Goal: Task Accomplishment & Management: Complete application form

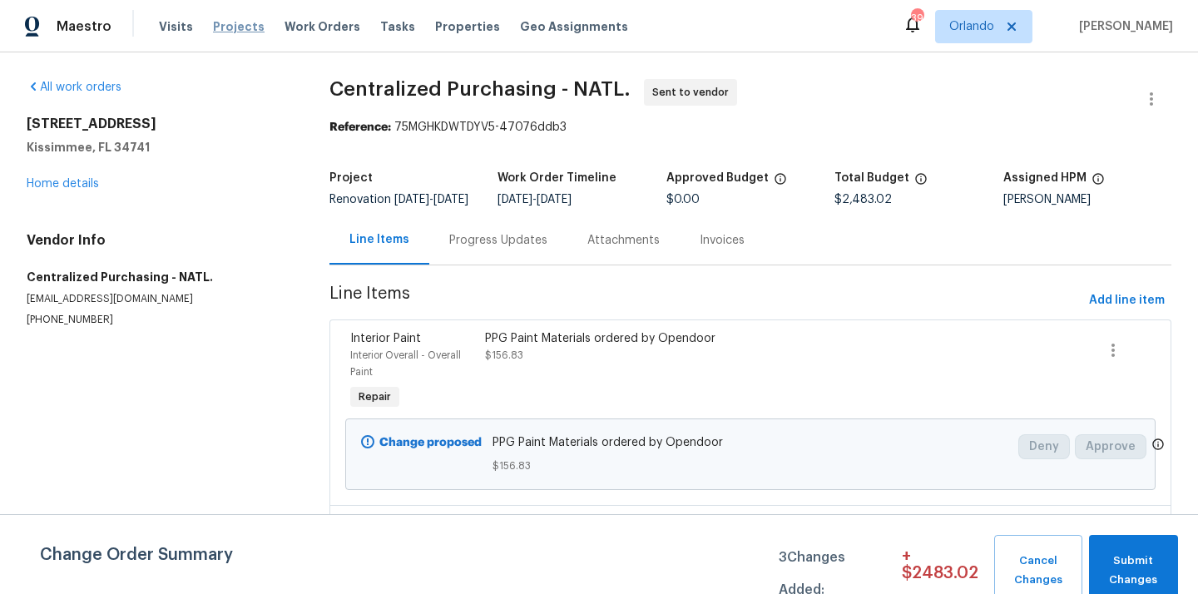
click at [225, 31] on span "Projects" at bounding box center [239, 26] width 52 height 17
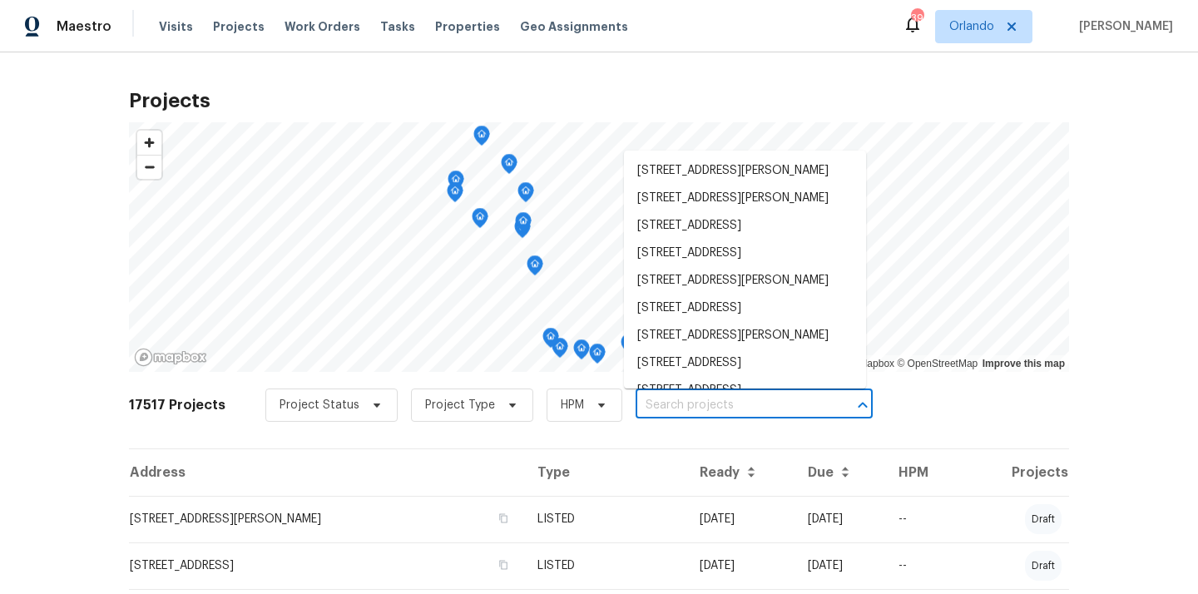
click at [687, 402] on input "text" at bounding box center [731, 406] width 191 height 26
paste input "[STREET_ADDRESS]"
type input "[STREET_ADDRESS]"
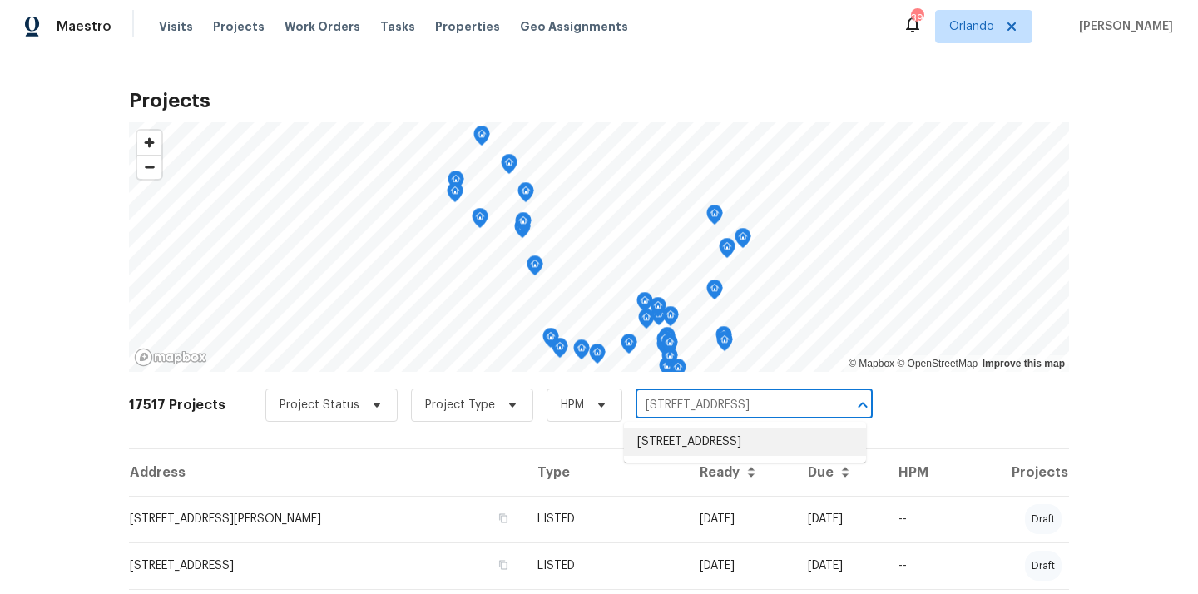
click at [696, 443] on li "[STREET_ADDRESS]" at bounding box center [745, 442] width 242 height 27
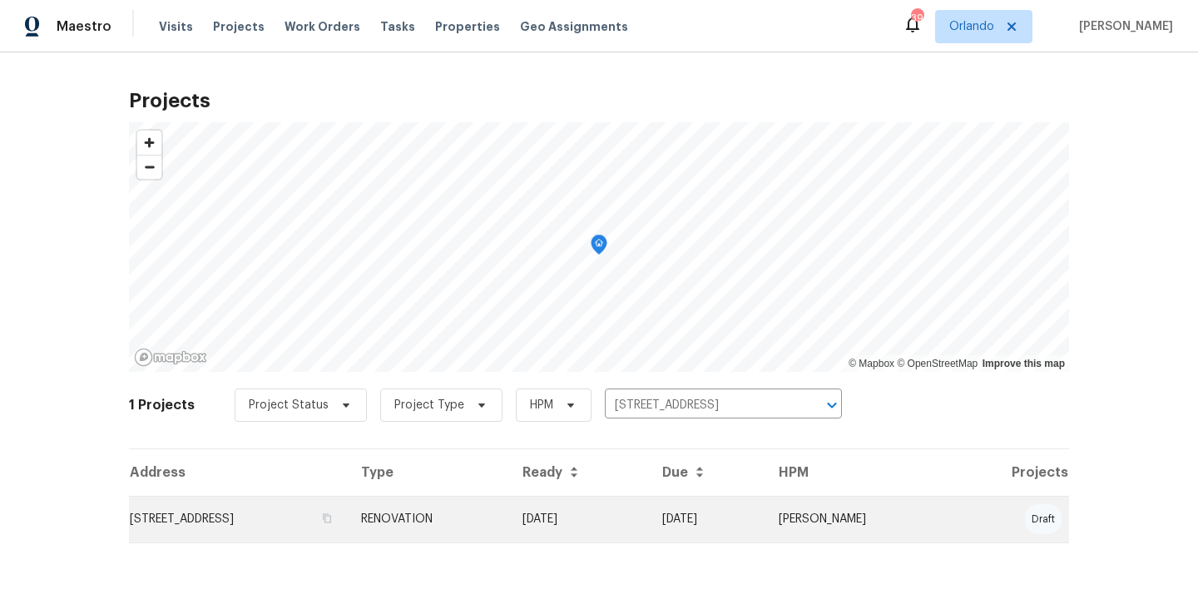
click at [348, 516] on td "[STREET_ADDRESS]" at bounding box center [238, 519] width 219 height 47
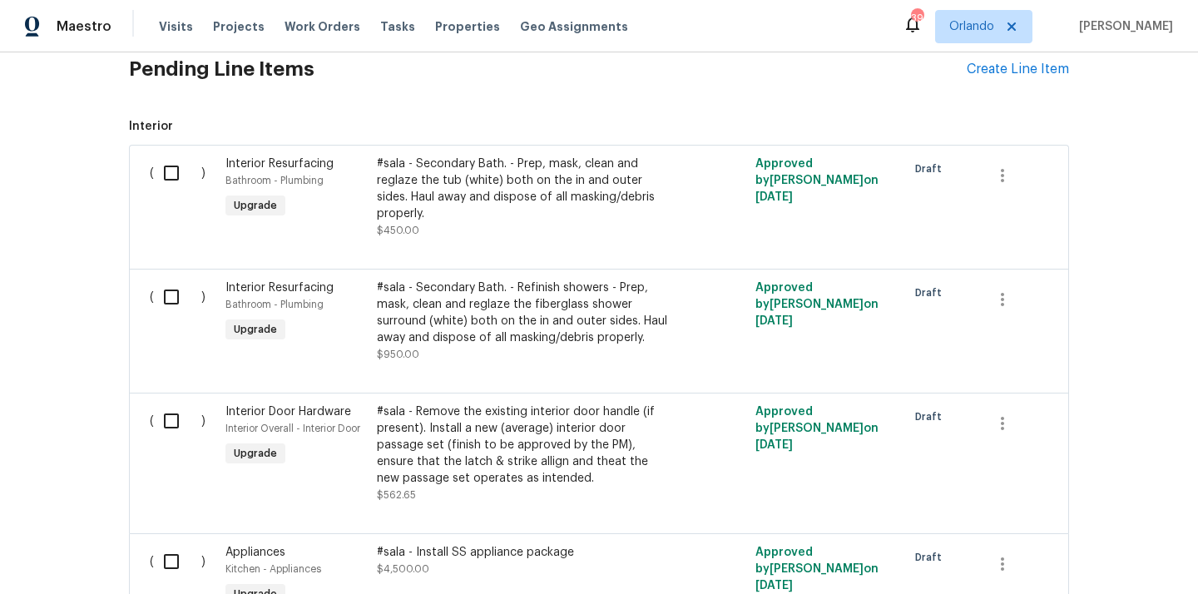
scroll to position [556, 0]
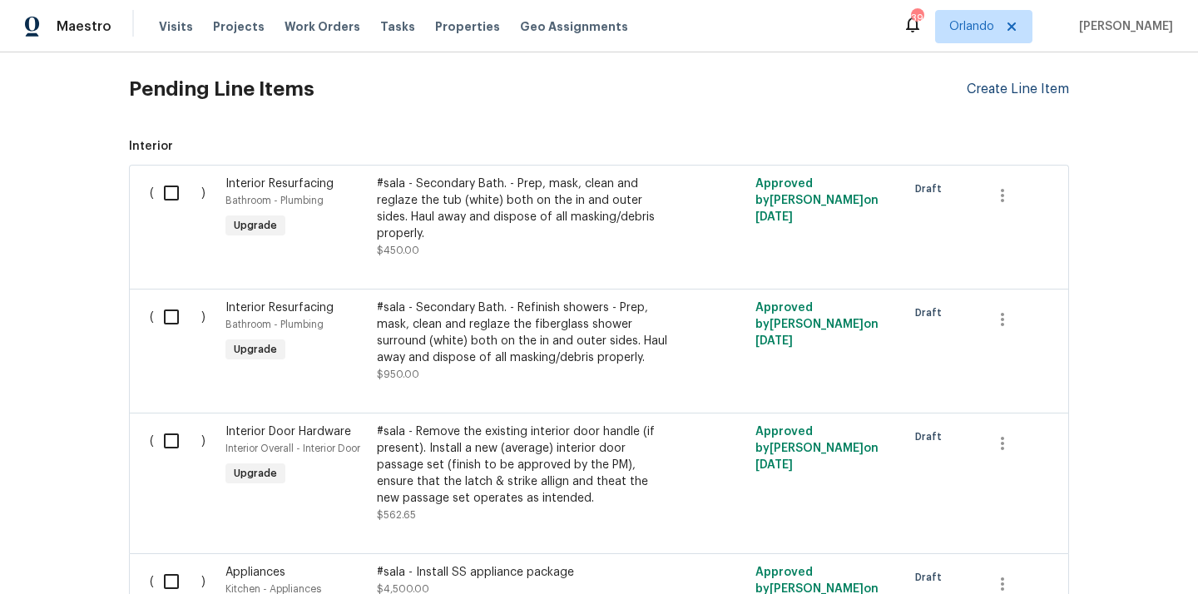
click at [1042, 92] on div "Create Line Item" at bounding box center [1018, 90] width 102 height 16
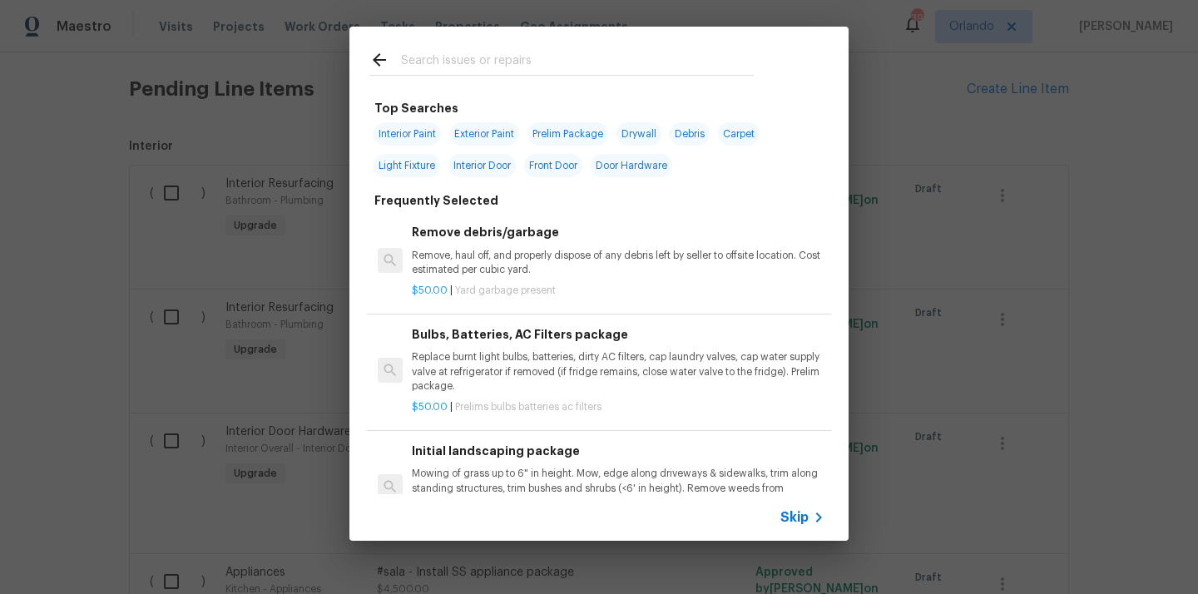
click at [480, 67] on input "text" at bounding box center [577, 62] width 353 height 25
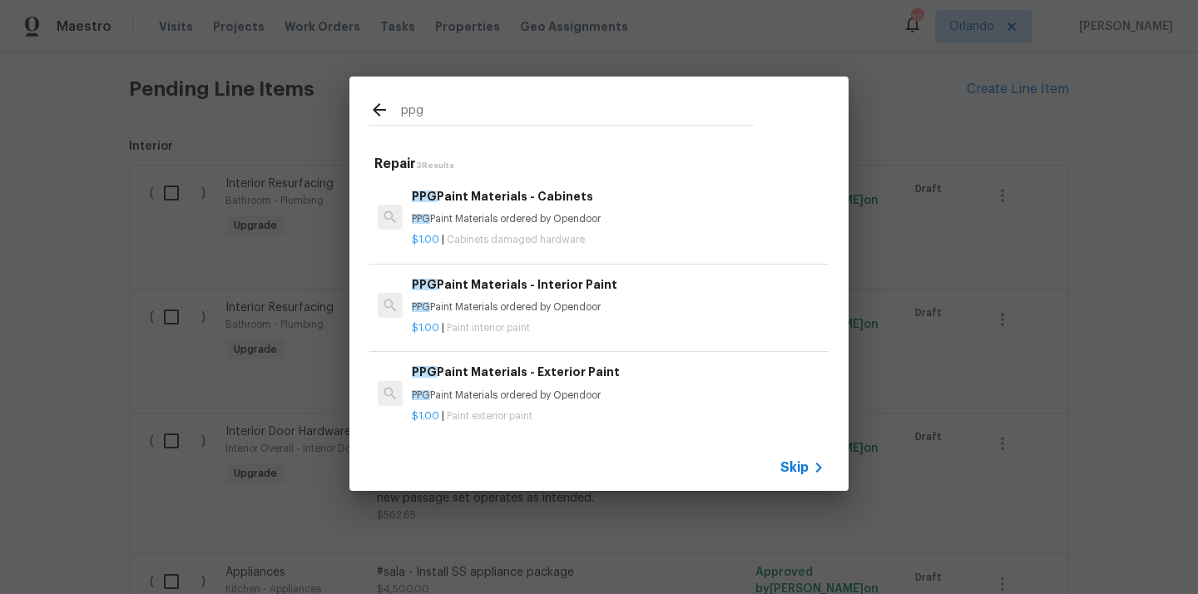
type input "ppg"
click at [476, 305] on p "PPG Paint Materials ordered by Opendoor" at bounding box center [618, 307] width 413 height 14
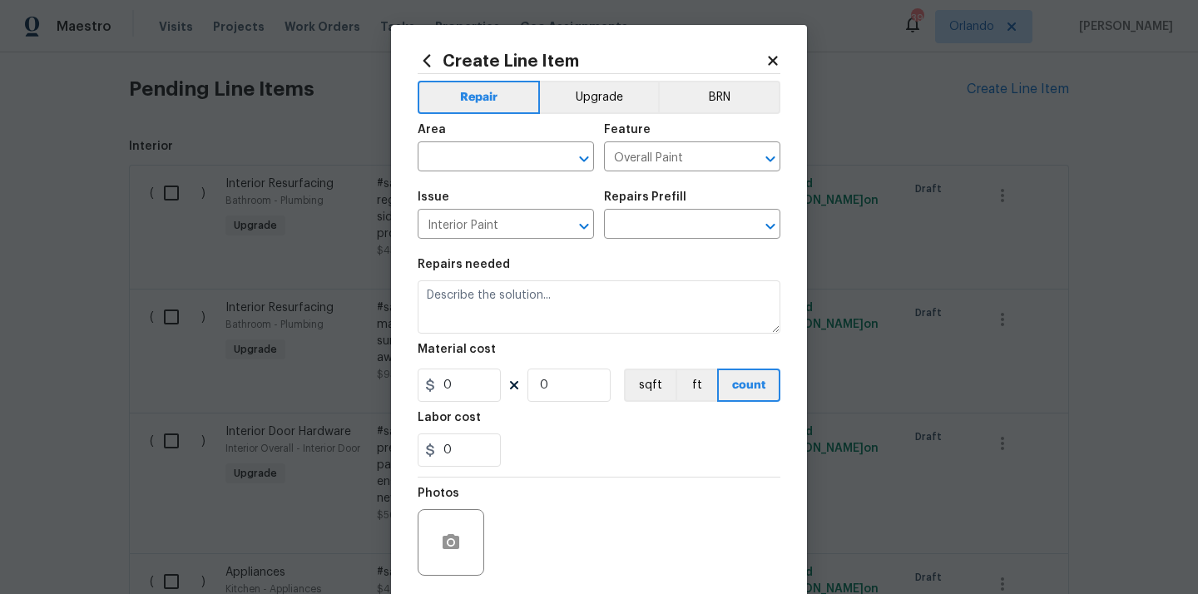
type input "PPG Paint Materials - Interior Paint $1.00"
type textarea "PPG Paint Materials ordered by Opendoor"
type input "1"
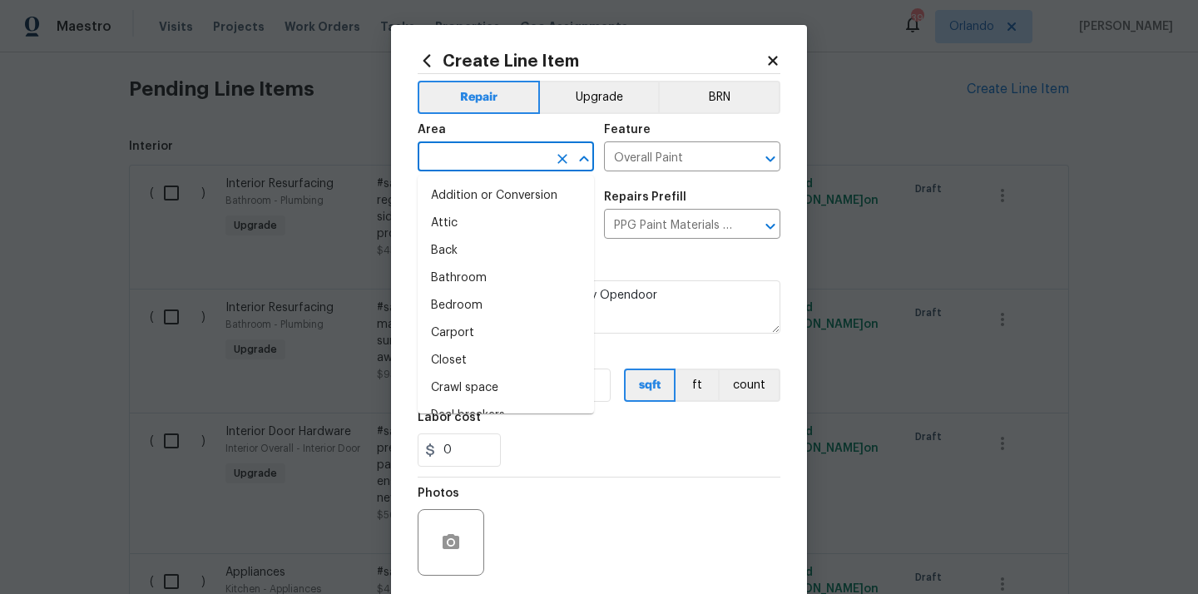
click at [493, 148] on input "text" at bounding box center [483, 159] width 130 height 26
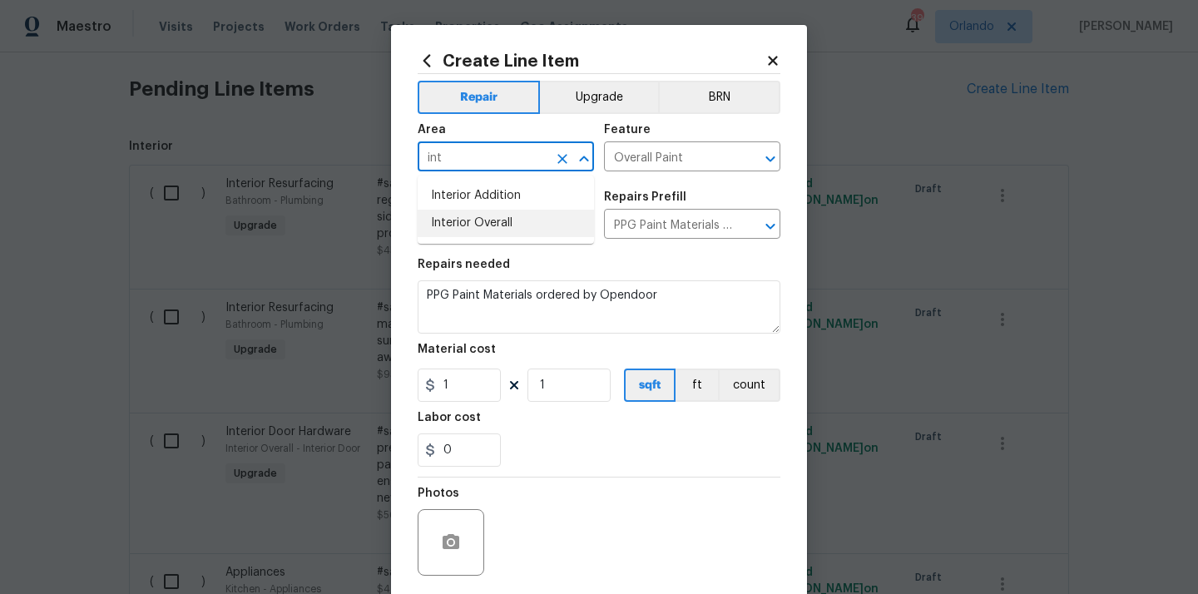
click at [461, 228] on li "Interior Overall" at bounding box center [506, 223] width 176 height 27
type input "Interior Overall"
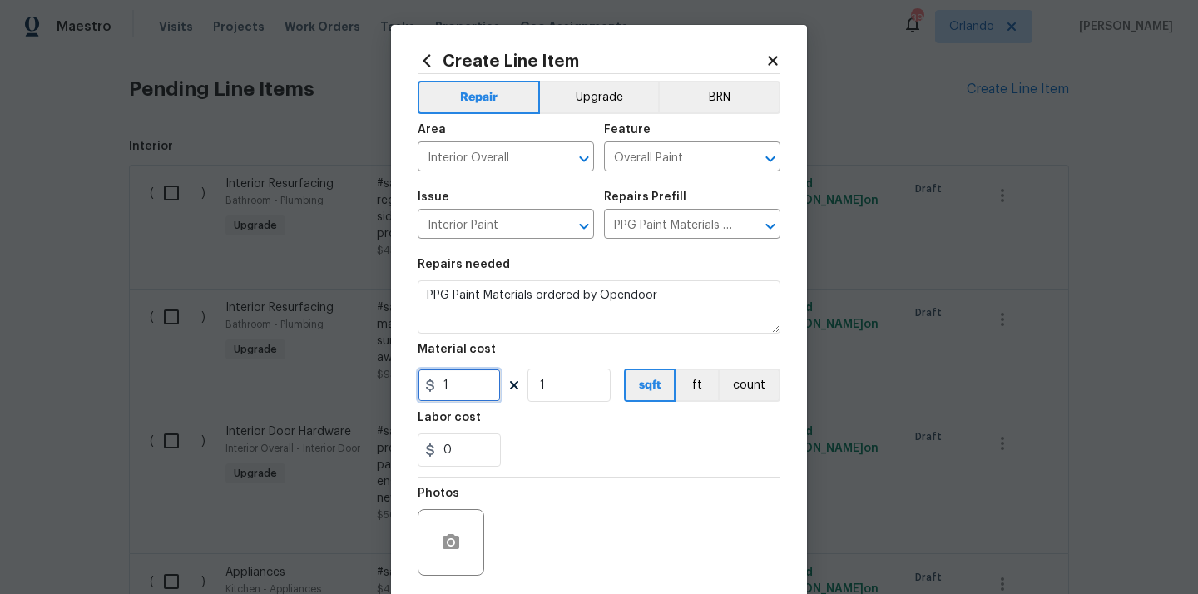
drag, startPoint x: 469, startPoint y: 384, endPoint x: 393, endPoint y: 384, distance: 75.7
click at [393, 384] on div "Create Line Item Repair Upgrade BRN Area Interior Overall ​ Feature Overall Pai…" at bounding box center [599, 358] width 416 height 667
paste input "831.05"
type input "831.05"
click at [566, 444] on div "0" at bounding box center [599, 450] width 363 height 33
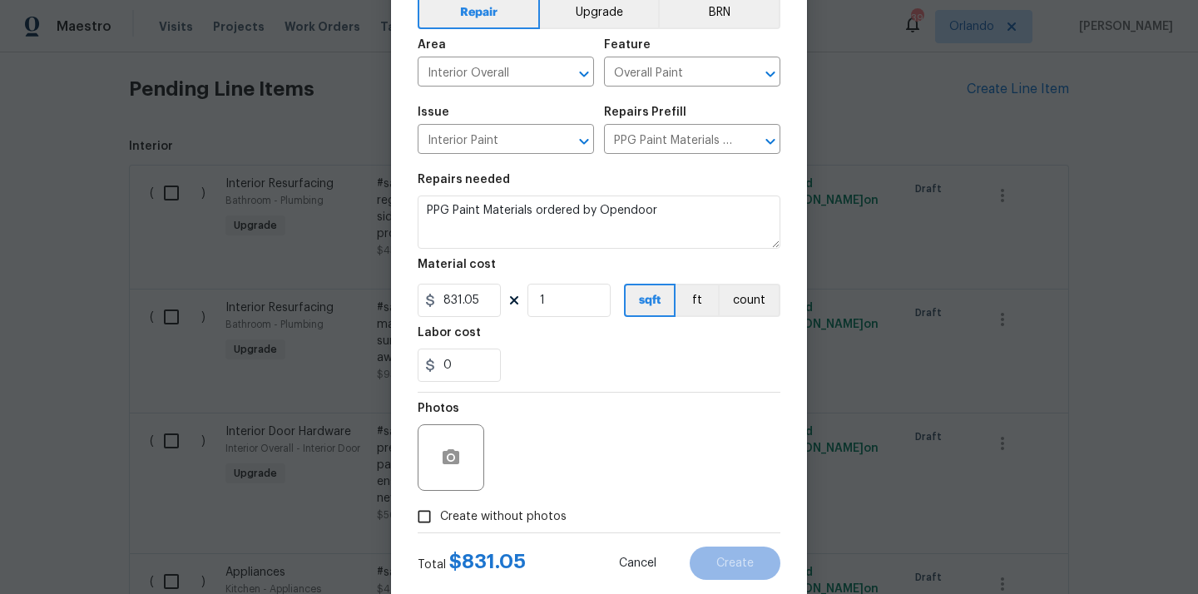
scroll to position [123, 0]
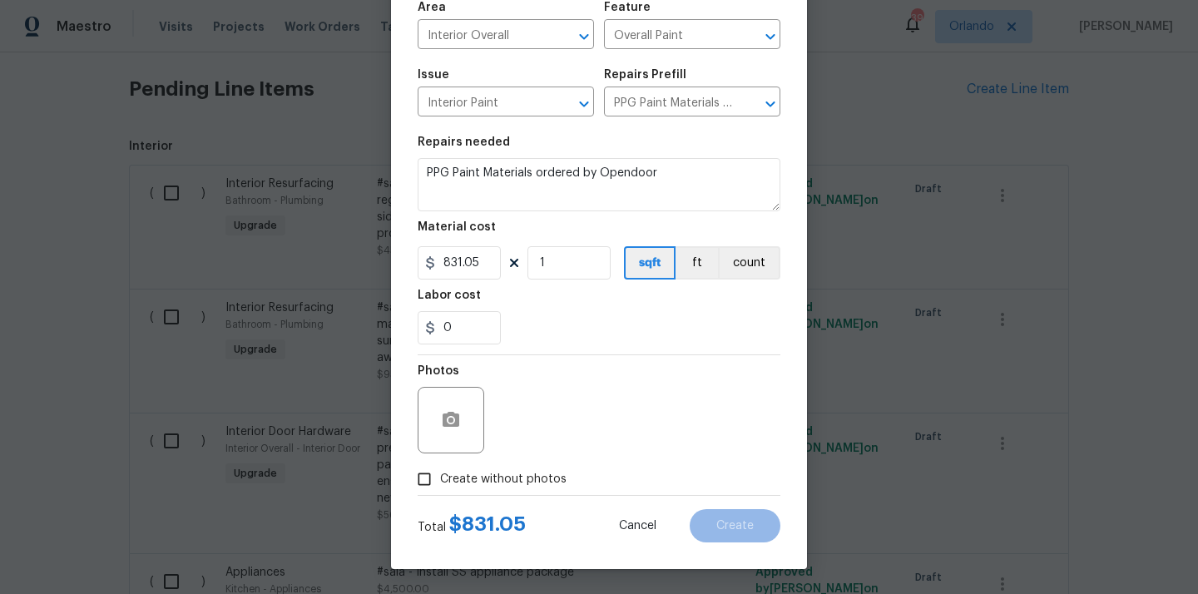
click at [535, 473] on span "Create without photos" at bounding box center [503, 479] width 127 height 17
click at [440, 473] on input "Create without photos" at bounding box center [425, 480] width 32 height 32
checkbox input "true"
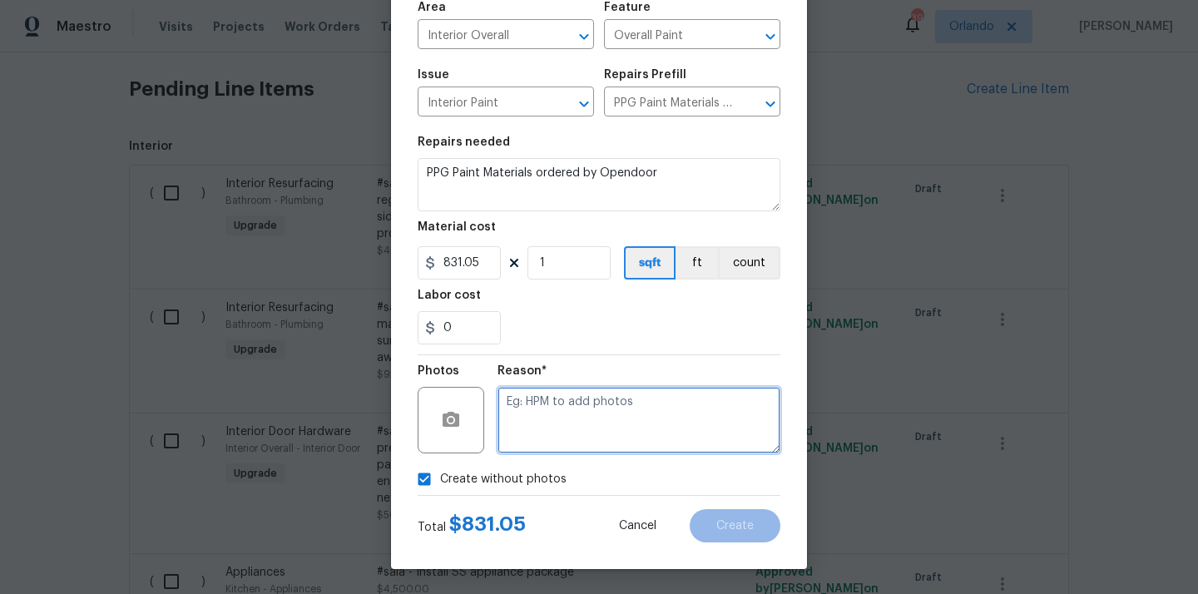
click at [569, 392] on textarea at bounding box center [639, 420] width 283 height 67
type textarea "N/A"
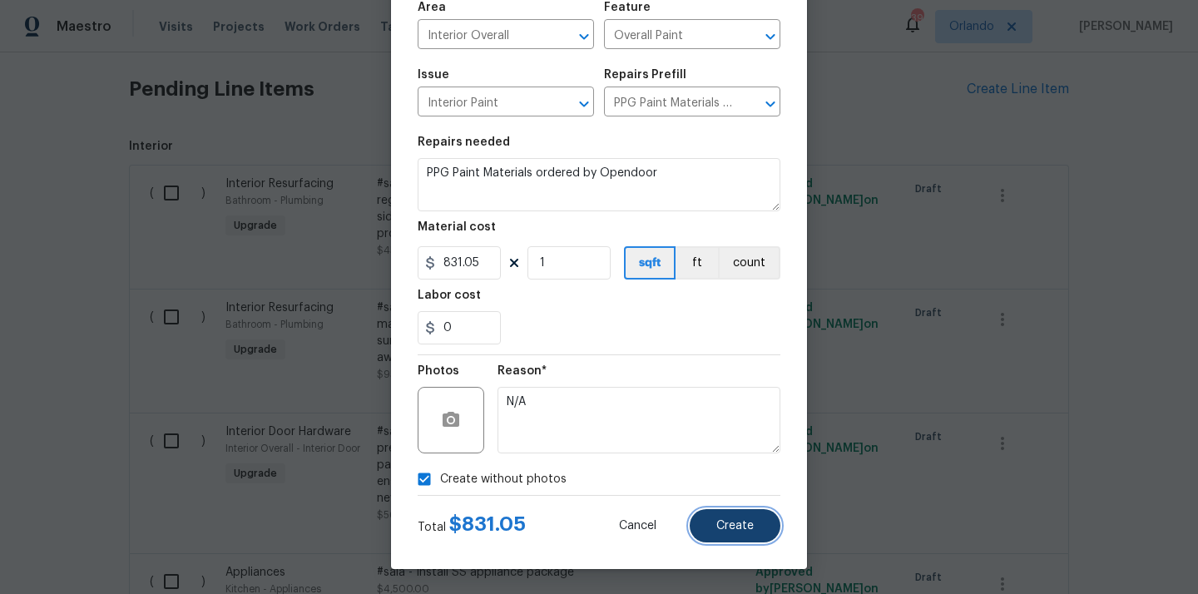
click at [740, 535] on button "Create" at bounding box center [735, 525] width 91 height 33
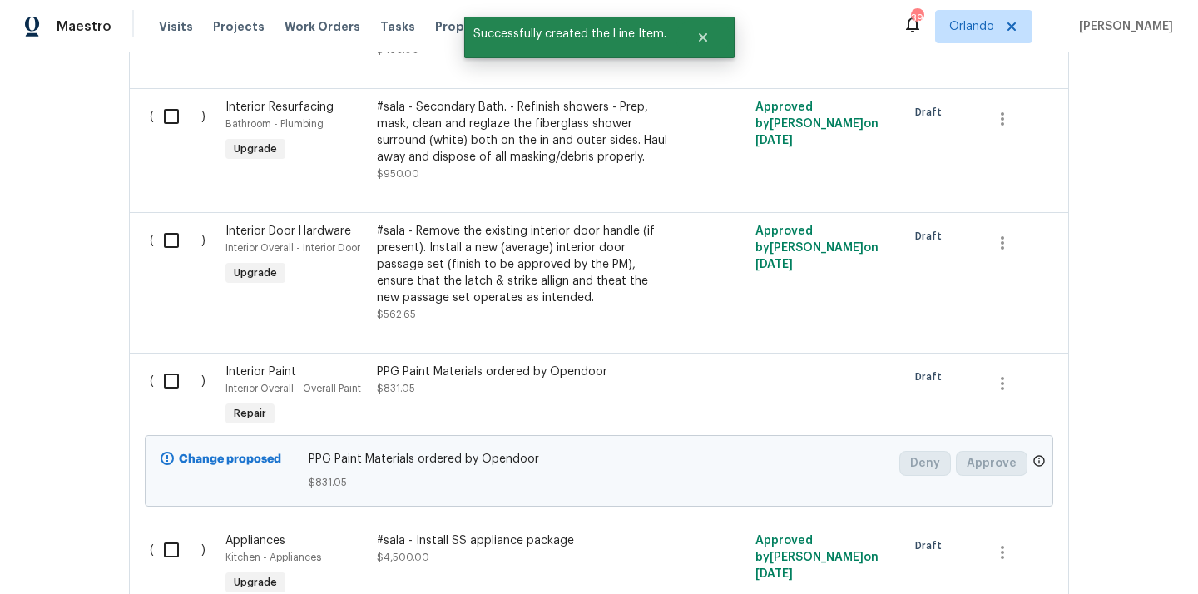
scroll to position [772, 0]
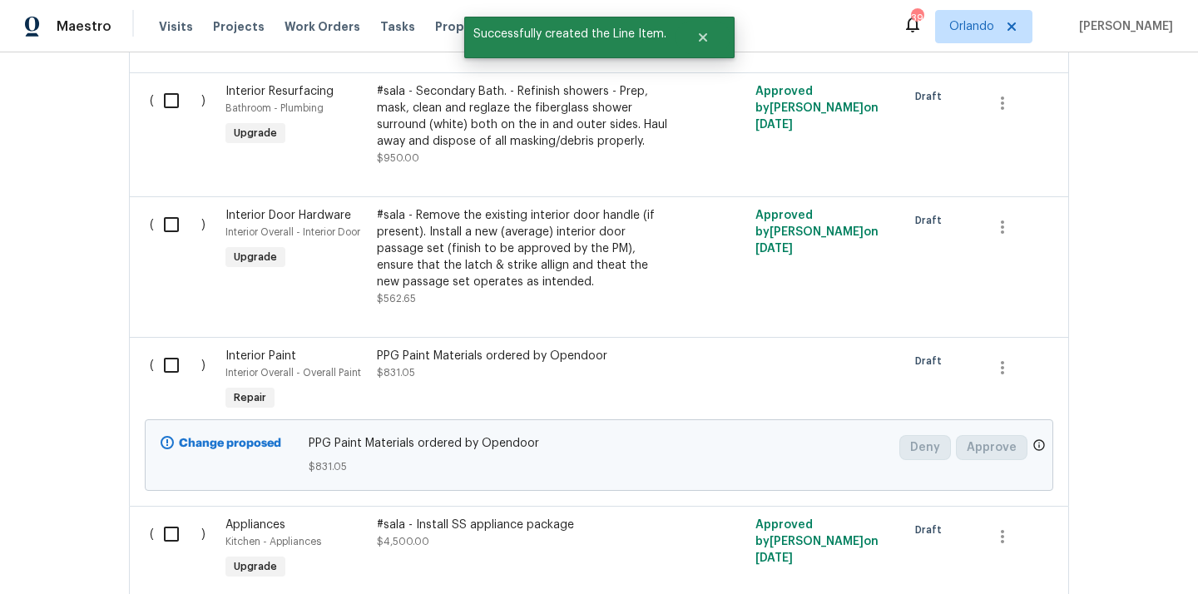
click at [171, 358] on input "checkbox" at bounding box center [177, 365] width 47 height 35
checkbox input "true"
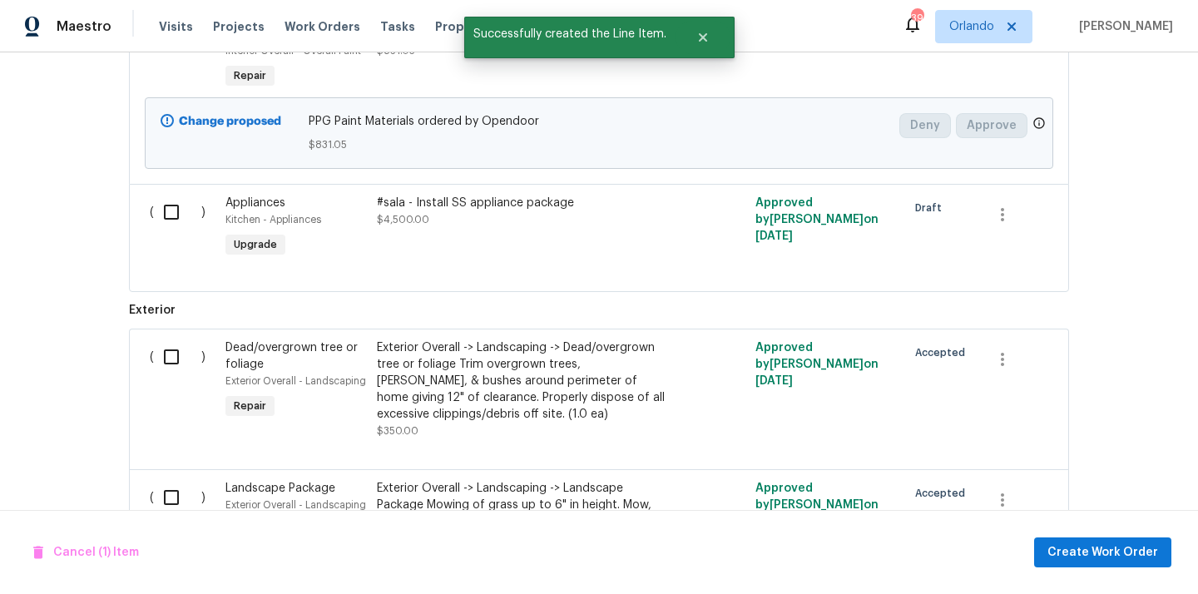
scroll to position [1162, 0]
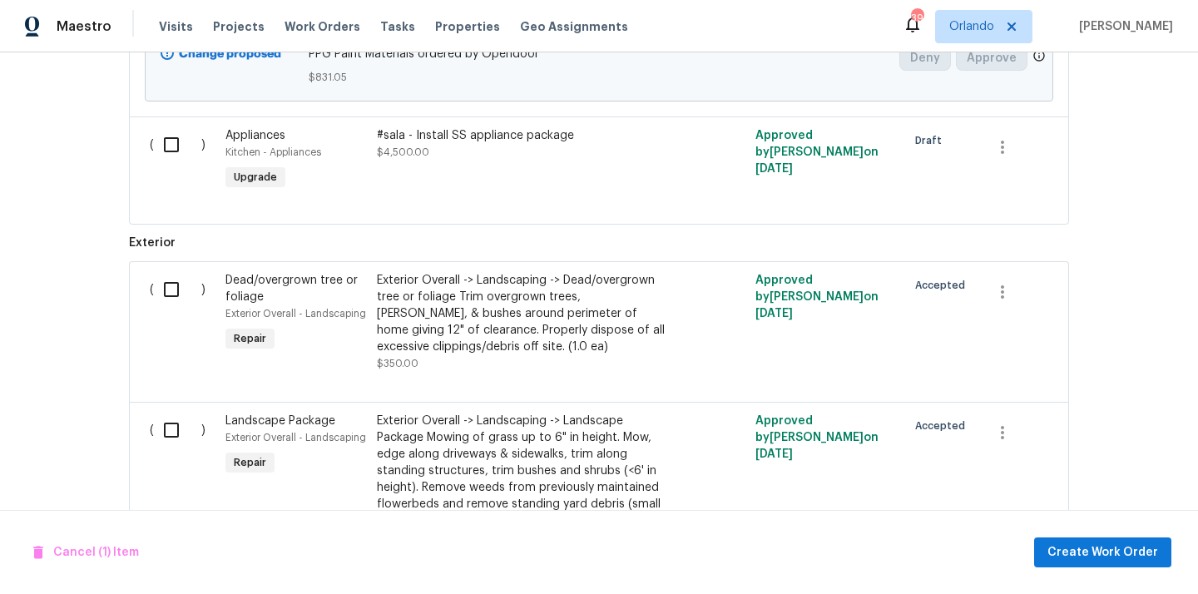
click at [1101, 533] on div "Cancel (1) Item Create Work Order" at bounding box center [599, 552] width 1198 height 85
click at [1086, 548] on span "Create Work Order" at bounding box center [1103, 553] width 111 height 21
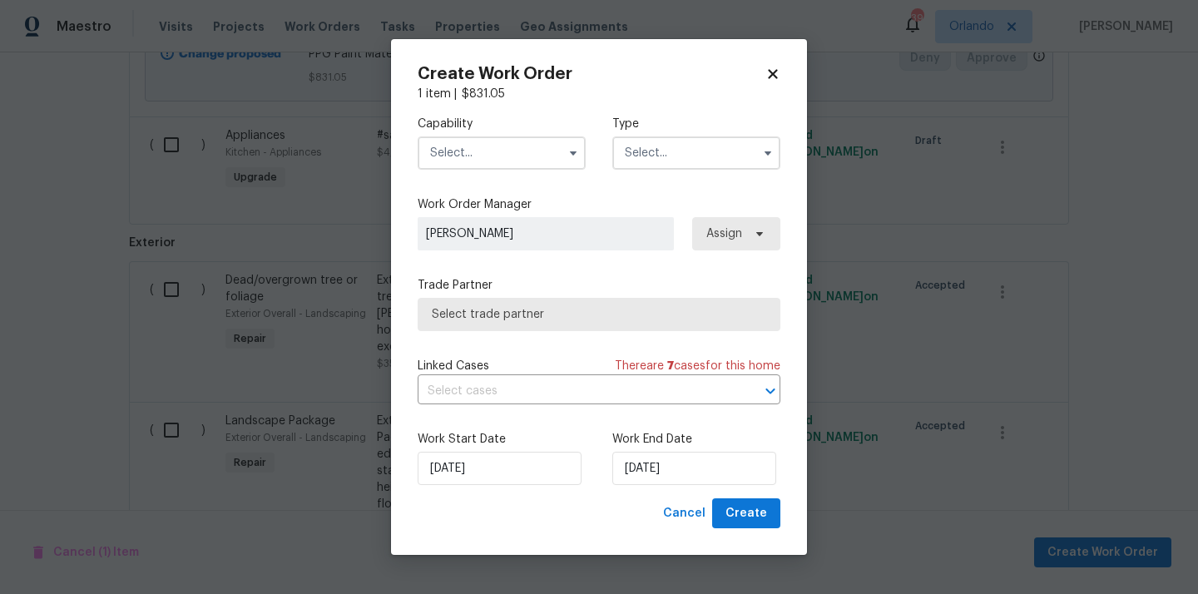
click at [494, 164] on input "text" at bounding box center [502, 152] width 168 height 33
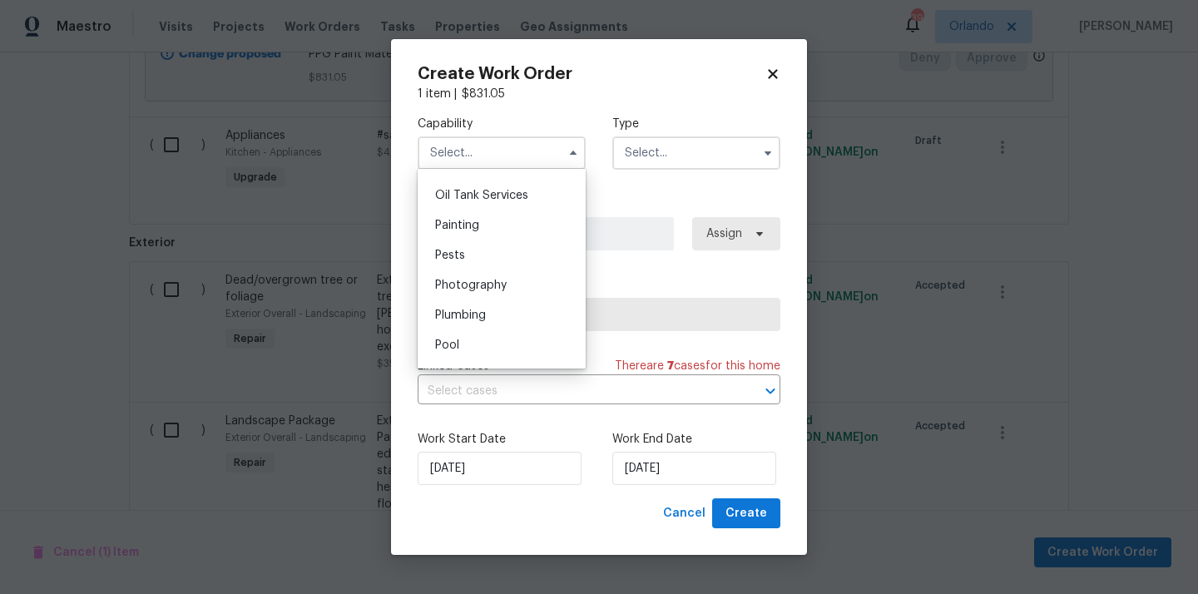
scroll to position [1347, 0]
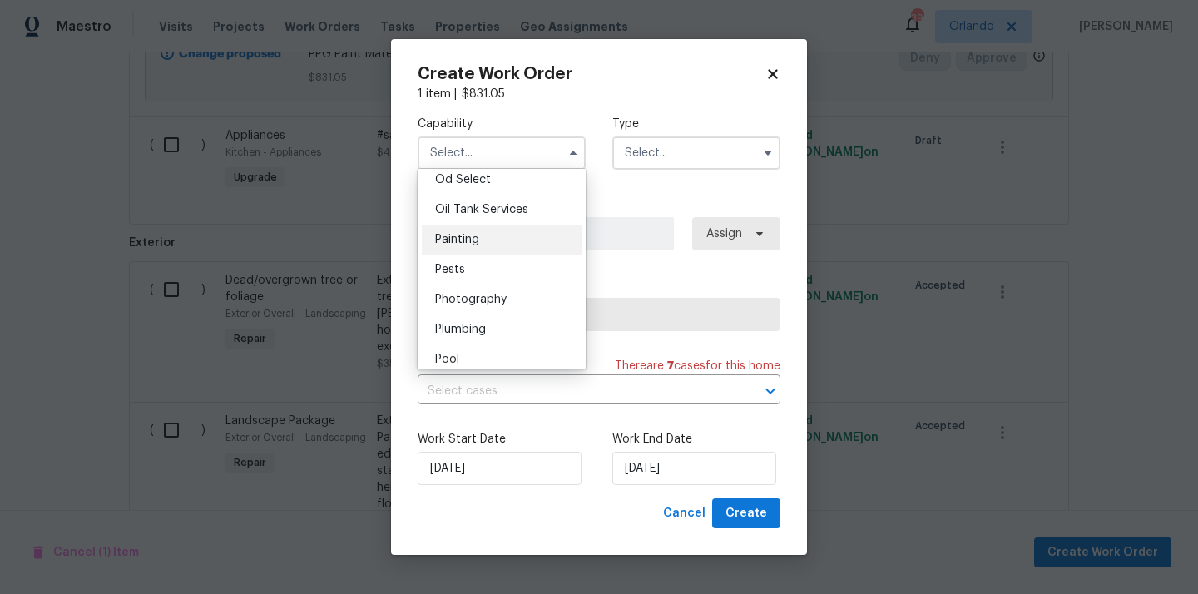
click at [494, 232] on div "Painting" at bounding box center [502, 240] width 160 height 30
type input "Painting"
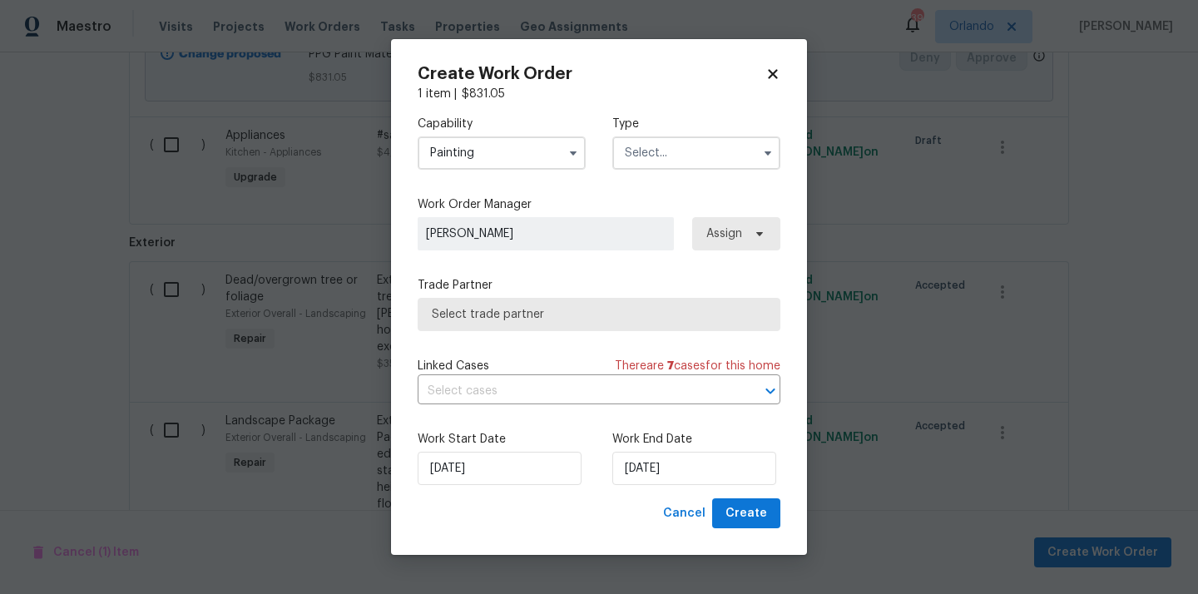
click at [692, 164] on input "text" at bounding box center [697, 152] width 168 height 33
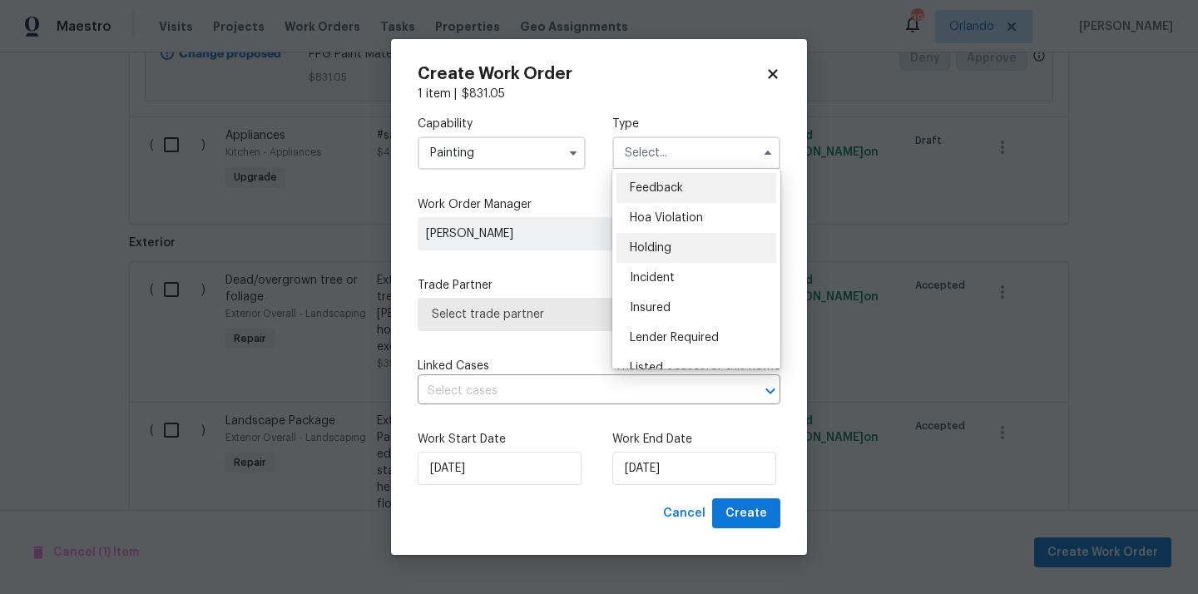
scroll to position [378, 0]
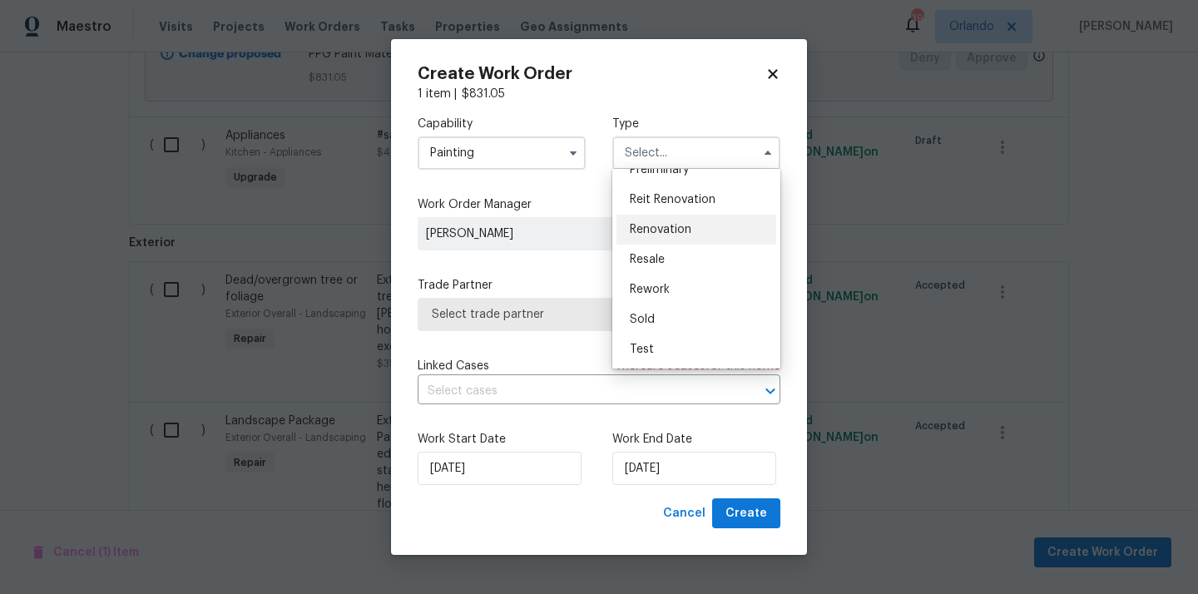
click at [708, 233] on div "Renovation" at bounding box center [697, 230] width 160 height 30
type input "Renovation"
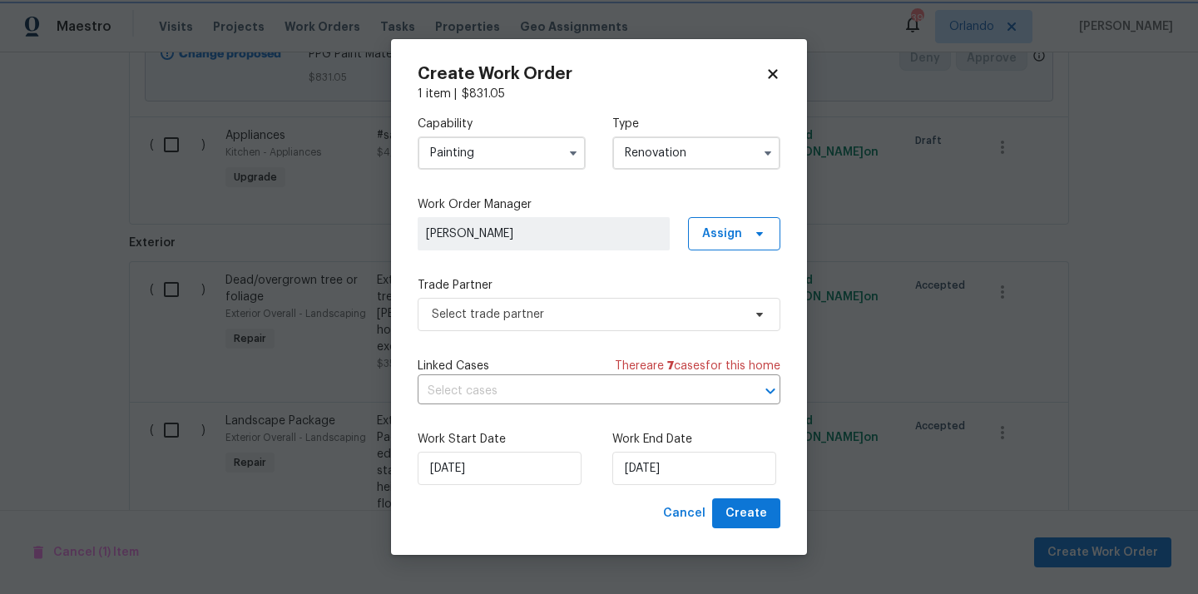
scroll to position [0, 0]
click at [716, 234] on span "Assign" at bounding box center [722, 234] width 40 height 17
click at [715, 306] on div "Assign to me" at bounding box center [737, 303] width 72 height 17
click at [574, 320] on span "Select trade partner" at bounding box center [587, 314] width 310 height 17
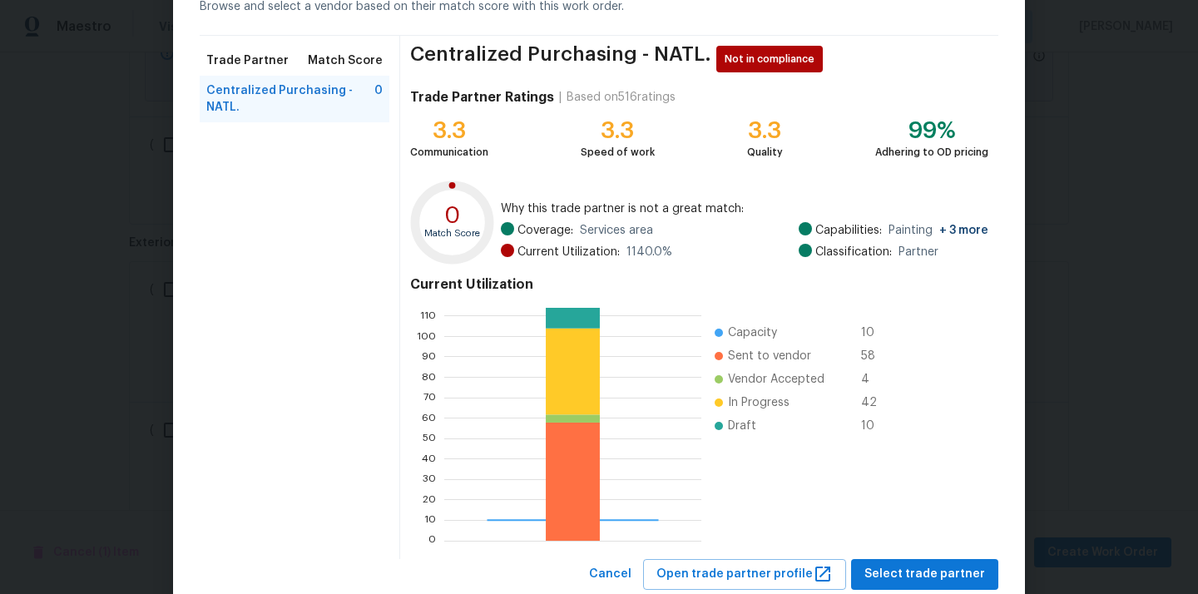
scroll to position [140, 0]
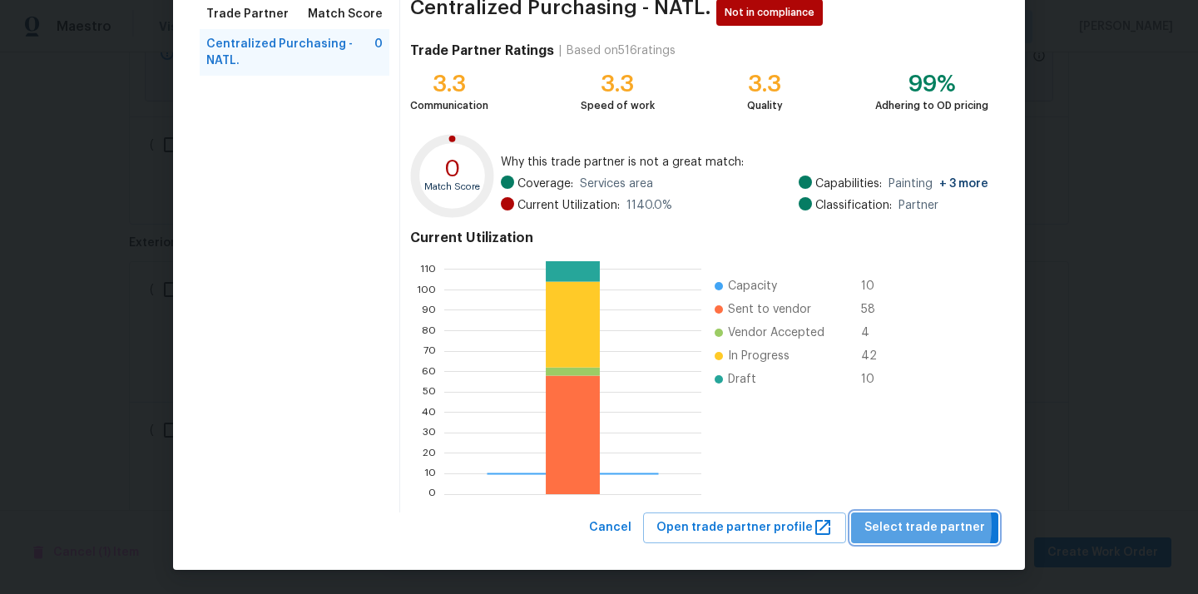
click at [905, 526] on span "Select trade partner" at bounding box center [925, 528] width 121 height 21
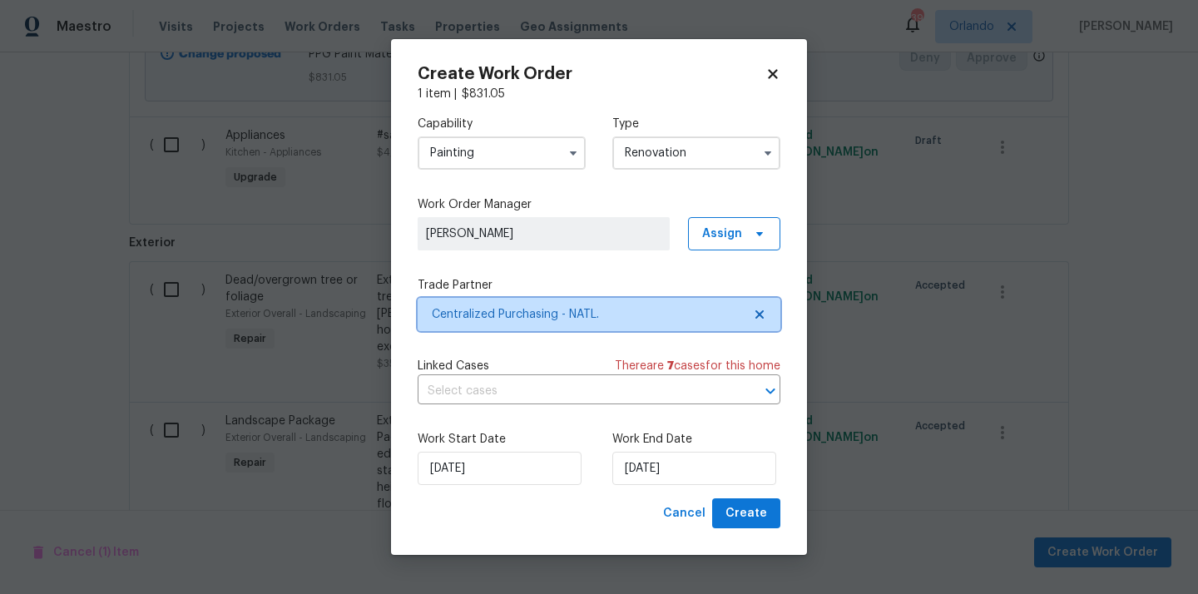
scroll to position [0, 0]
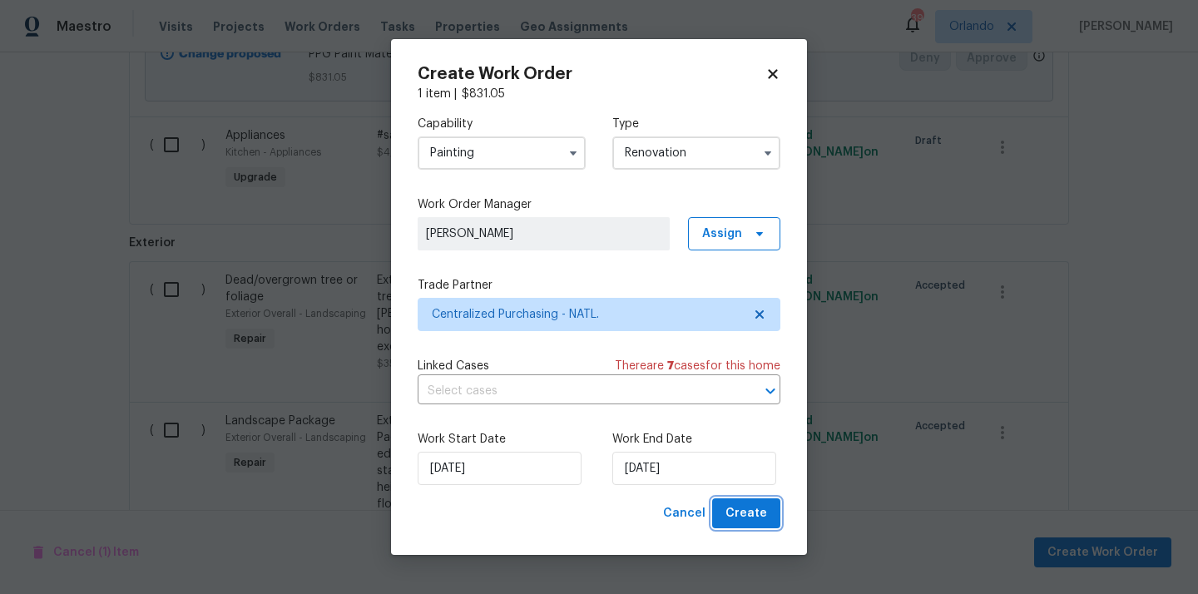
click at [742, 513] on span "Create" at bounding box center [747, 514] width 42 height 21
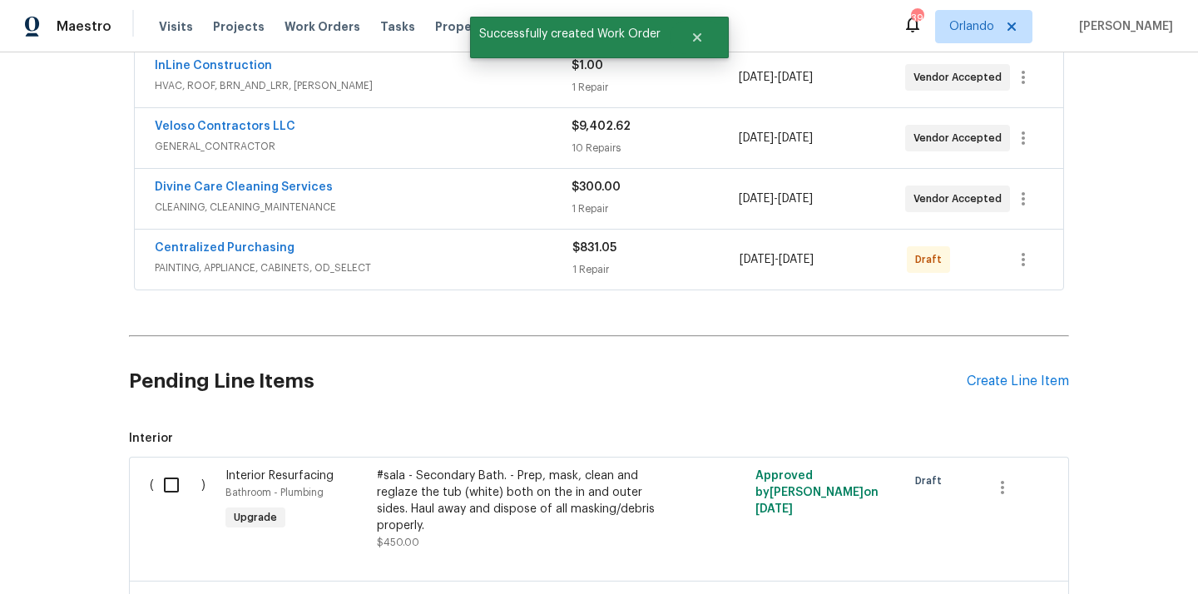
scroll to position [324, 0]
click at [1016, 266] on icon "button" at bounding box center [1024, 261] width 20 height 20
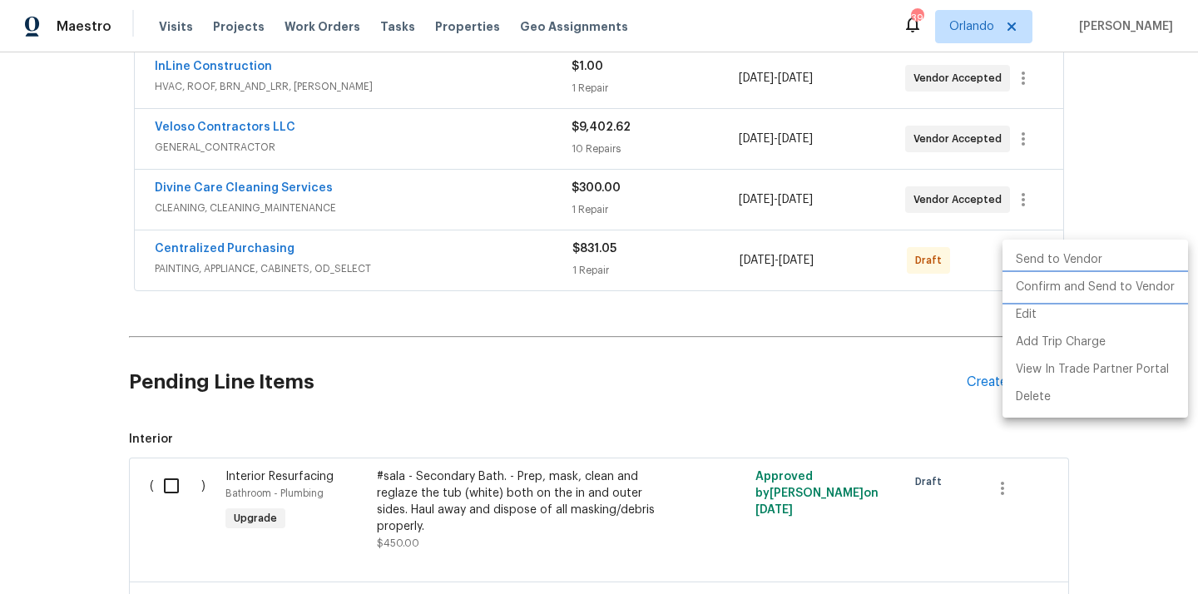
click at [1057, 294] on li "Confirm and Send to Vendor" at bounding box center [1096, 287] width 186 height 27
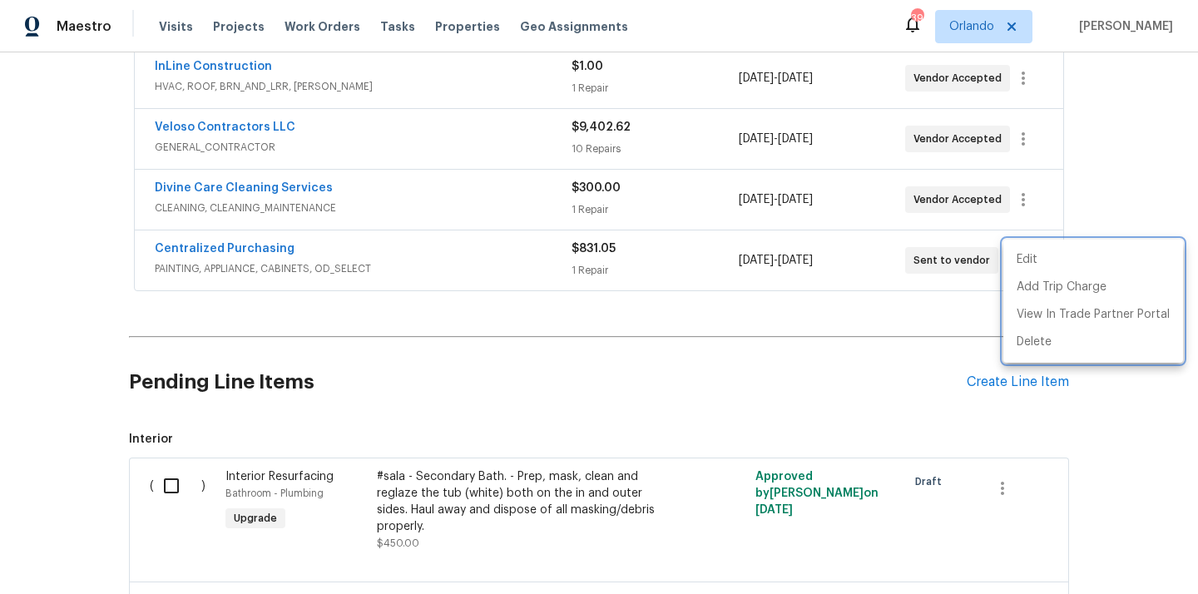
click at [351, 270] on div at bounding box center [599, 297] width 1198 height 594
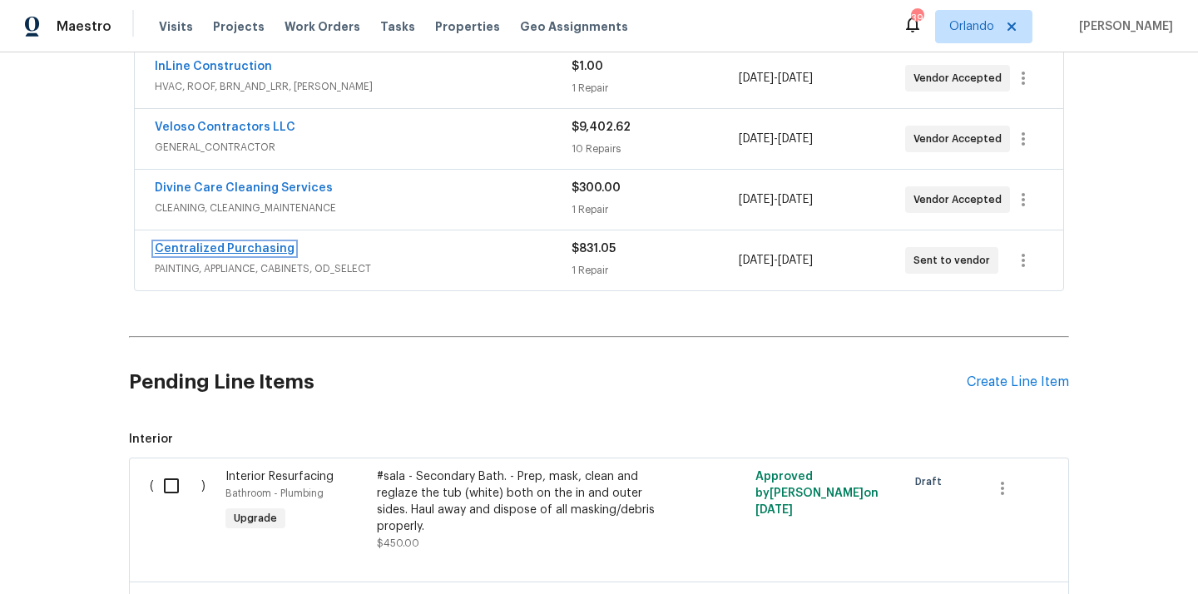
click at [256, 246] on link "Centralized Purchasing" at bounding box center [225, 249] width 140 height 12
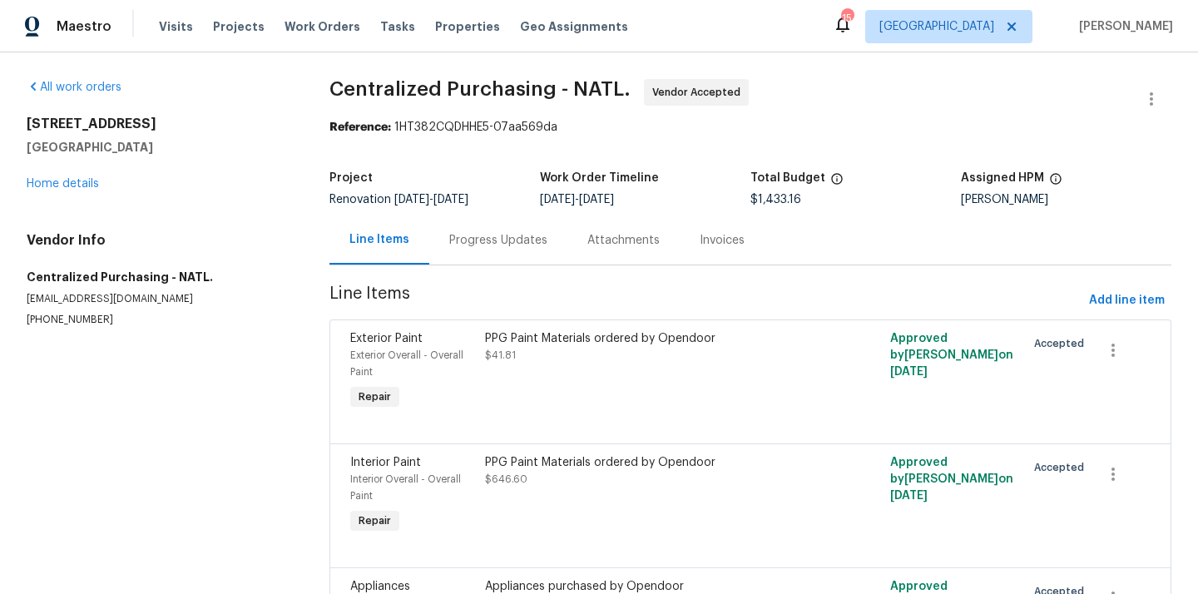
click at [995, 26] on span "[GEOGRAPHIC_DATA]" at bounding box center [937, 26] width 115 height 17
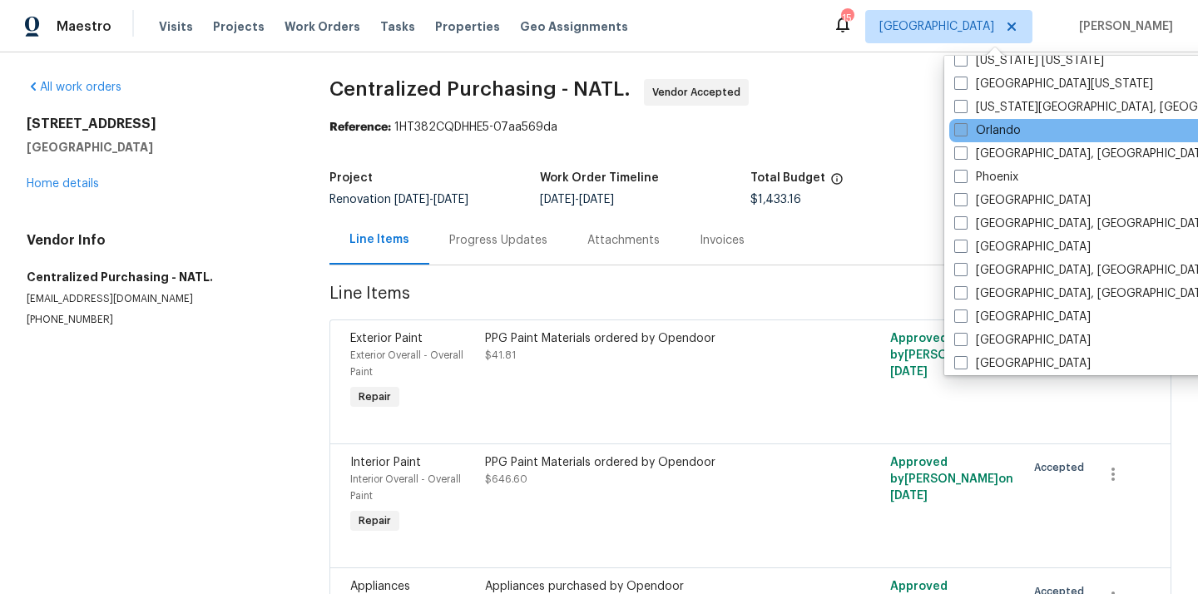
click at [966, 128] on span at bounding box center [961, 129] width 13 height 13
click at [965, 128] on input "Orlando" at bounding box center [960, 127] width 11 height 11
checkbox input "true"
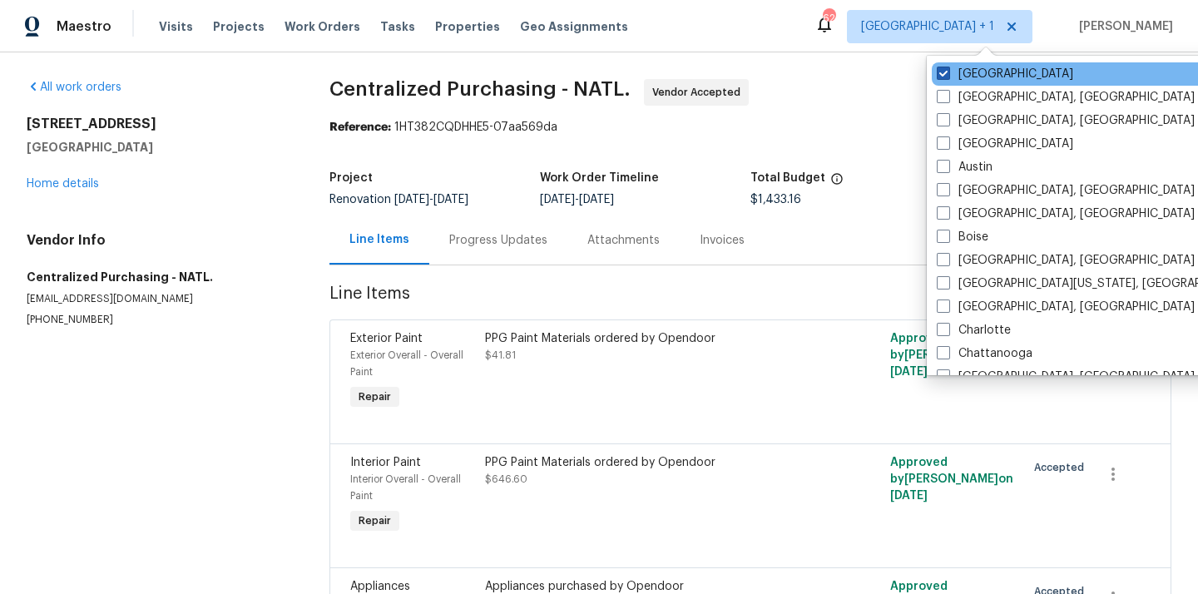
click at [961, 77] on label "[GEOGRAPHIC_DATA]" at bounding box center [1005, 74] width 136 height 17
click at [948, 77] on input "[GEOGRAPHIC_DATA]" at bounding box center [942, 71] width 11 height 11
checkbox input "false"
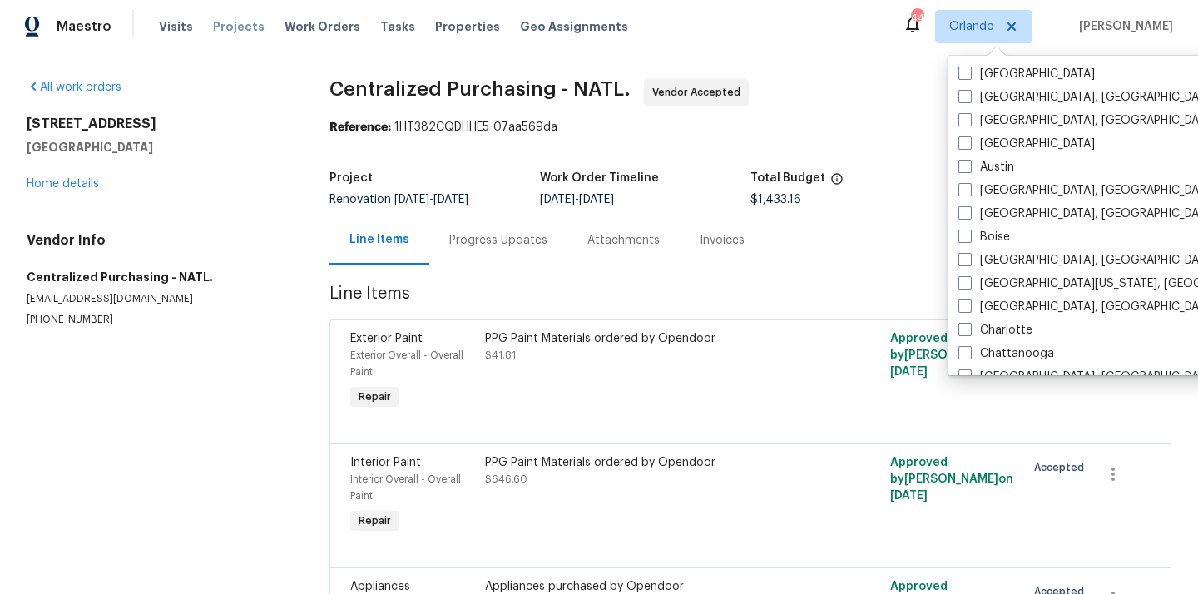
click at [236, 25] on span "Projects" at bounding box center [239, 26] width 52 height 17
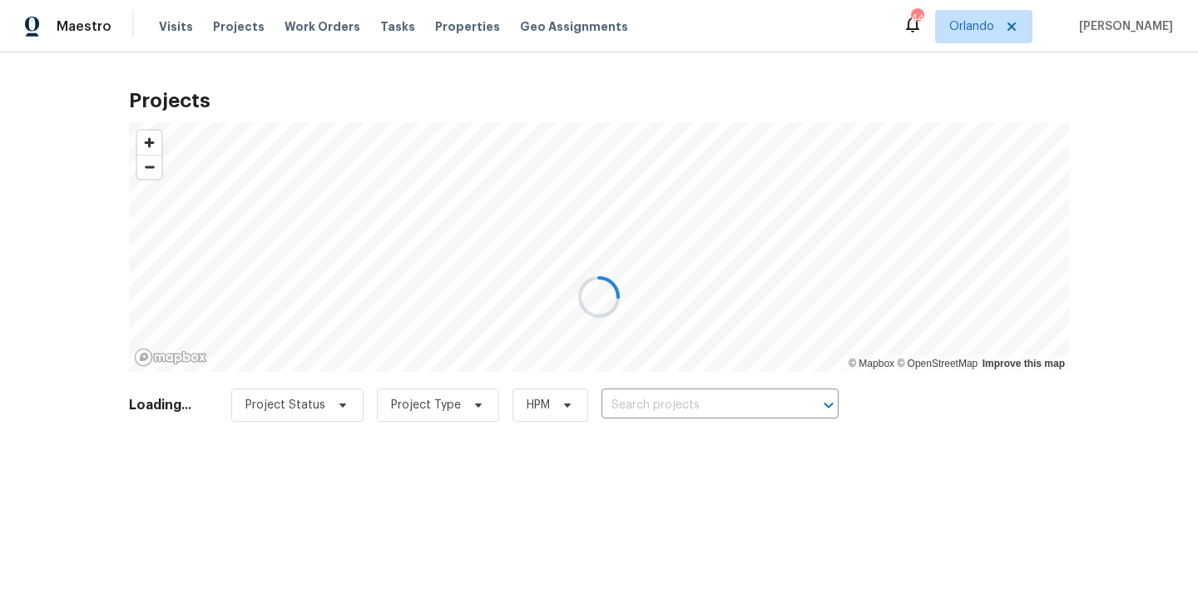
click at [723, 412] on div at bounding box center [599, 297] width 1198 height 594
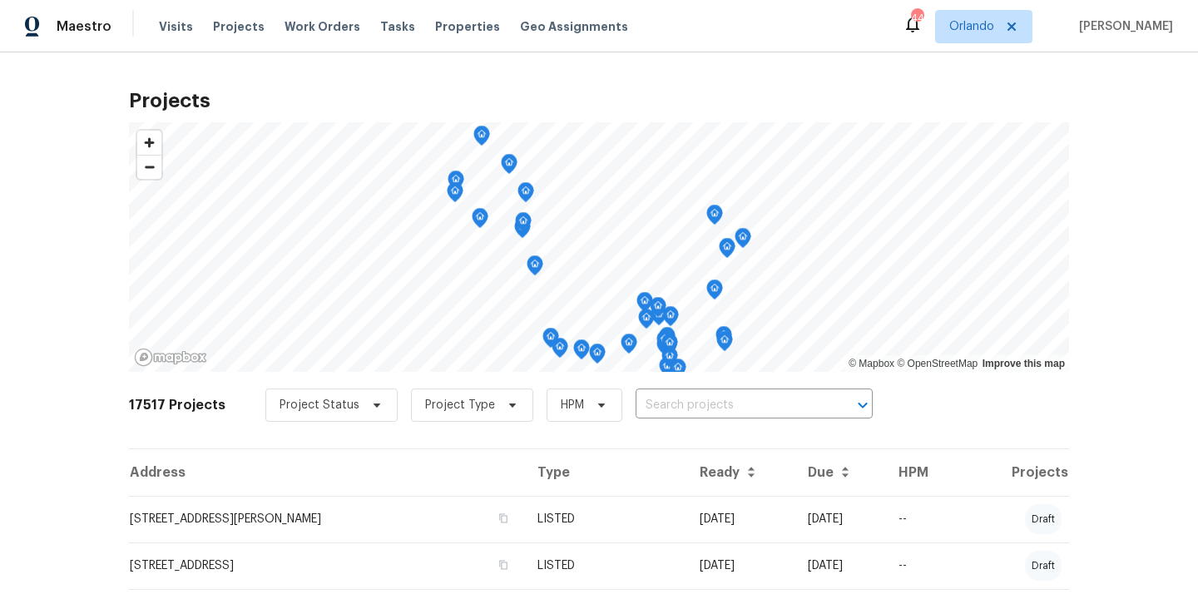
click at [723, 412] on input "text" at bounding box center [731, 406] width 191 height 26
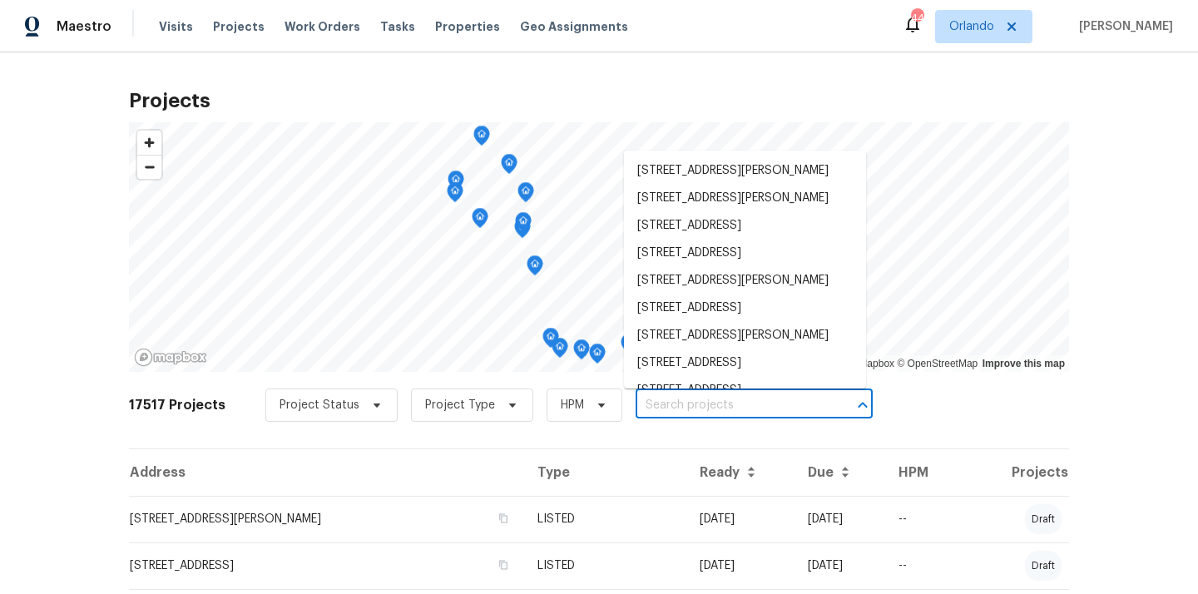
paste input "[STREET_ADDRESS]"
type input "[STREET_ADDRESS]"
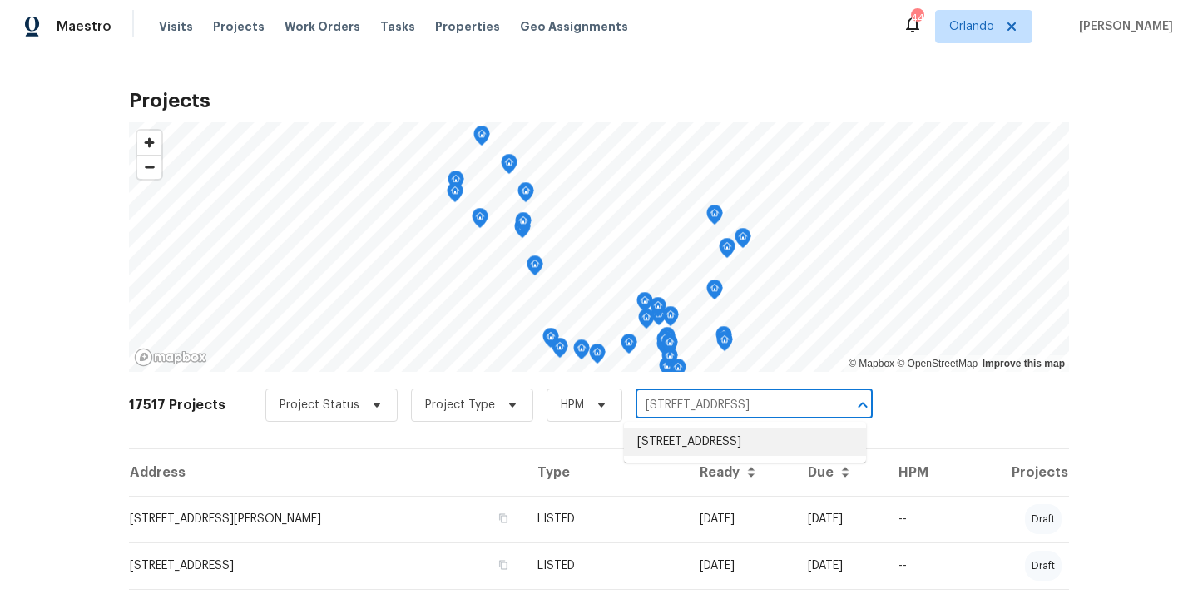
click at [709, 433] on li "[STREET_ADDRESS]" at bounding box center [745, 442] width 242 height 27
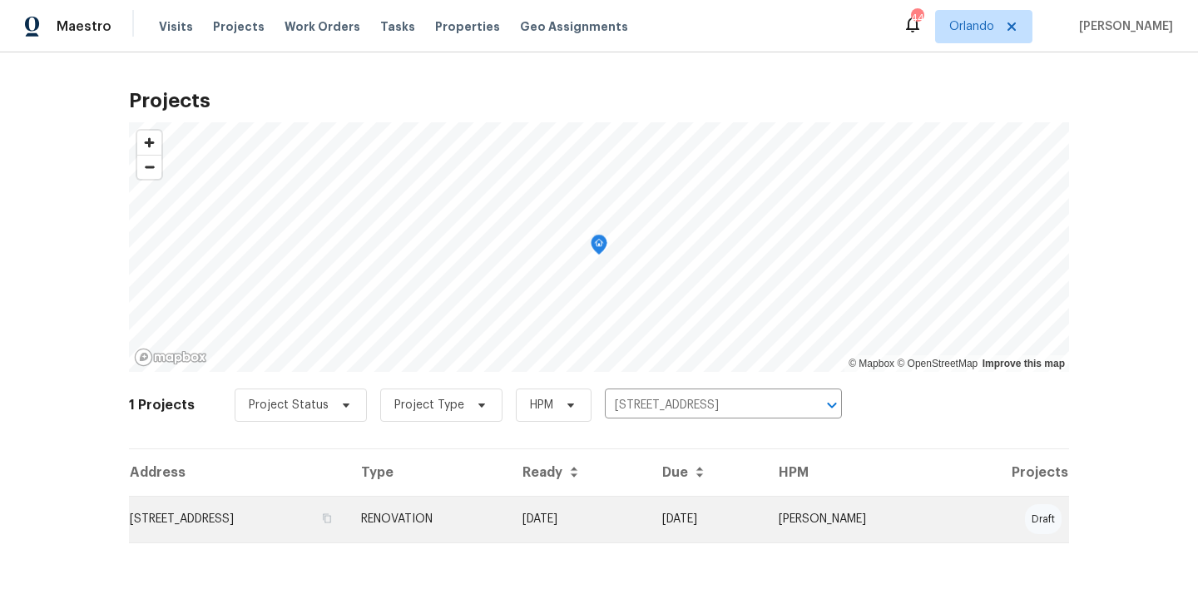
click at [509, 513] on td "RENOVATION" at bounding box center [428, 519] width 161 height 47
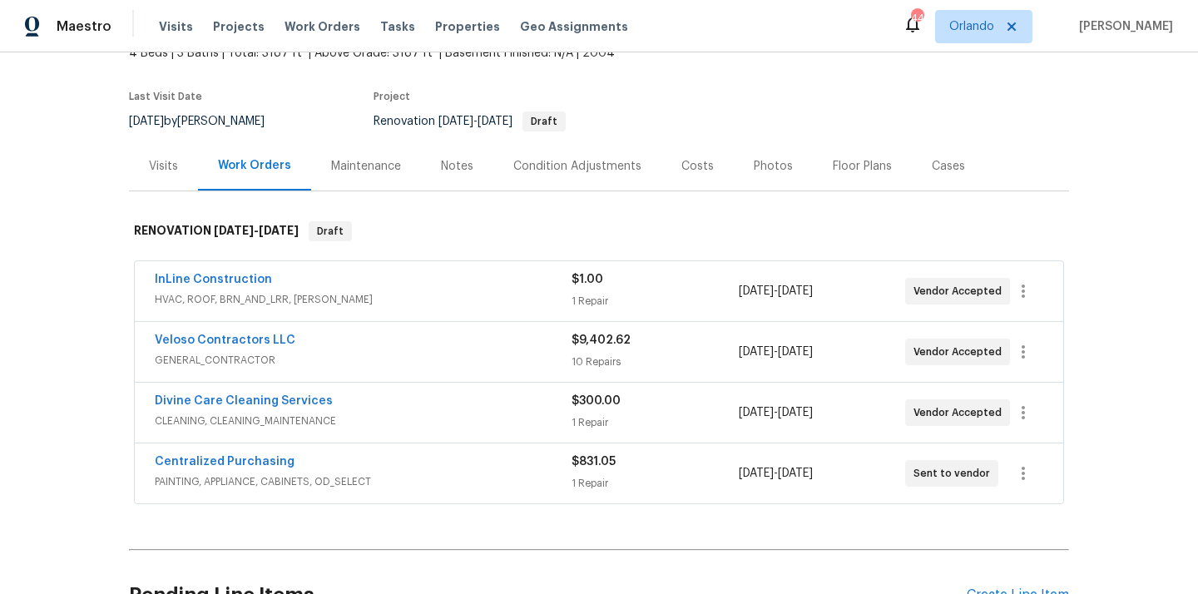
scroll to position [122, 0]
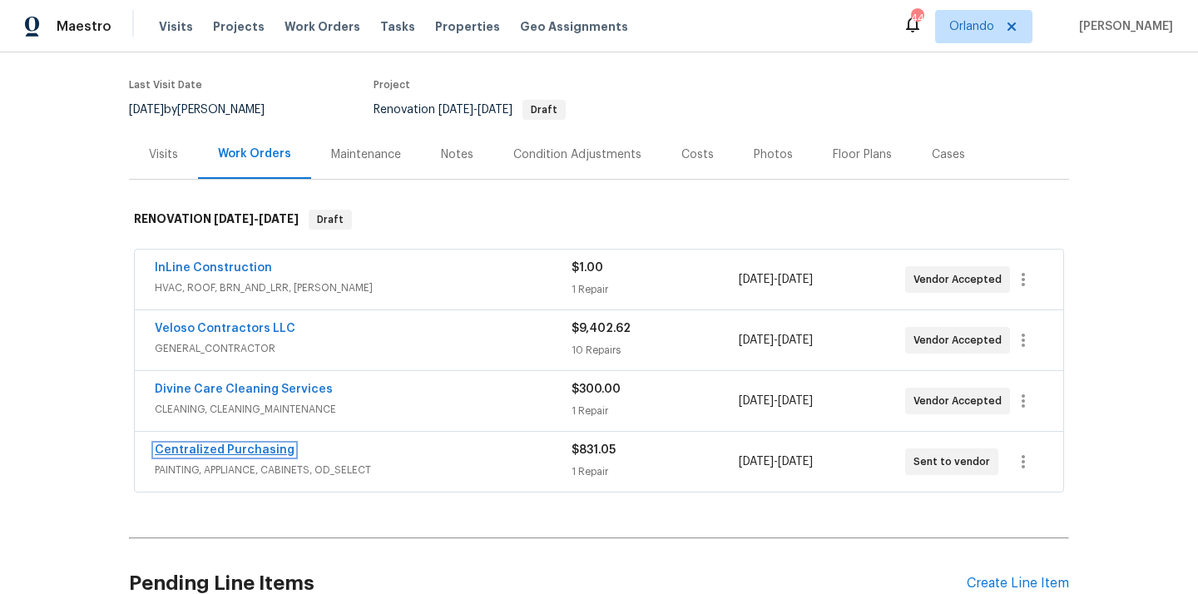
click at [238, 451] on link "Centralized Purchasing" at bounding box center [225, 450] width 140 height 12
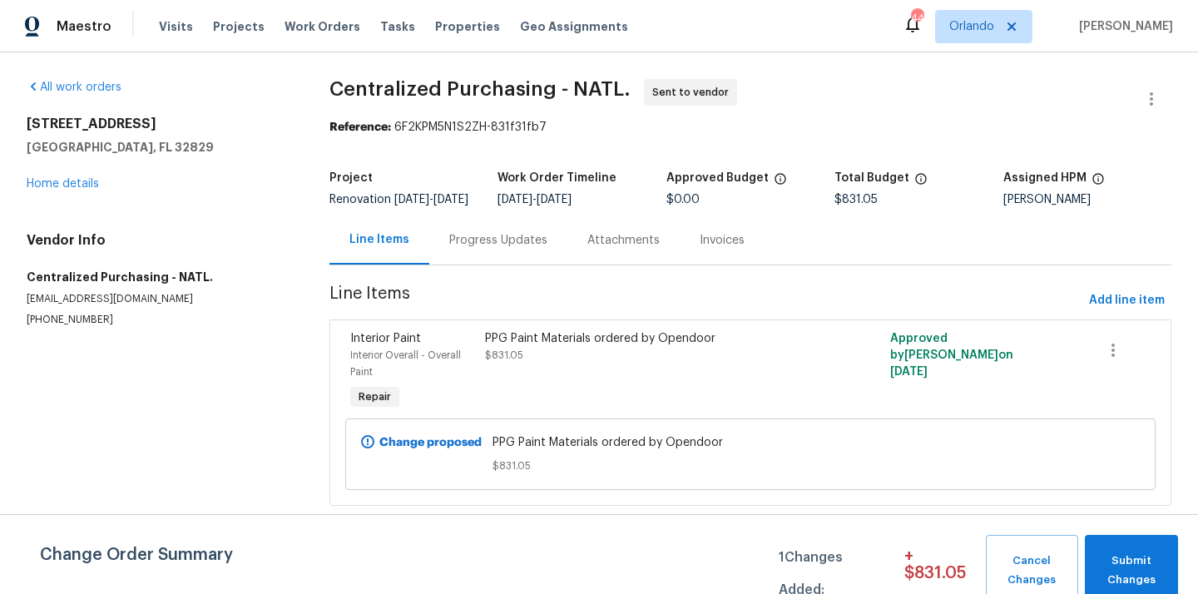
click at [114, 144] on h5 "[GEOGRAPHIC_DATA], FL 32829" at bounding box center [158, 147] width 263 height 17
click at [114, 149] on h5 "[GEOGRAPHIC_DATA], FL 32829" at bounding box center [158, 147] width 263 height 17
copy h5 "32829"
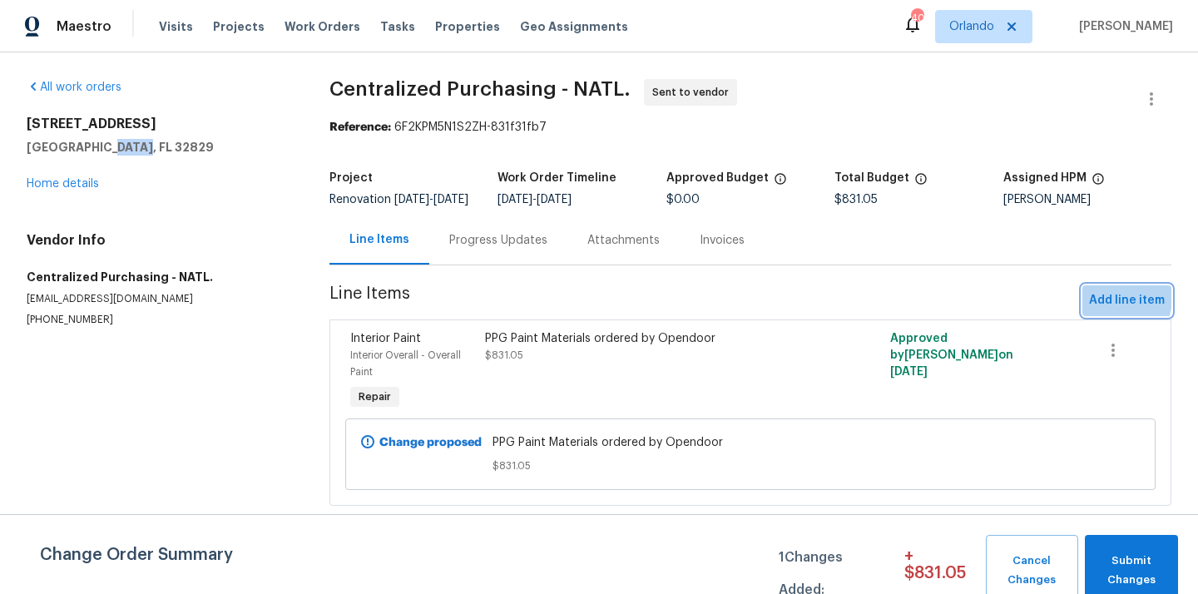
click at [1111, 310] on span "Add line item" at bounding box center [1127, 300] width 76 height 21
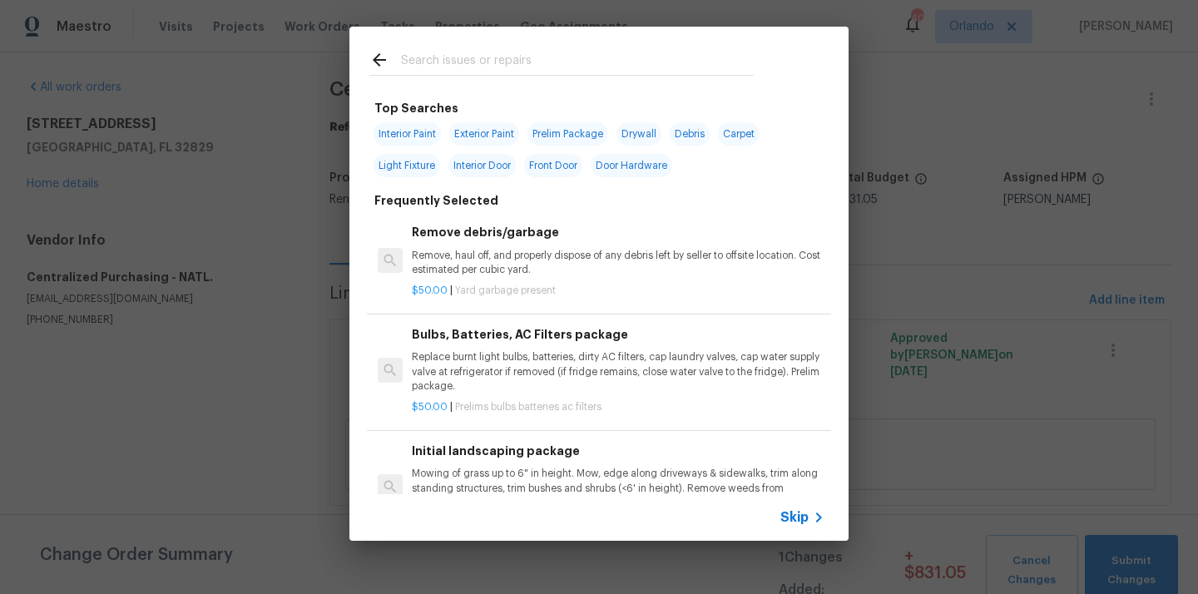
click at [593, 57] on input "text" at bounding box center [577, 62] width 353 height 25
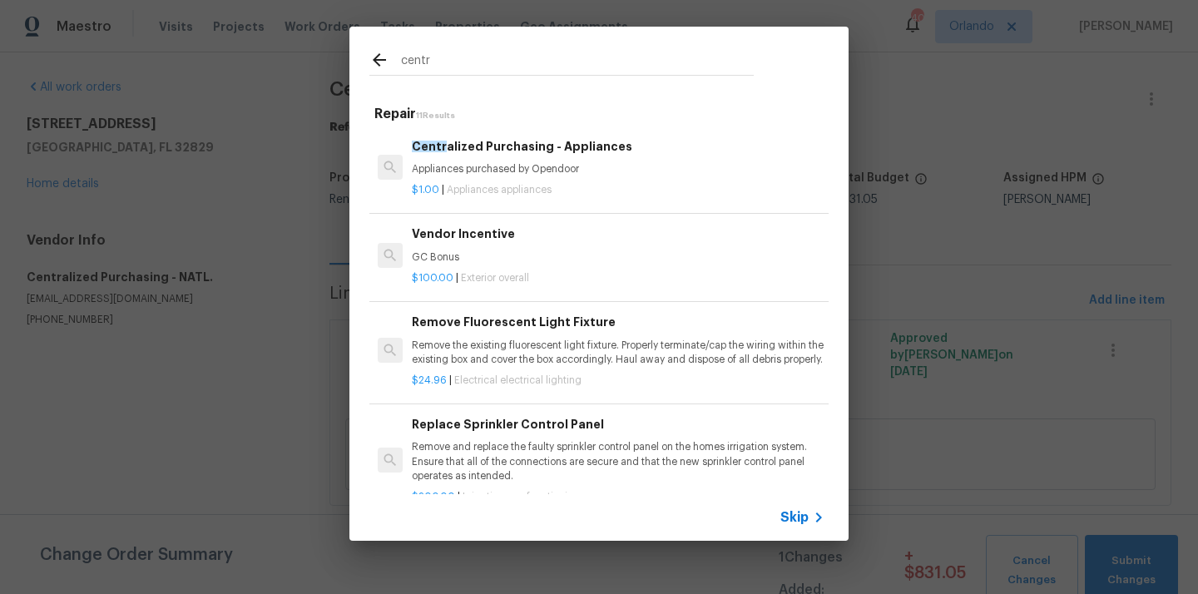
type input "centr"
click at [554, 193] on p "$1.00 | Appliances appliances" at bounding box center [618, 190] width 413 height 14
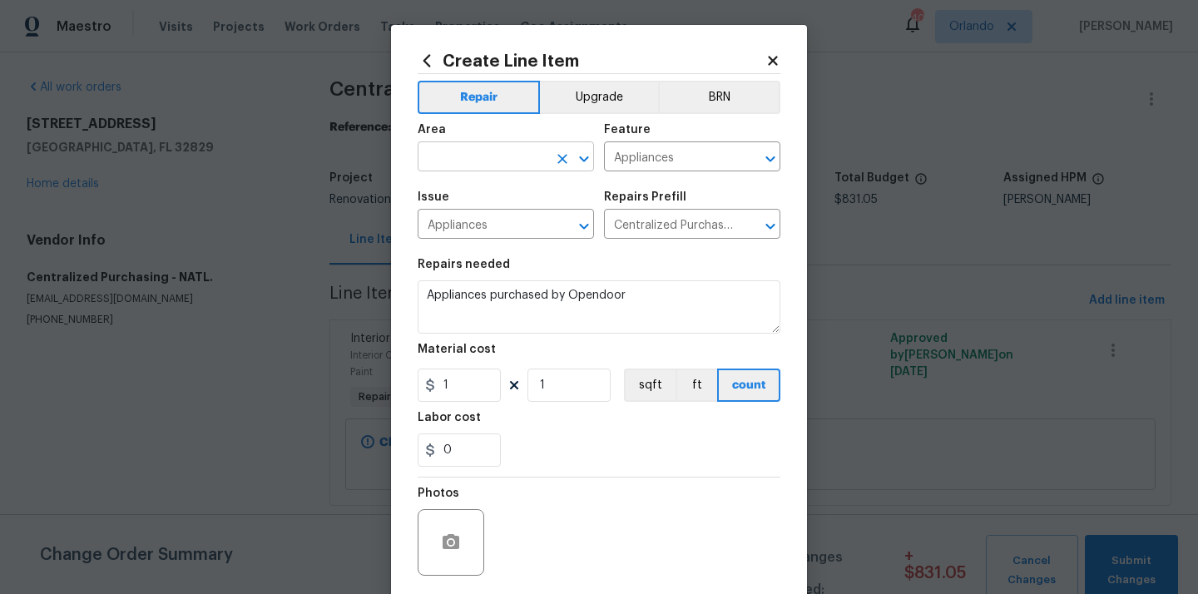
click at [479, 162] on input "text" at bounding box center [483, 159] width 130 height 26
click at [478, 196] on li "Kitchen" at bounding box center [506, 195] width 176 height 27
type input "Kitchen"
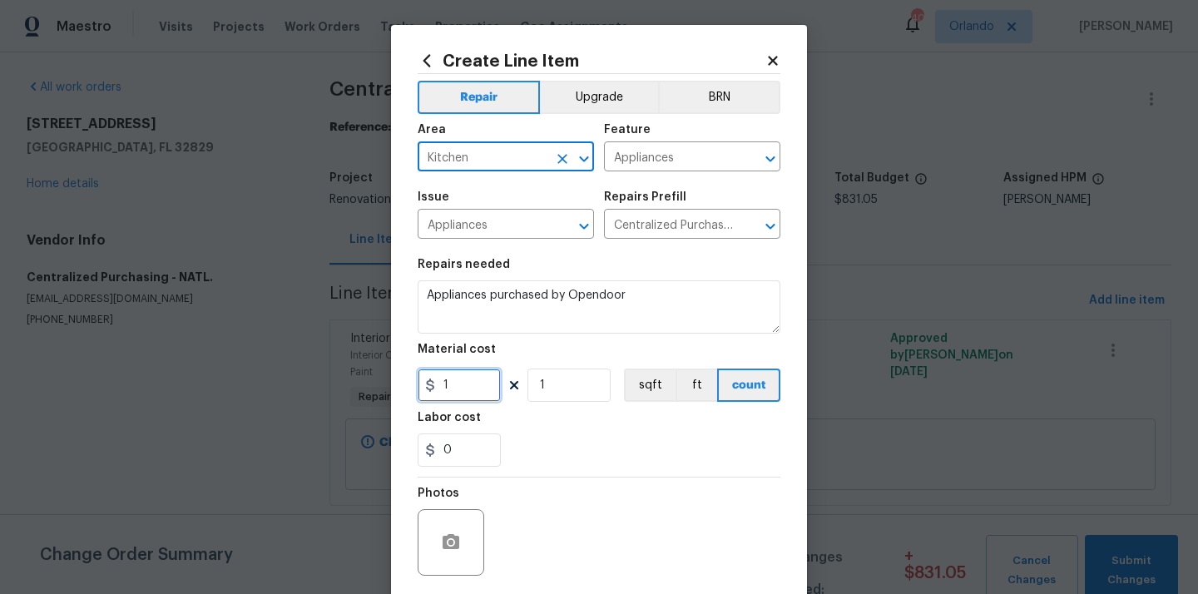
drag, startPoint x: 467, startPoint y: 380, endPoint x: 406, endPoint y: 380, distance: 60.8
click at [406, 380] on div "Create Line Item Repair Upgrade BRN Area Kitchen ​ Feature Appliances ​ Issue A…" at bounding box center [599, 358] width 416 height 667
paste input "229.29"
type input "1229.29"
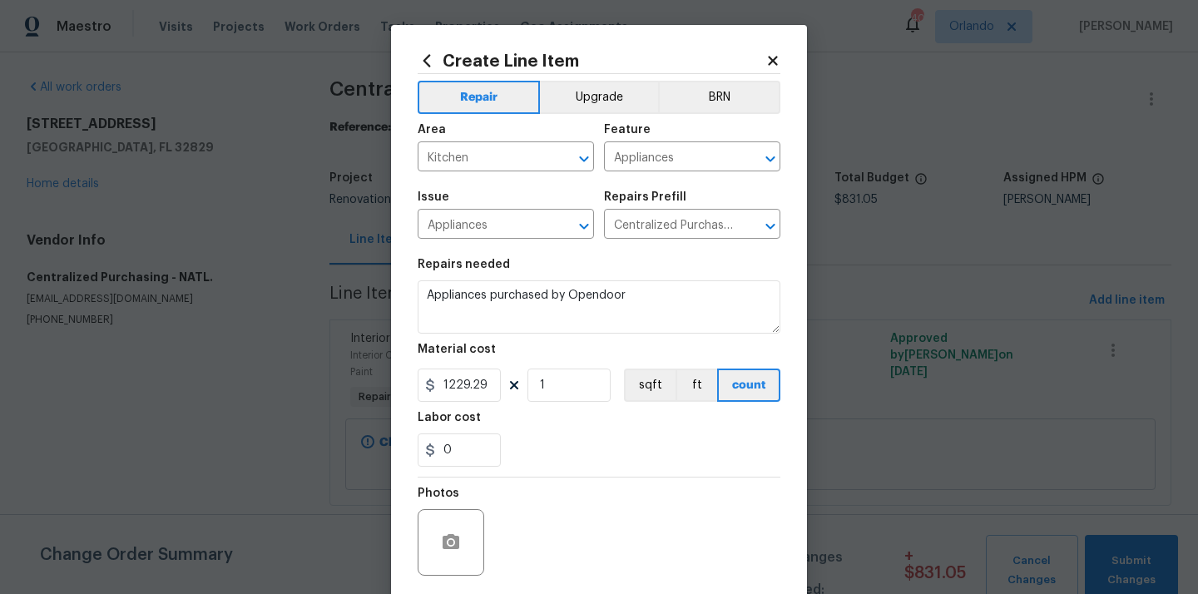
click at [554, 456] on div "0" at bounding box center [599, 450] width 363 height 33
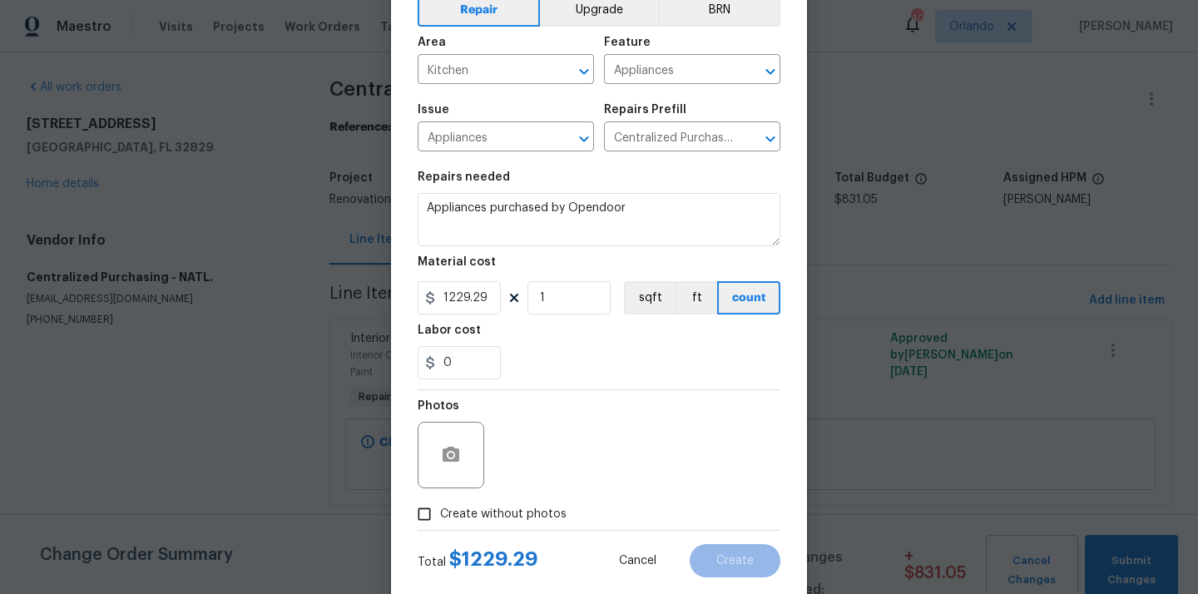
scroll to position [123, 0]
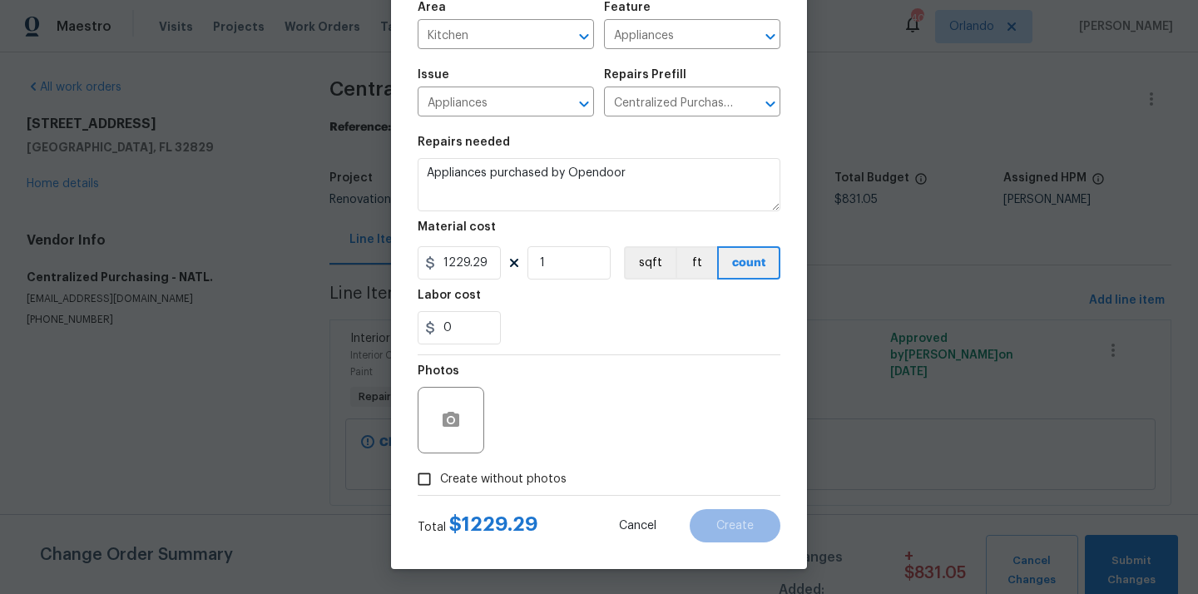
click at [536, 471] on span "Create without photos" at bounding box center [503, 479] width 127 height 17
click at [440, 470] on input "Create without photos" at bounding box center [425, 480] width 32 height 32
checkbox input "true"
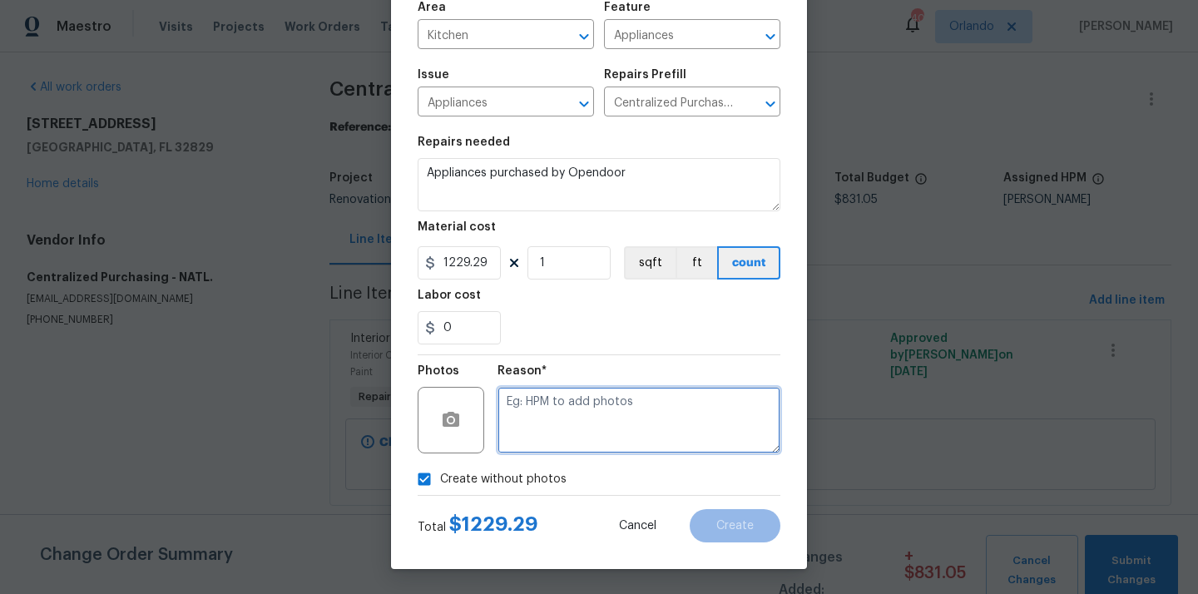
click at [557, 422] on textarea at bounding box center [639, 420] width 283 height 67
type textarea "N/A"
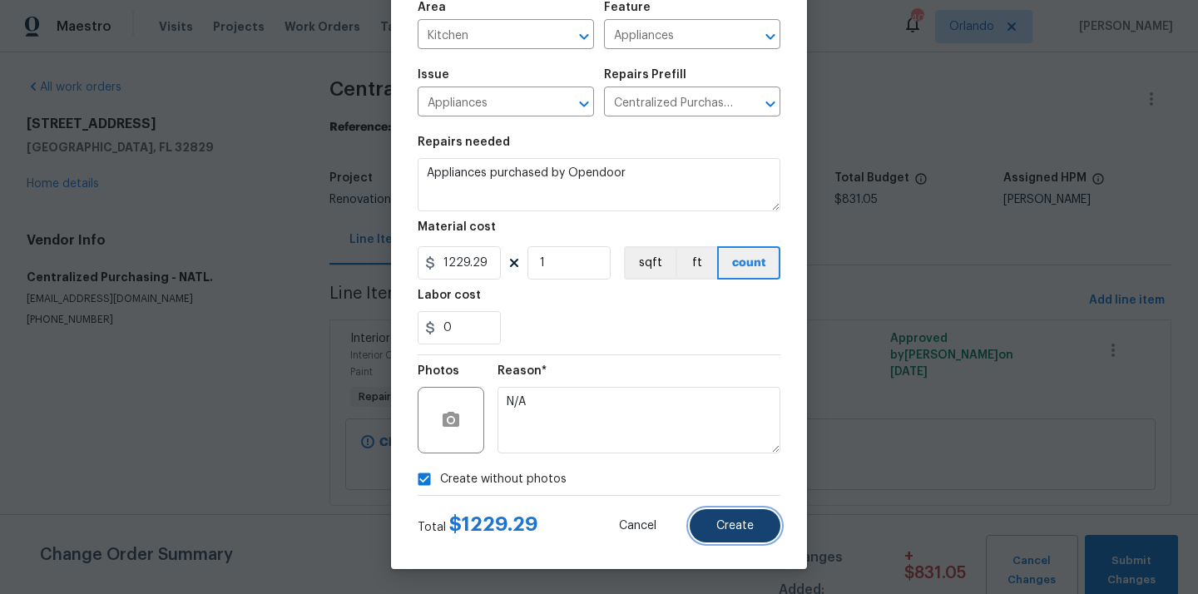
click at [762, 524] on button "Create" at bounding box center [735, 525] width 91 height 33
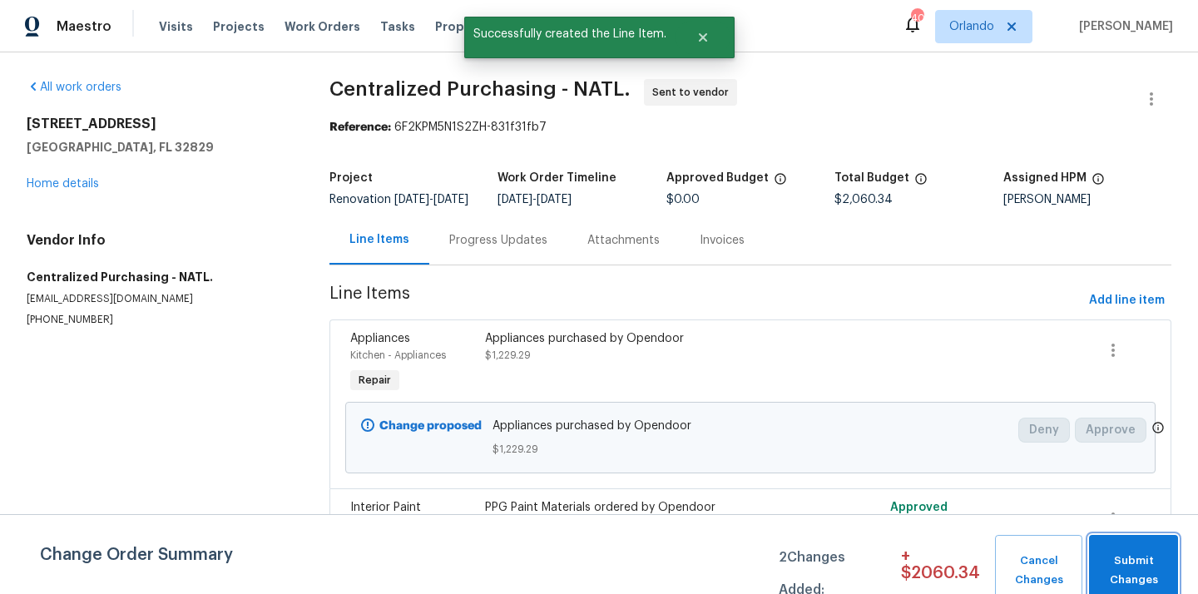
click at [1136, 562] on span "Submit Changes" at bounding box center [1134, 571] width 72 height 38
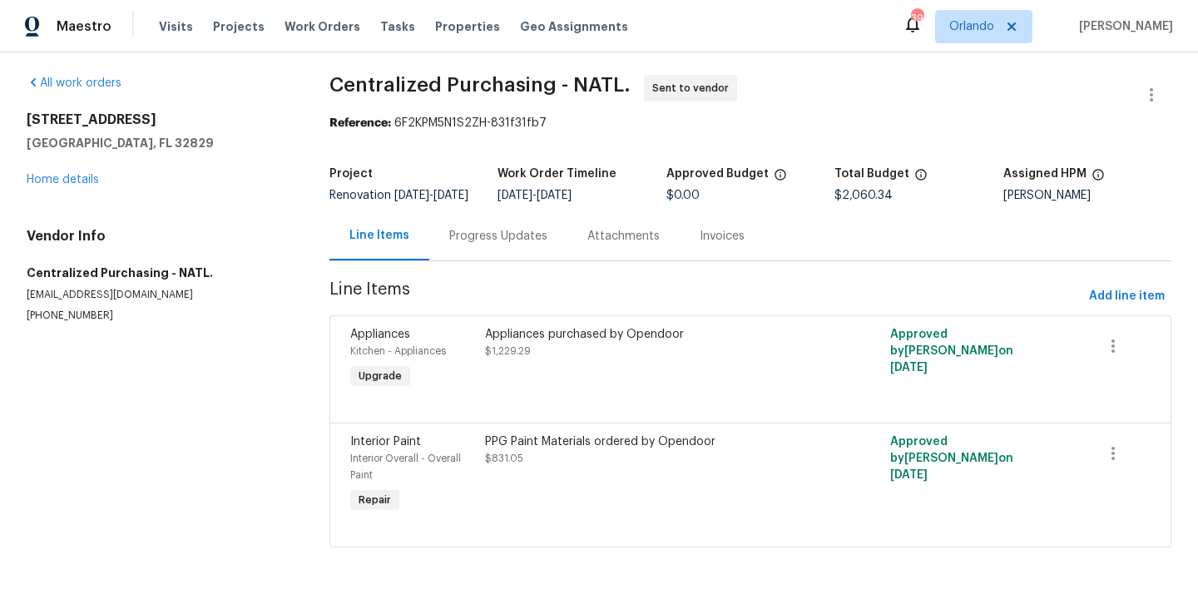
scroll to position [17, 0]
click at [640, 375] on div "Appliances purchased by Opendoor $1,229.29" at bounding box center [649, 359] width 338 height 77
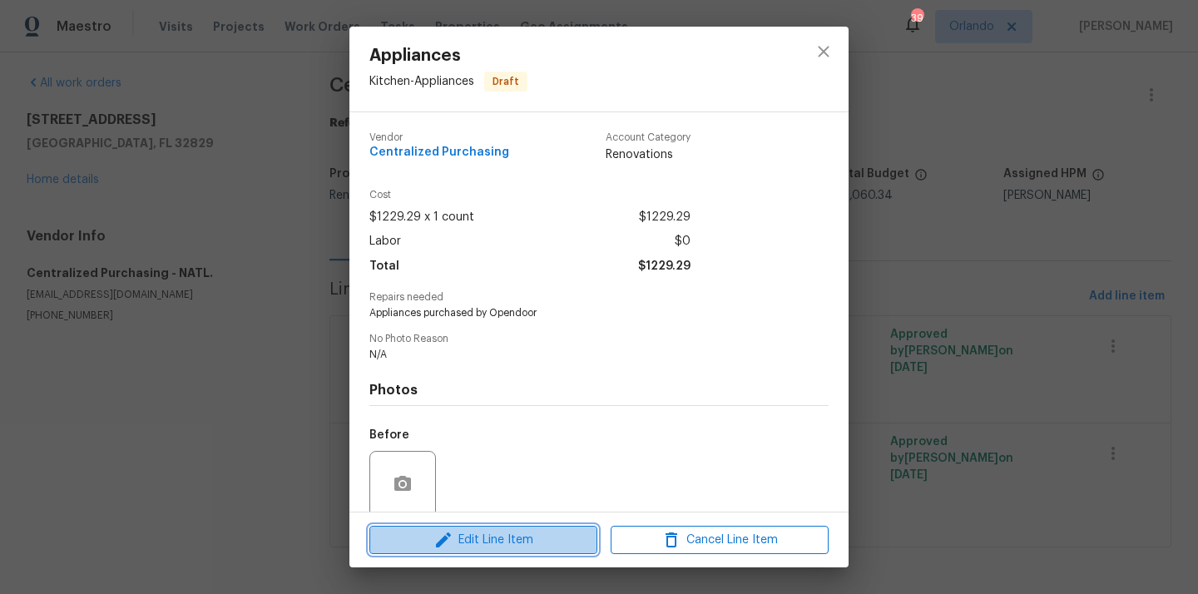
click at [534, 533] on span "Edit Line Item" at bounding box center [484, 540] width 218 height 21
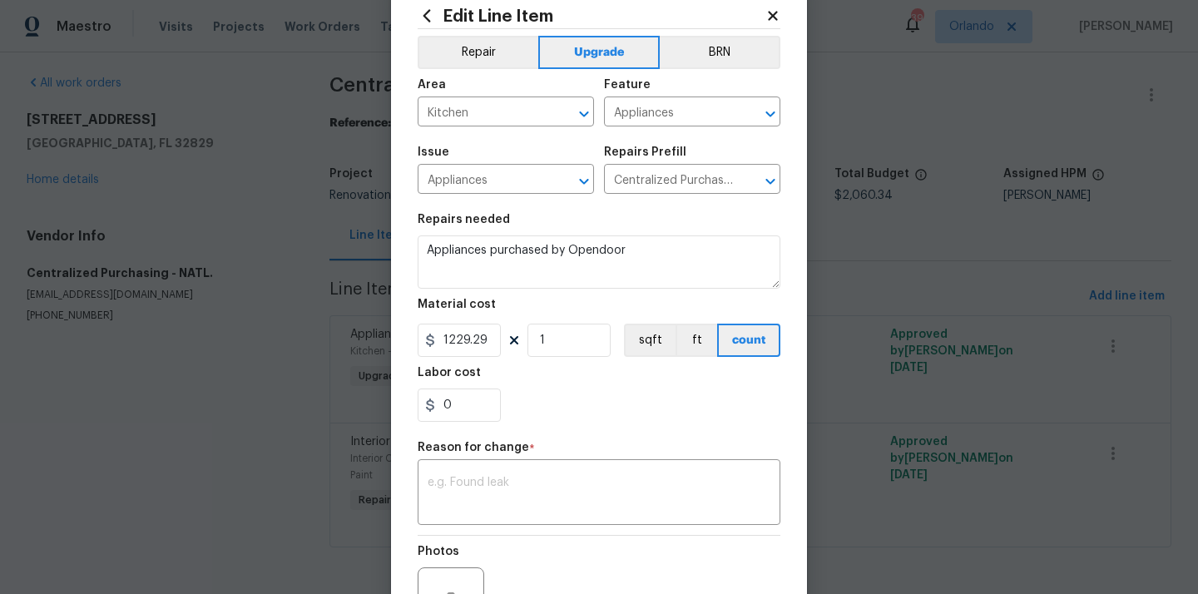
scroll to position [0, 0]
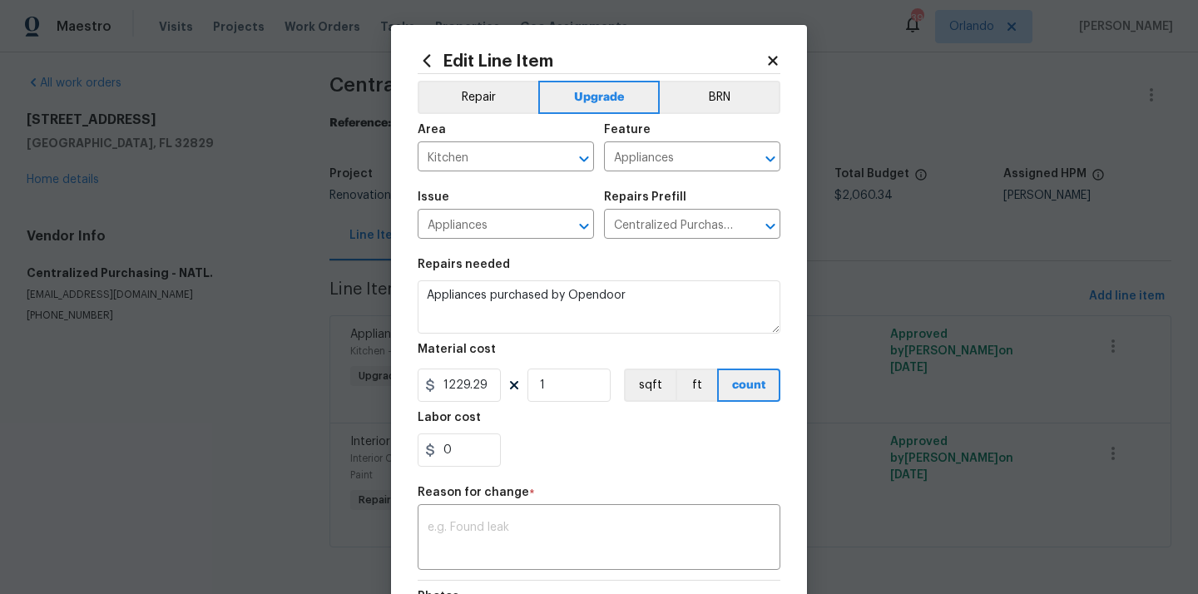
click at [773, 53] on icon at bounding box center [773, 60] width 15 height 15
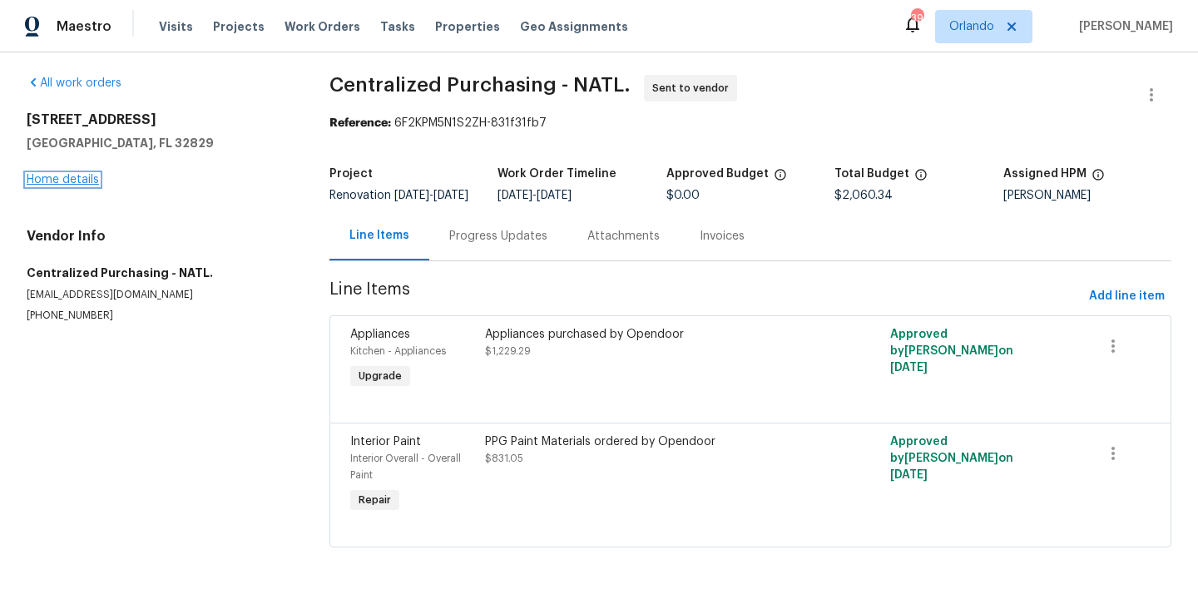
click at [60, 174] on link "Home details" at bounding box center [63, 180] width 72 height 12
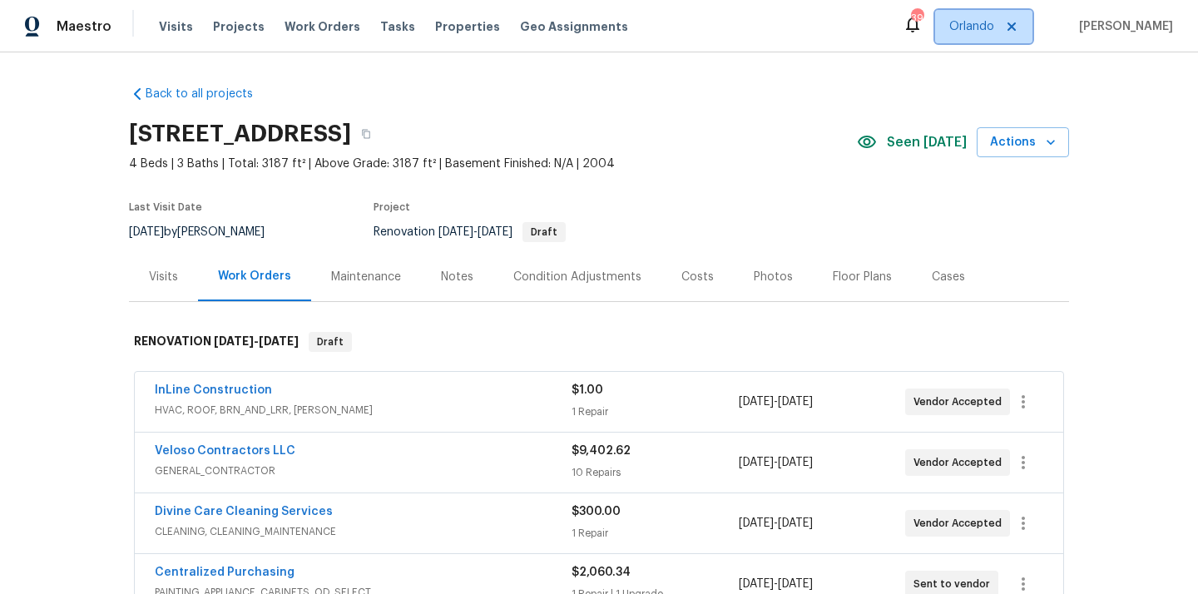
click at [995, 30] on span "Orlando" at bounding box center [972, 26] width 45 height 17
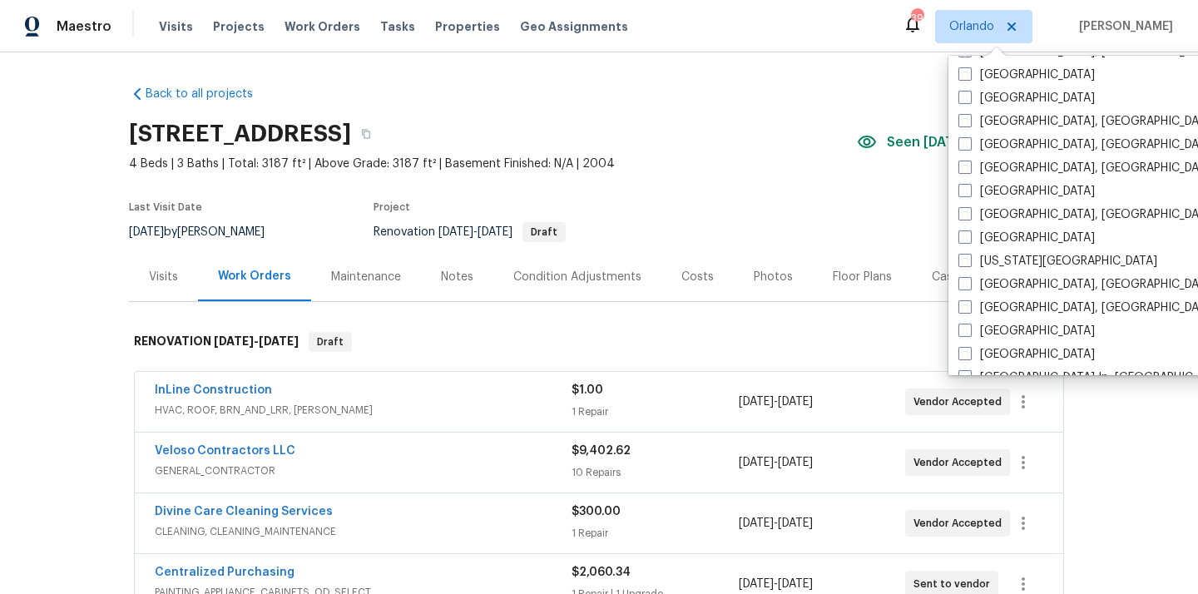
scroll to position [1115, 0]
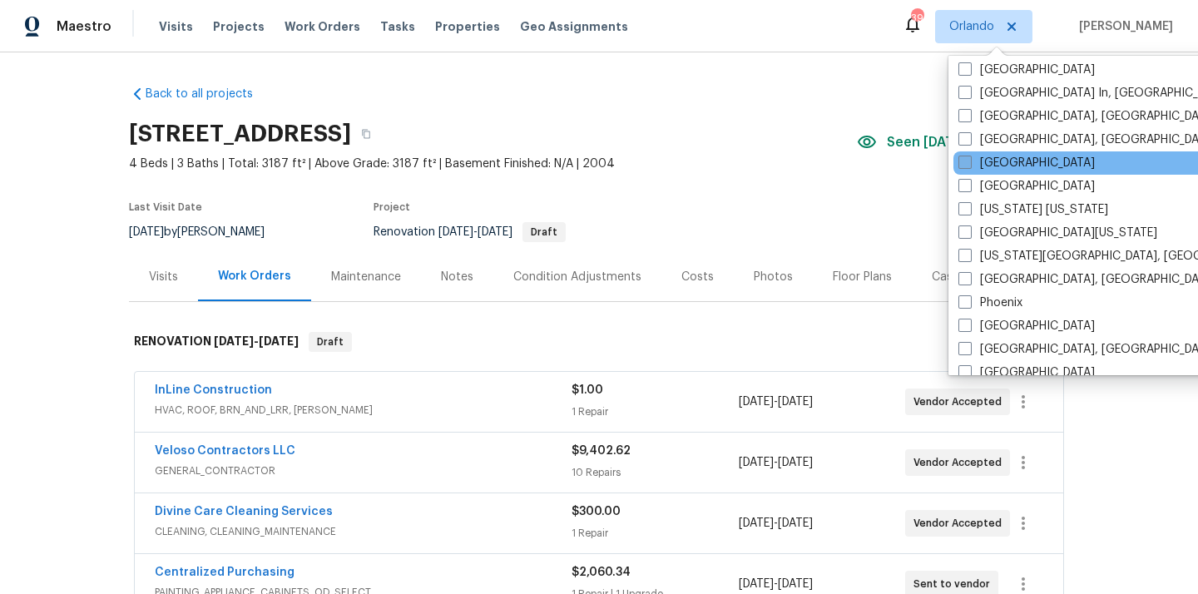
click at [978, 164] on label "[GEOGRAPHIC_DATA]" at bounding box center [1027, 163] width 136 height 17
click at [970, 164] on input "[GEOGRAPHIC_DATA]" at bounding box center [964, 160] width 11 height 11
checkbox input "true"
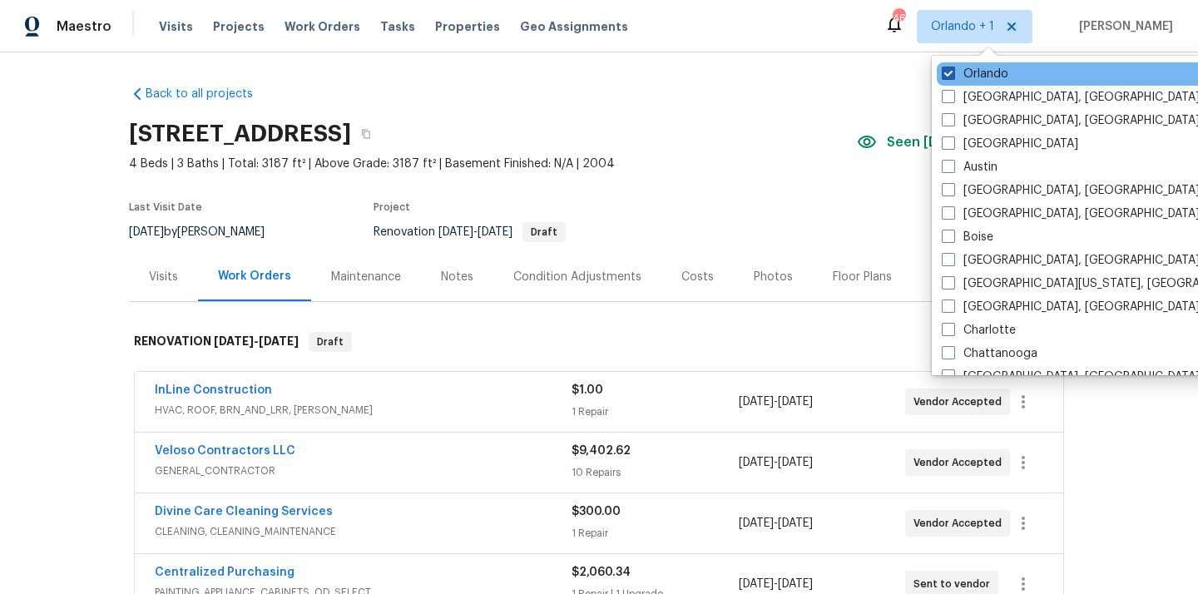
click at [955, 74] on label "Orlando" at bounding box center [975, 74] width 67 height 17
click at [953, 74] on input "Orlando" at bounding box center [947, 71] width 11 height 11
checkbox input "false"
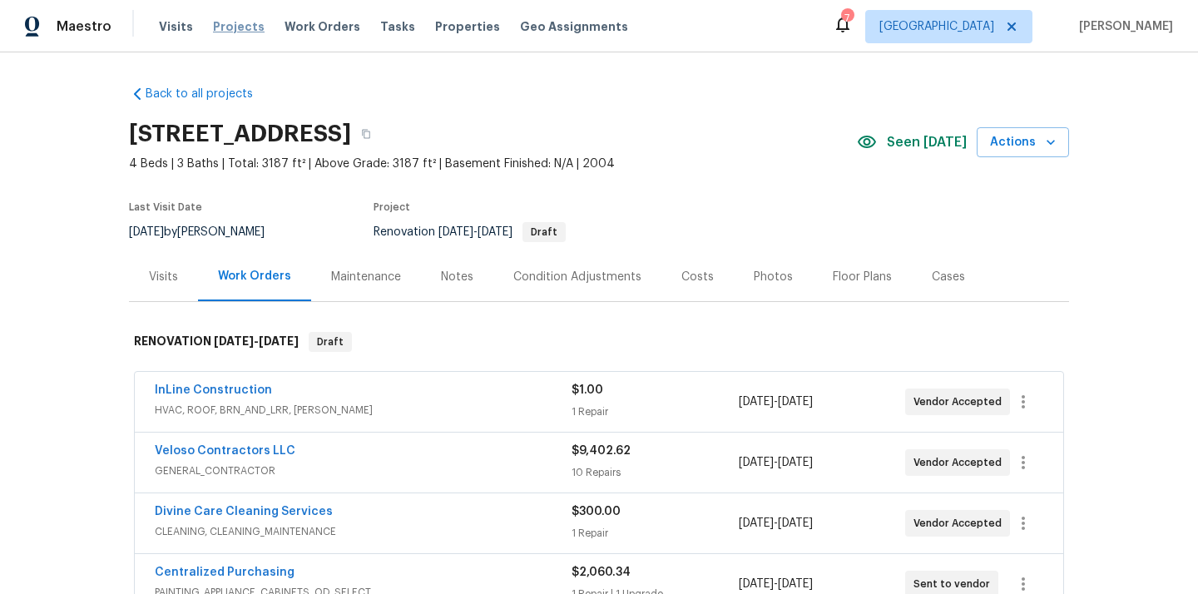
click at [236, 24] on span "Projects" at bounding box center [239, 26] width 52 height 17
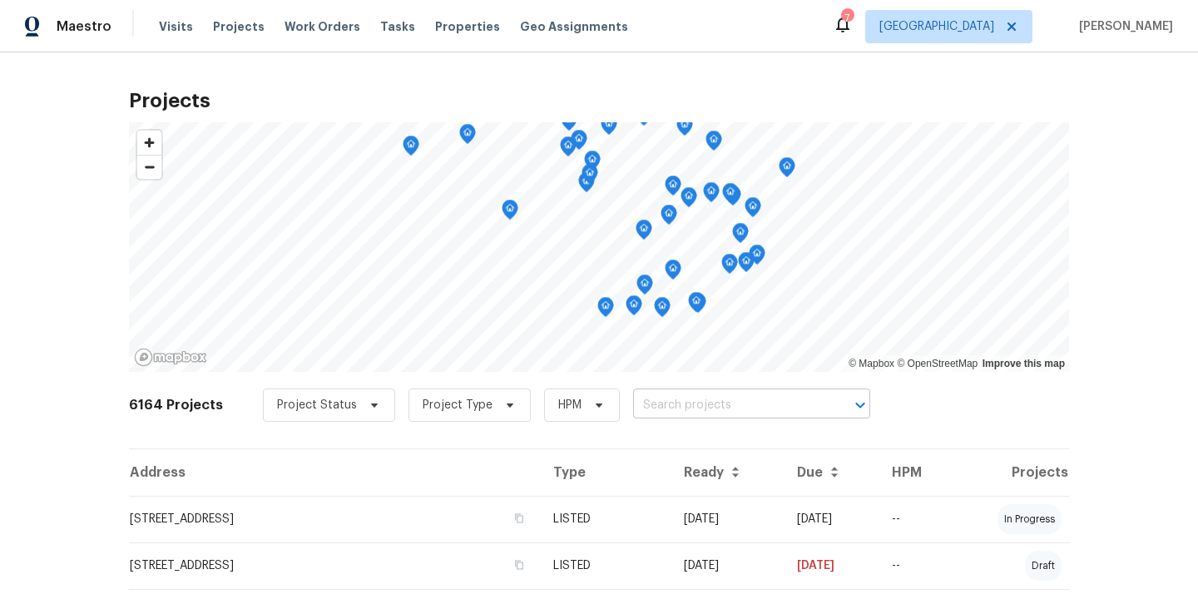
click at [682, 394] on input "text" at bounding box center [728, 406] width 191 height 26
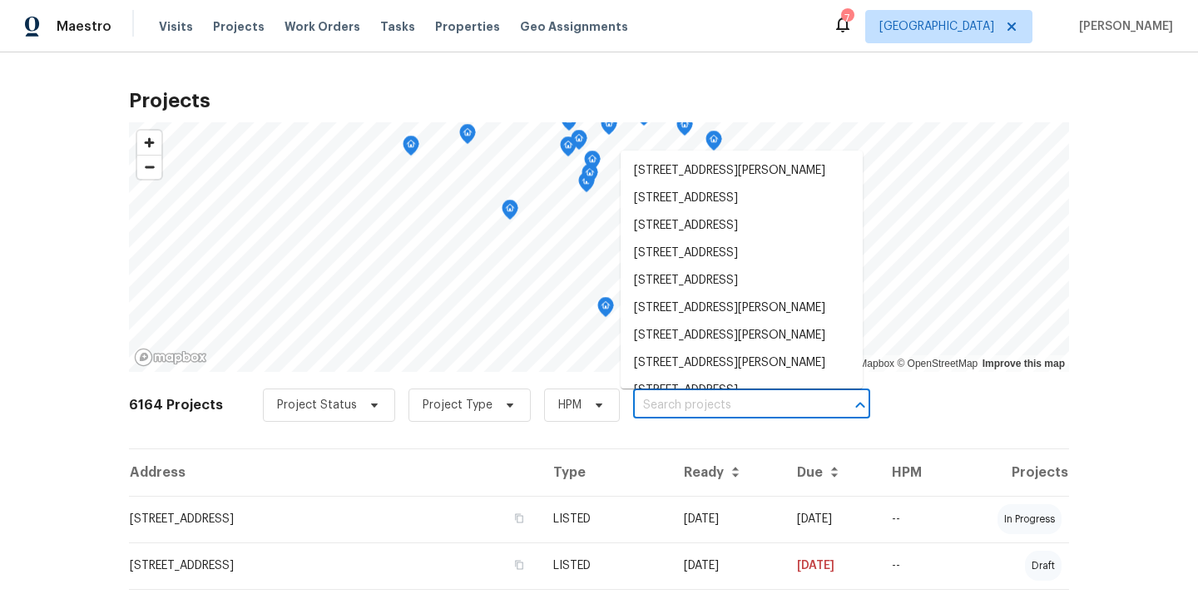
paste input "[STREET_ADDRESS][PERSON_NAME][PERSON_NAME]"
type input "[STREET_ADDRESS][PERSON_NAME][PERSON_NAME]"
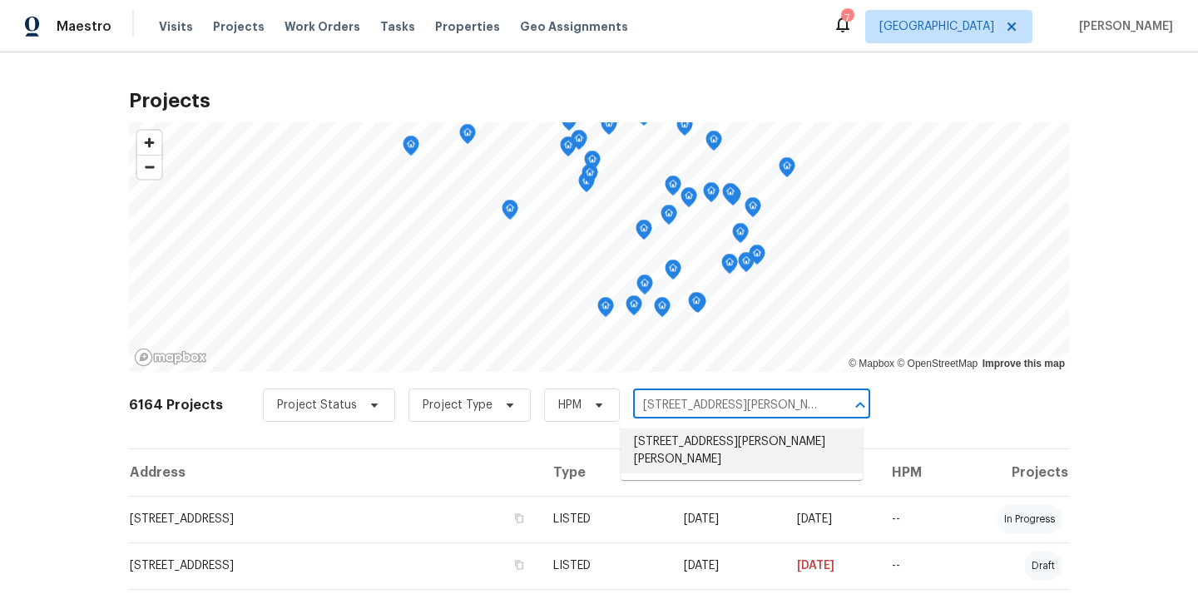
click at [681, 432] on li "[STREET_ADDRESS][PERSON_NAME][PERSON_NAME]" at bounding box center [742, 451] width 242 height 45
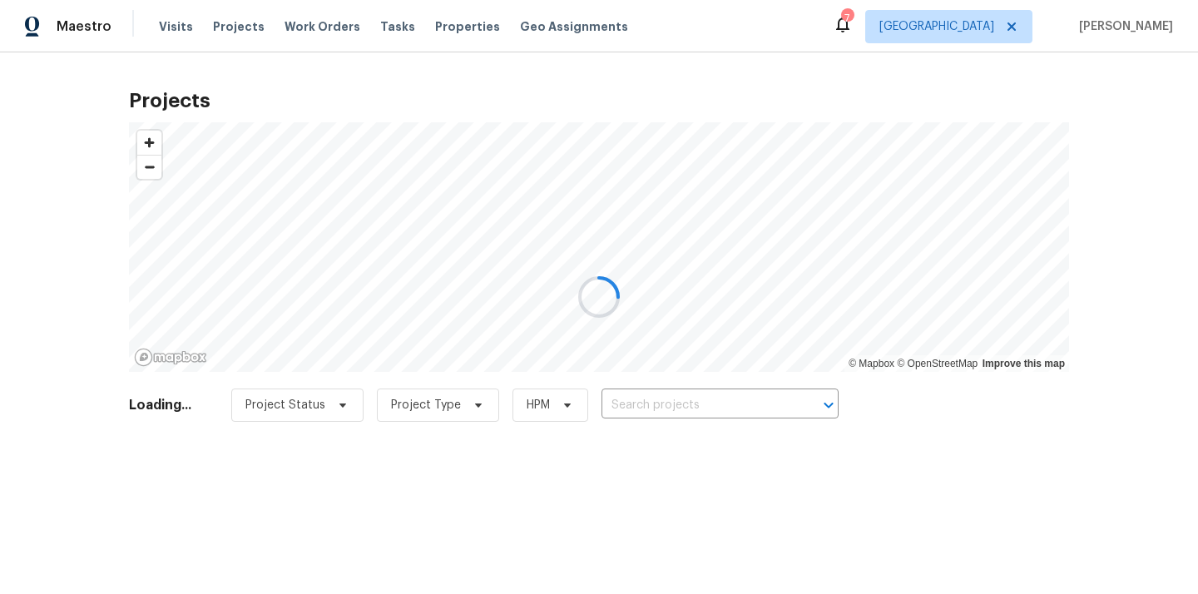
type input "[STREET_ADDRESS][PERSON_NAME][PERSON_NAME]"
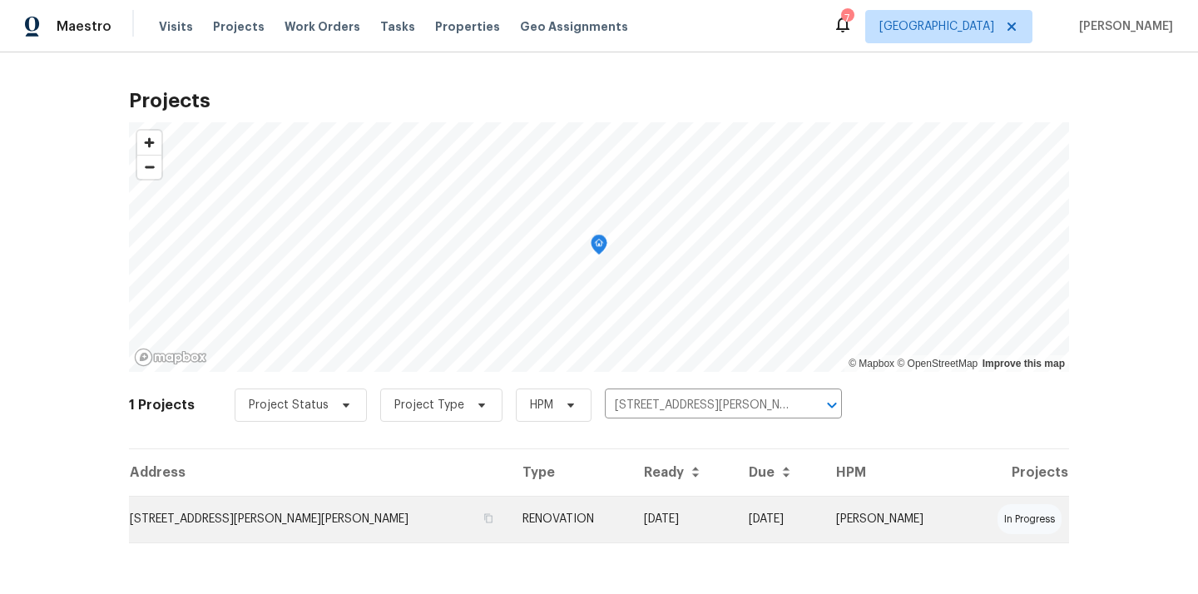
click at [509, 510] on td "RENOVATION" at bounding box center [570, 519] width 122 height 47
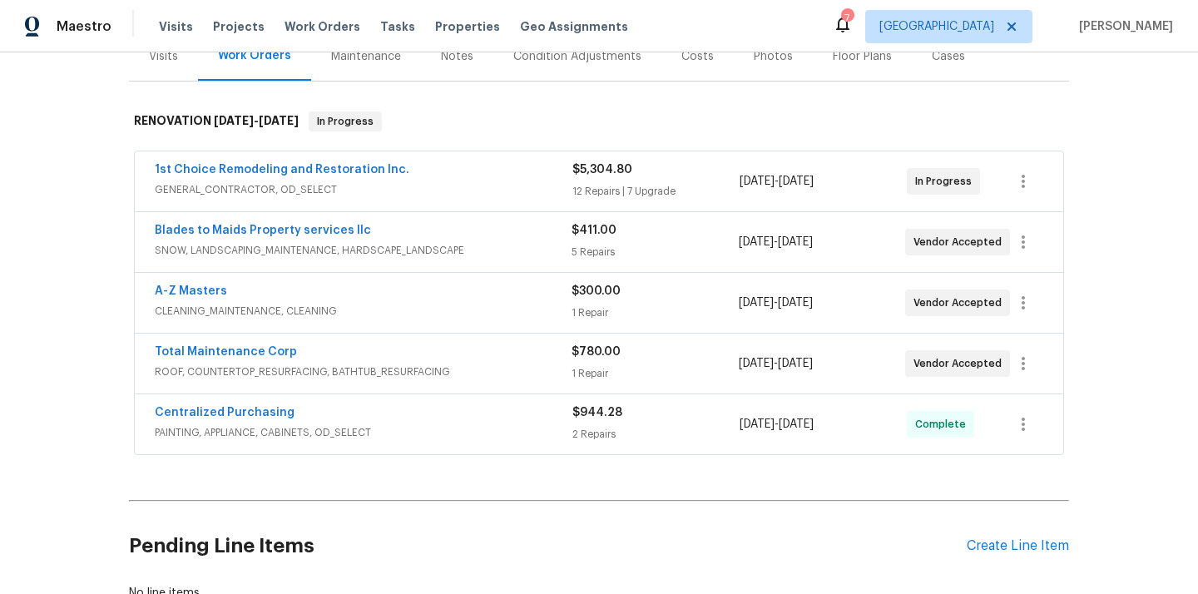
scroll to position [244, 0]
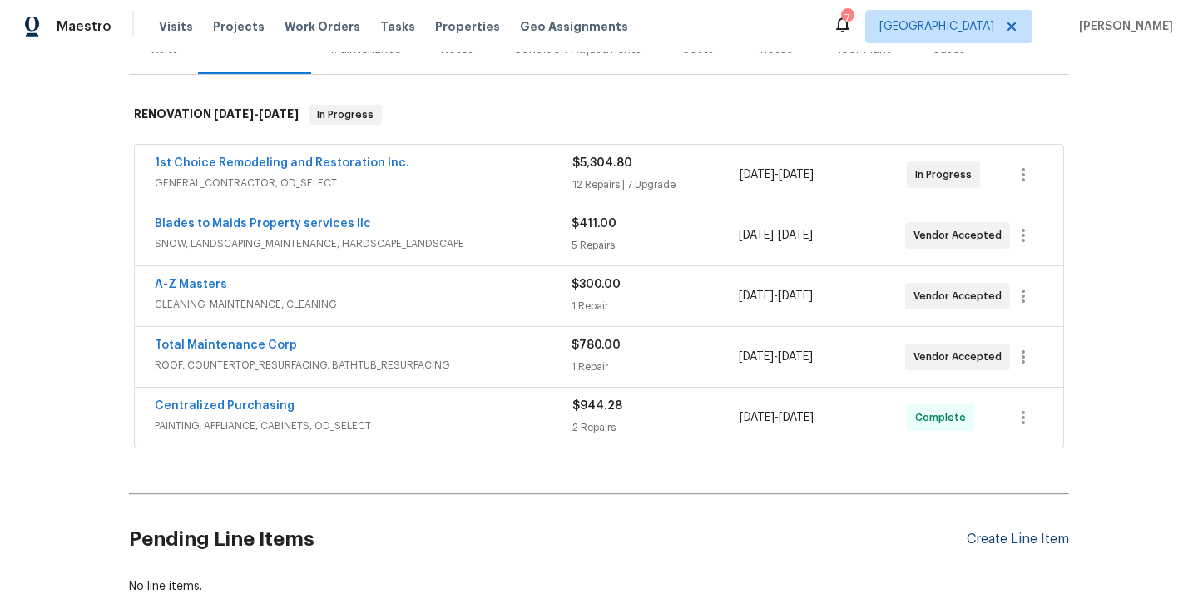
click at [999, 532] on div "Create Line Item" at bounding box center [1018, 540] width 102 height 16
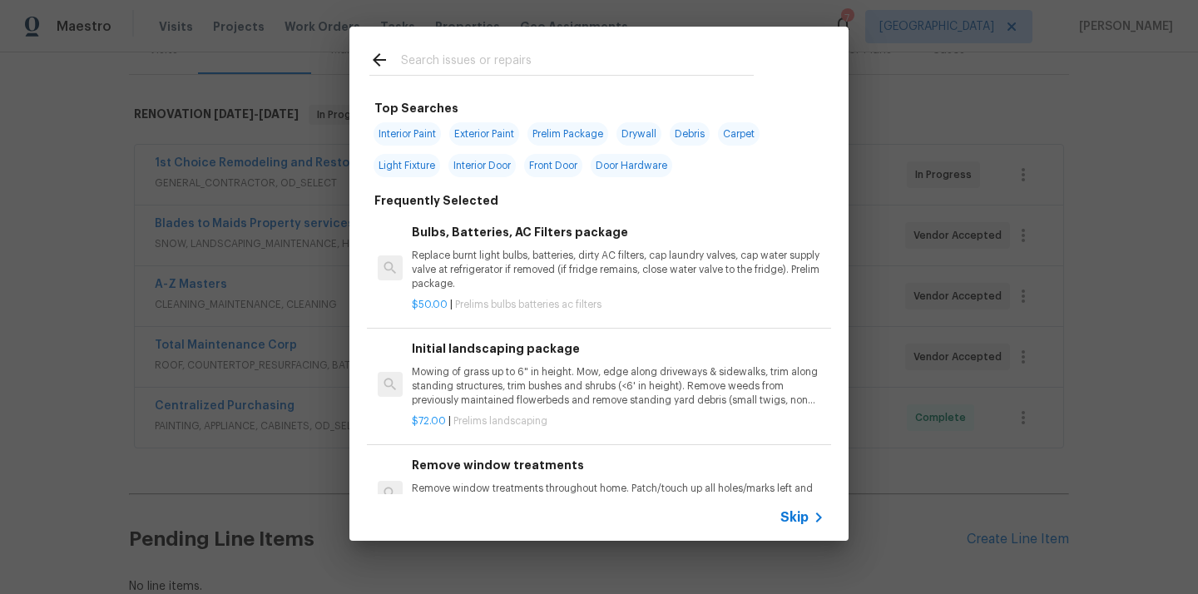
click at [591, 66] on input "text" at bounding box center [577, 62] width 353 height 25
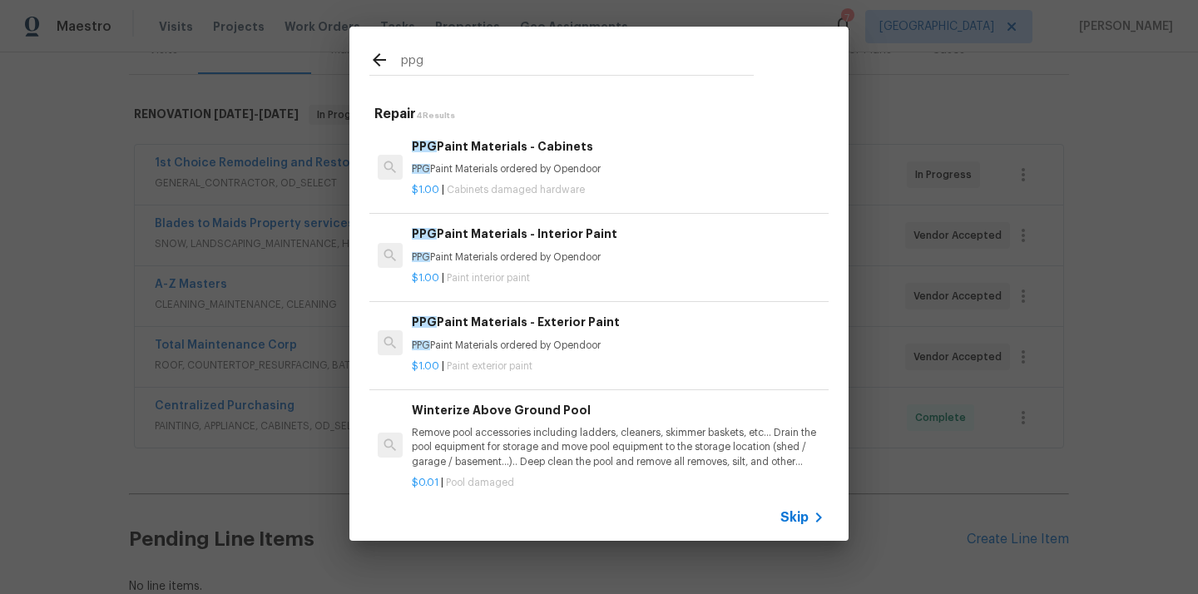
type input "ppg"
click at [580, 247] on div "PPG Paint Materials - Interior Paint PPG Paint Materials ordered by Opendoor" at bounding box center [618, 245] width 413 height 40
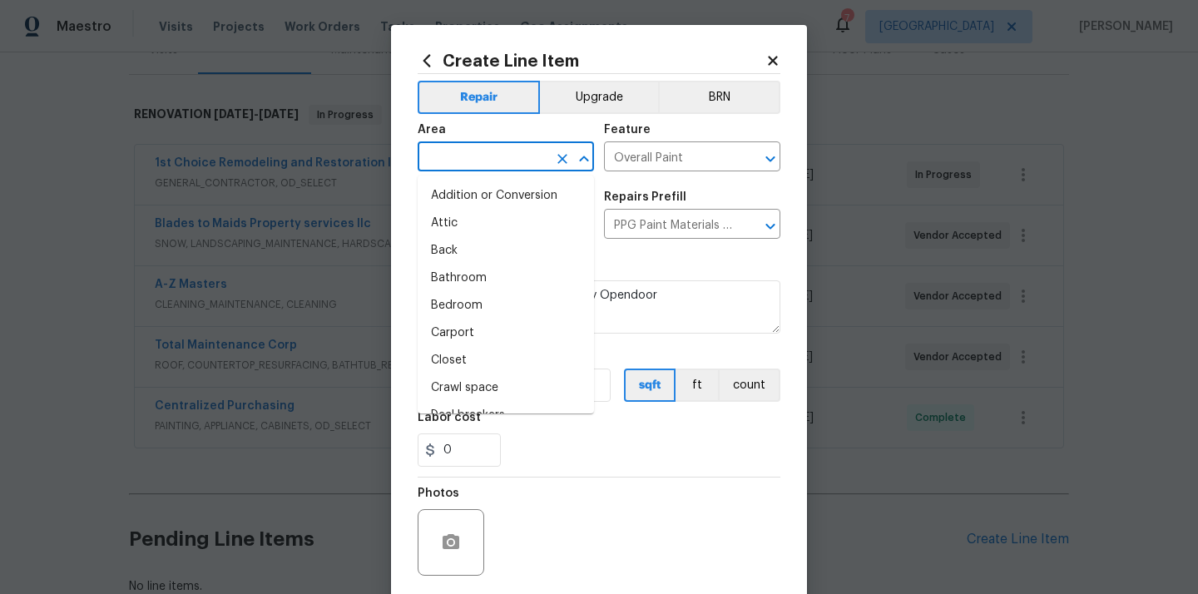
click at [513, 151] on input "text" at bounding box center [483, 159] width 130 height 26
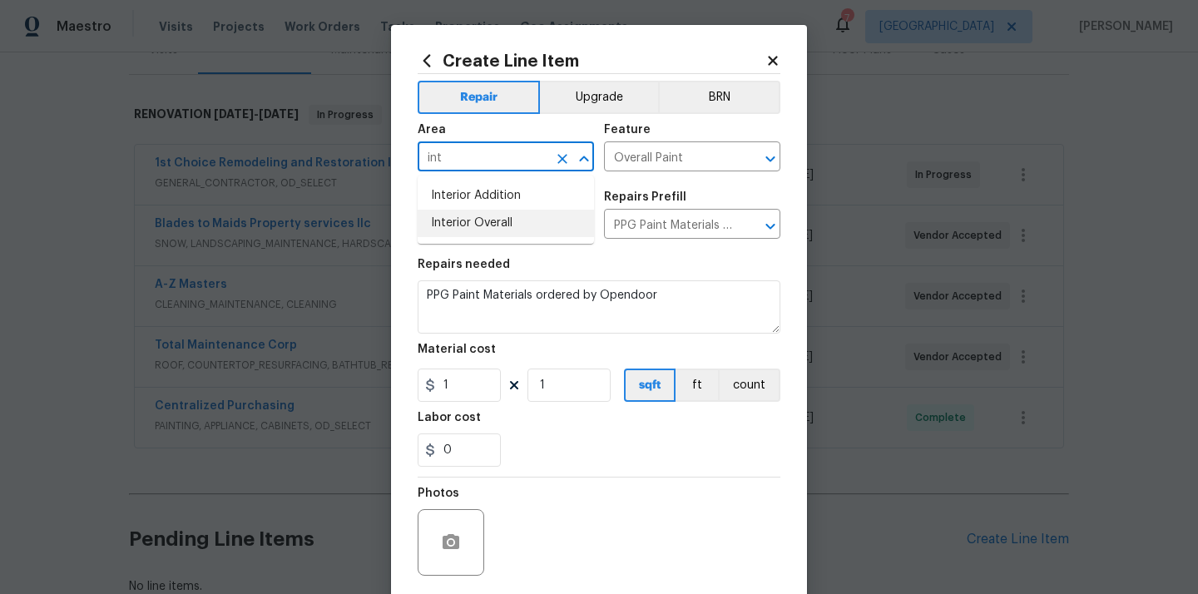
click at [505, 224] on li "Interior Overall" at bounding box center [506, 223] width 176 height 27
type input "Interior Overall"
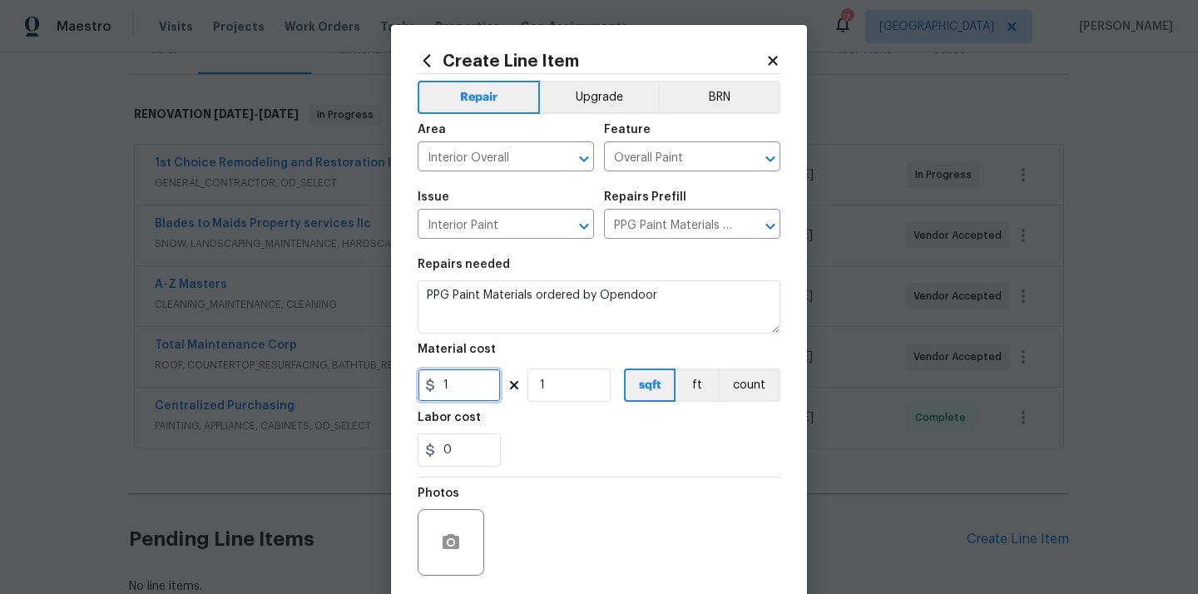
drag, startPoint x: 456, startPoint y: 399, endPoint x: 392, endPoint y: 391, distance: 64.6
click at [392, 391] on div "Create Line Item Repair Upgrade BRN Area Interior Overall ​ Feature Overall Pai…" at bounding box center [599, 358] width 416 height 667
paste input "303.24"
type input "303.24"
click at [522, 439] on div "0" at bounding box center [599, 450] width 363 height 33
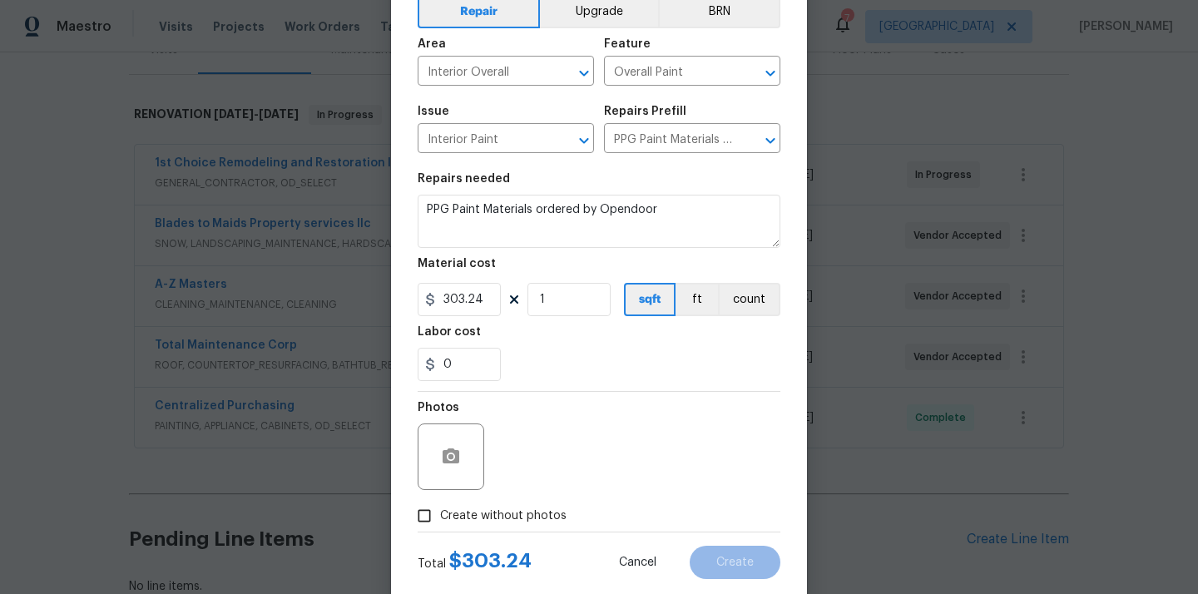
scroll to position [123, 0]
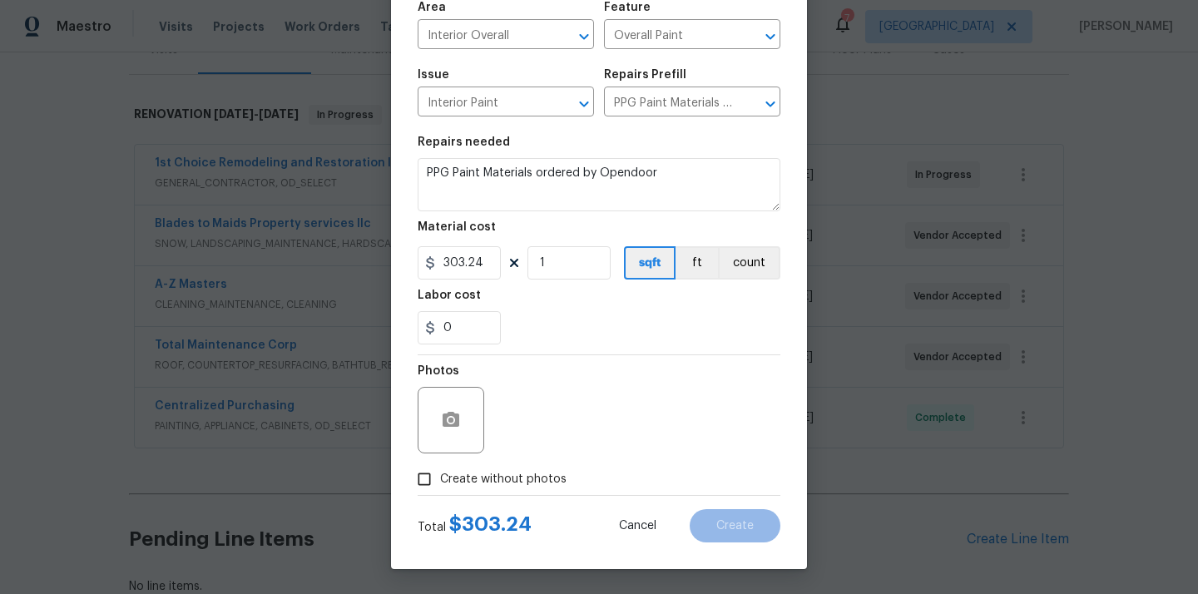
click at [509, 471] on span "Create without photos" at bounding box center [503, 479] width 127 height 17
click at [440, 470] on input "Create without photos" at bounding box center [425, 480] width 32 height 32
checkbox input "true"
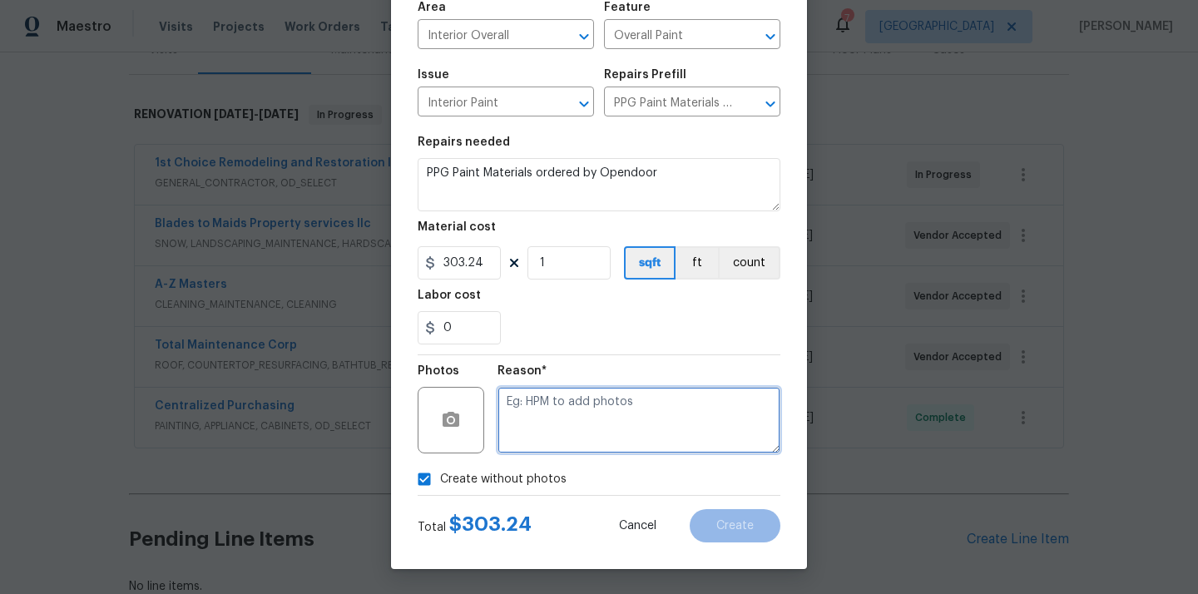
click at [552, 400] on textarea at bounding box center [639, 420] width 283 height 67
type textarea "N/A"
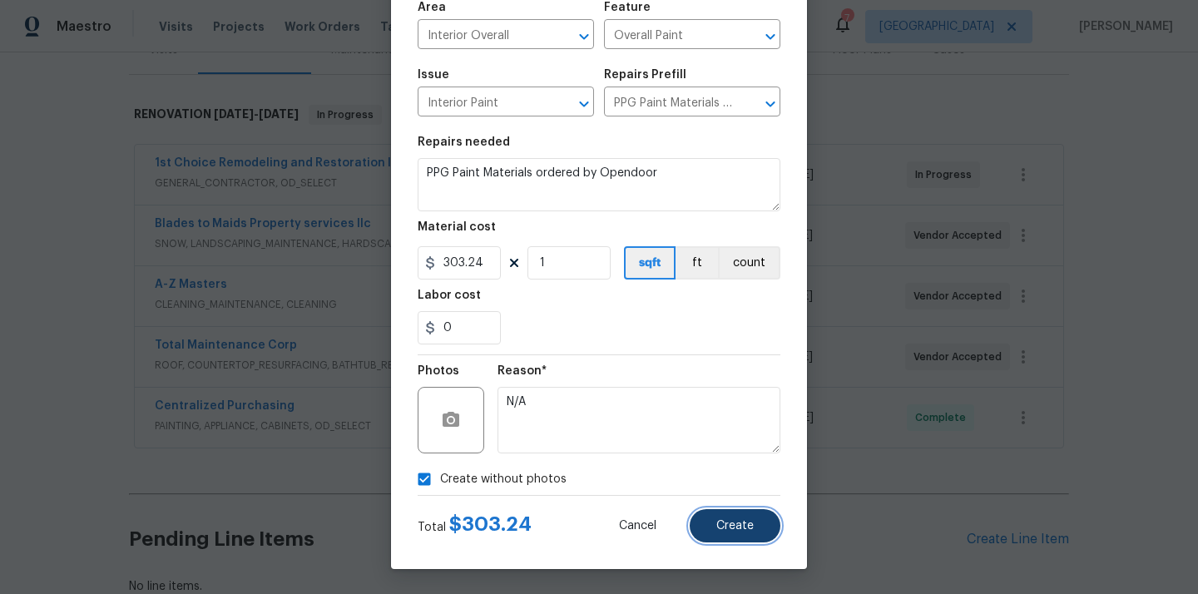
click at [760, 530] on button "Create" at bounding box center [735, 525] width 91 height 33
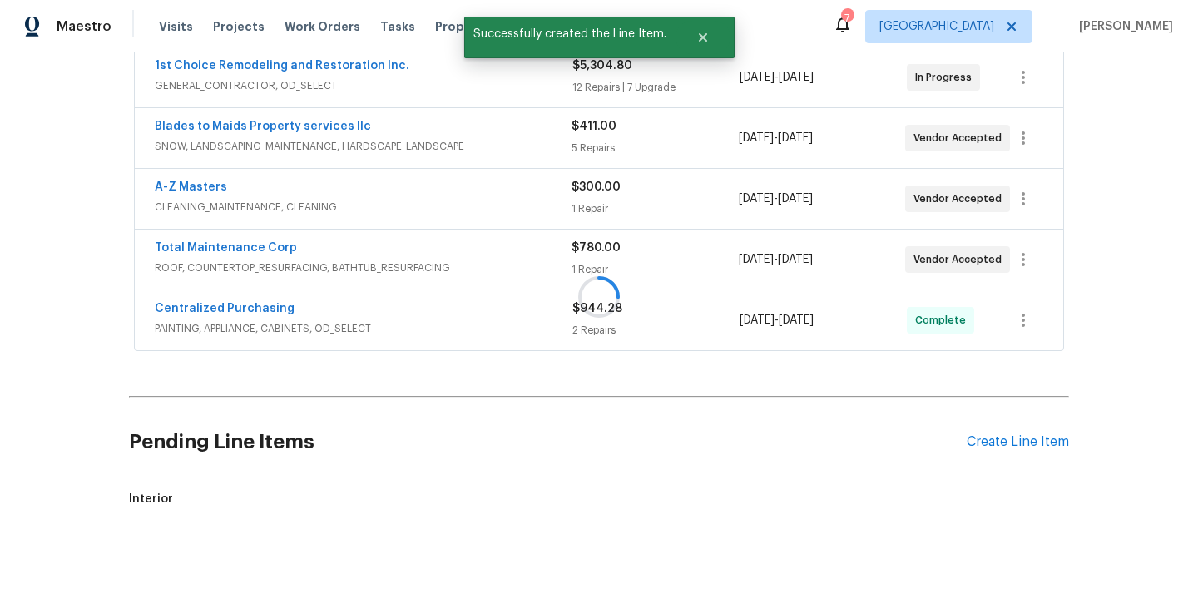
scroll to position [351, 0]
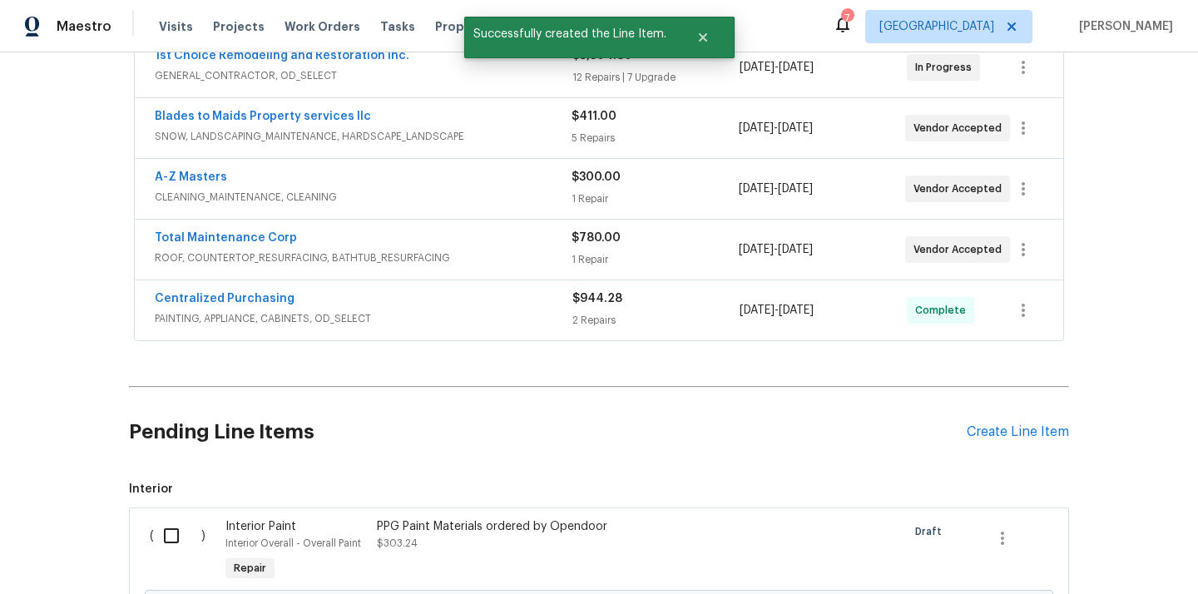
click at [168, 518] on input "checkbox" at bounding box center [177, 535] width 47 height 35
checkbox input "true"
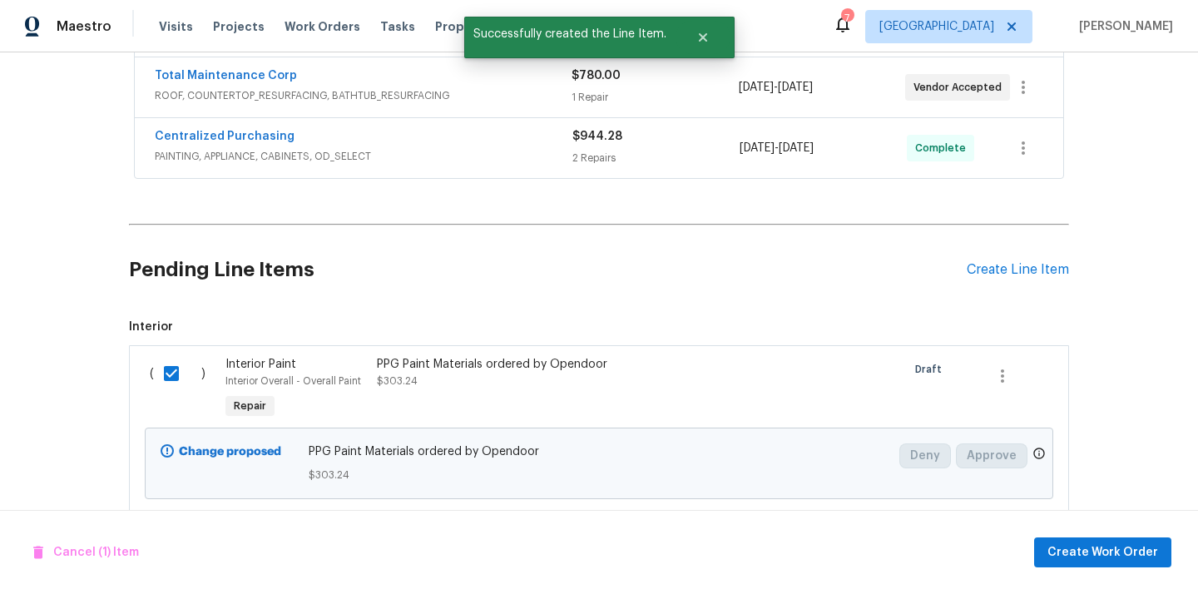
scroll to position [531, 0]
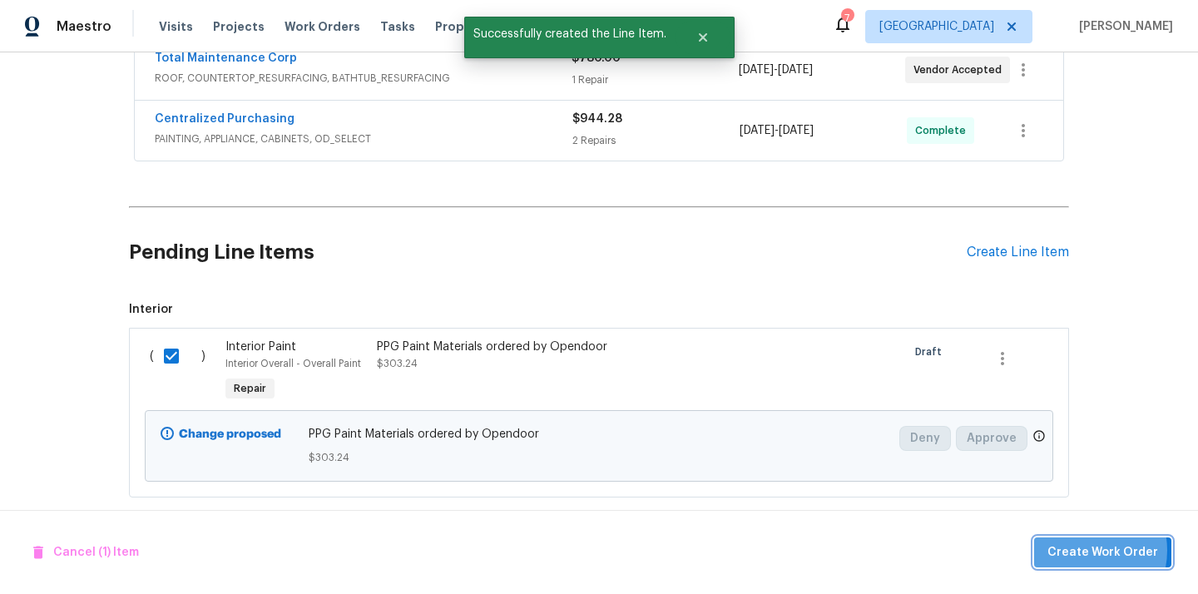
click at [1090, 550] on span "Create Work Order" at bounding box center [1103, 553] width 111 height 21
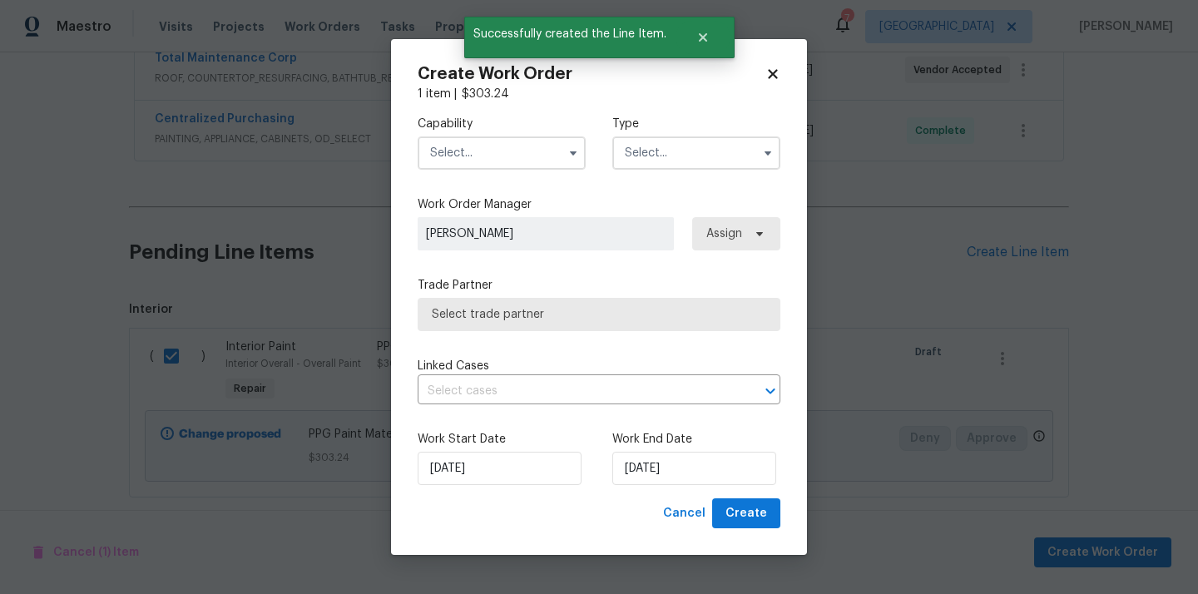
click at [480, 138] on input "text" at bounding box center [502, 152] width 168 height 33
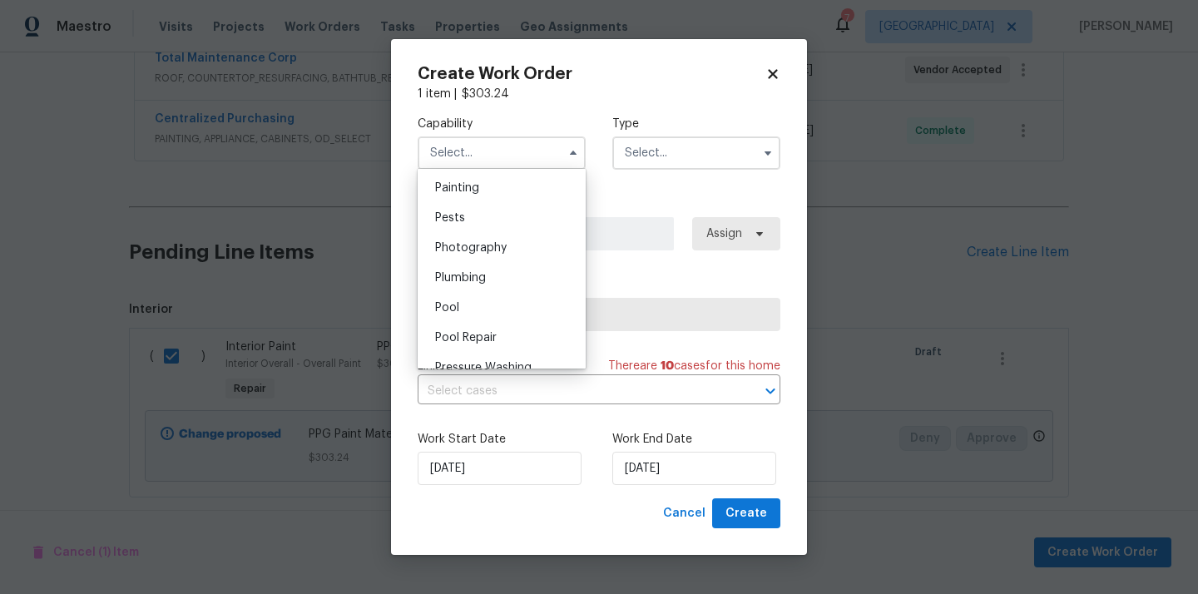
scroll to position [1392, 0]
click at [497, 195] on div "Painting" at bounding box center [502, 195] width 160 height 30
type input "Painting"
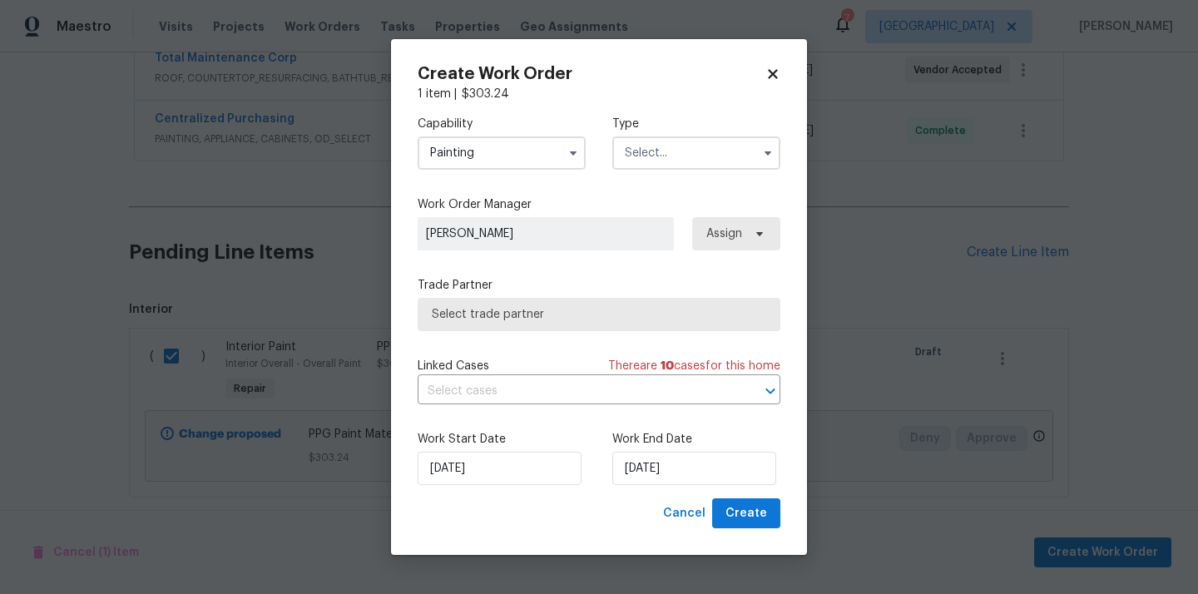
click at [752, 151] on input "text" at bounding box center [697, 152] width 168 height 33
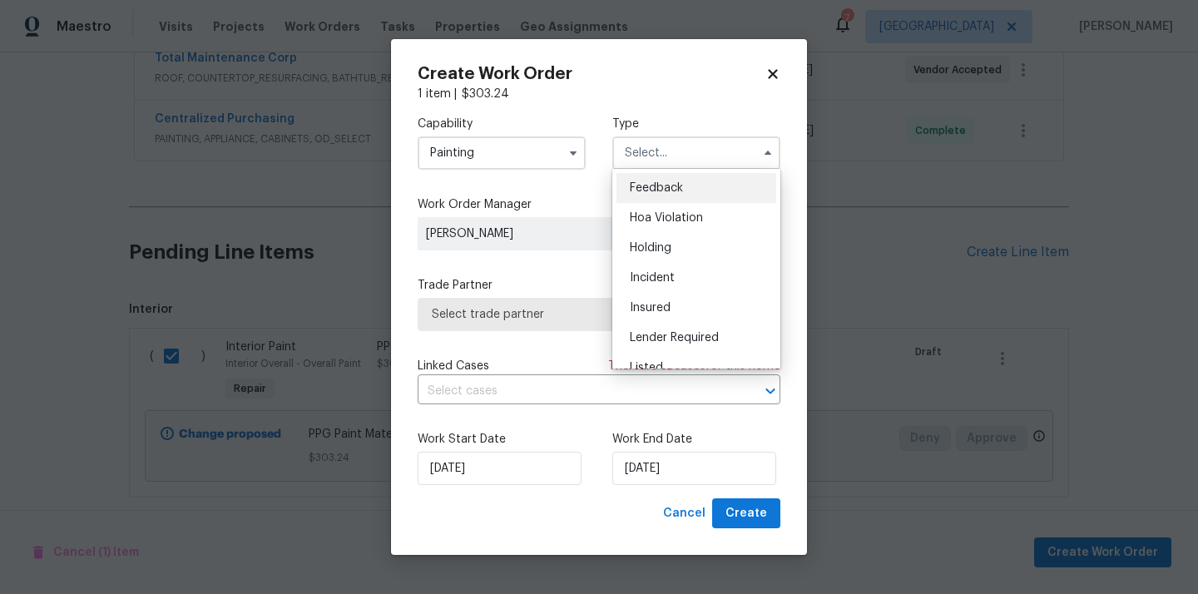
scroll to position [378, 0]
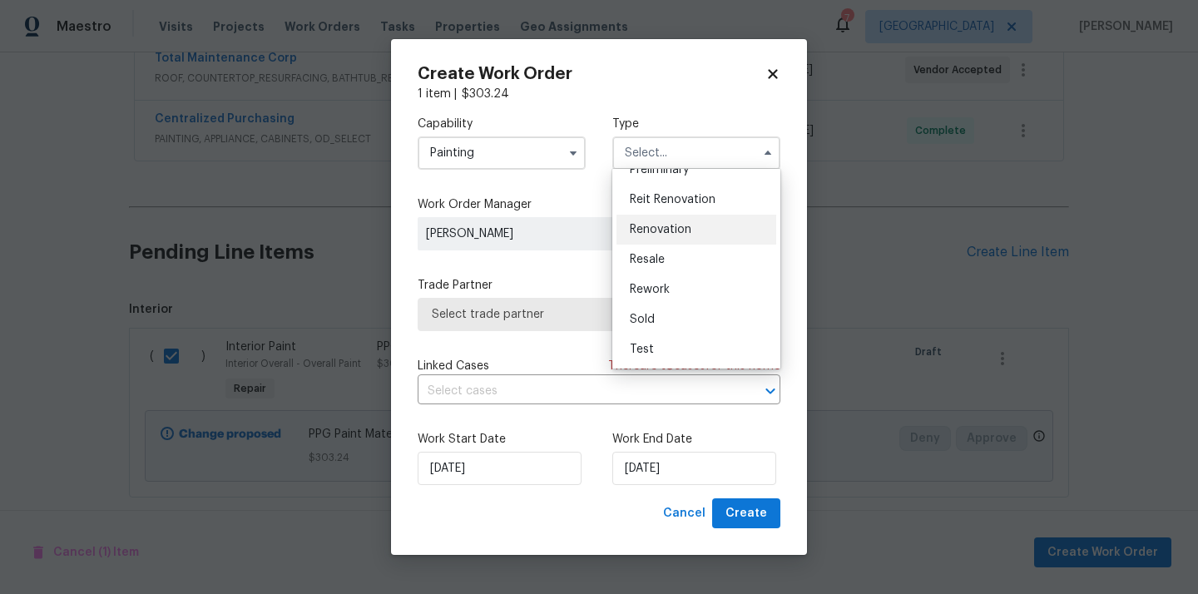
click at [712, 226] on div "Renovation" at bounding box center [697, 230] width 160 height 30
type input "Renovation"
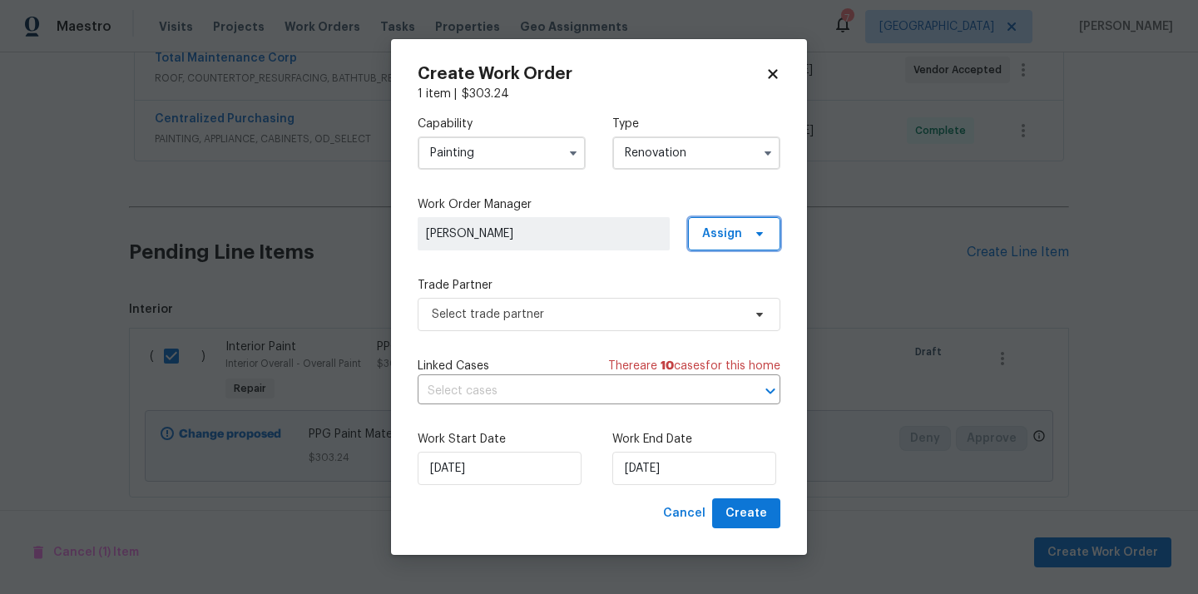
click at [749, 229] on span at bounding box center [757, 233] width 18 height 13
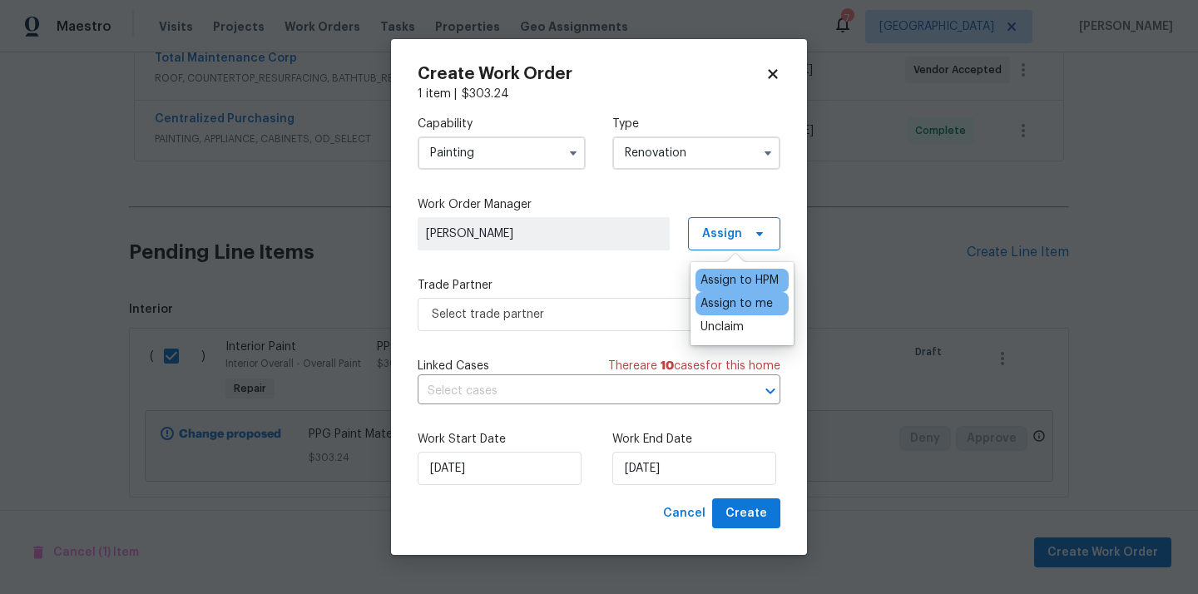
click at [737, 311] on div "Assign to me" at bounding box center [737, 303] width 72 height 17
click at [520, 320] on span "Select trade partner" at bounding box center [587, 314] width 310 height 17
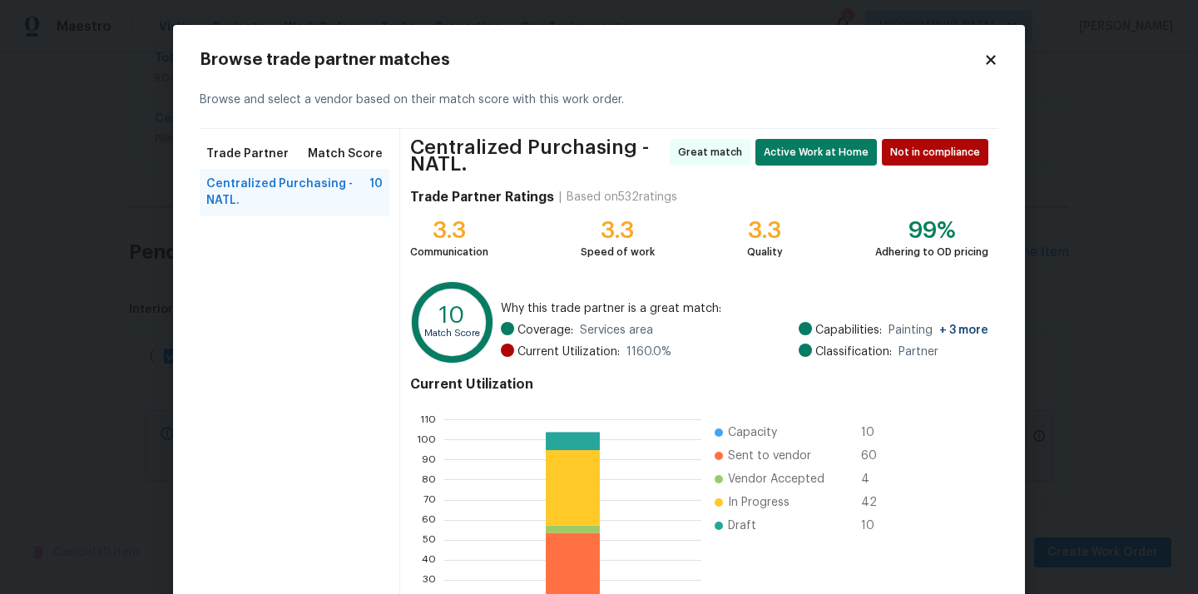
scroll to position [146, 0]
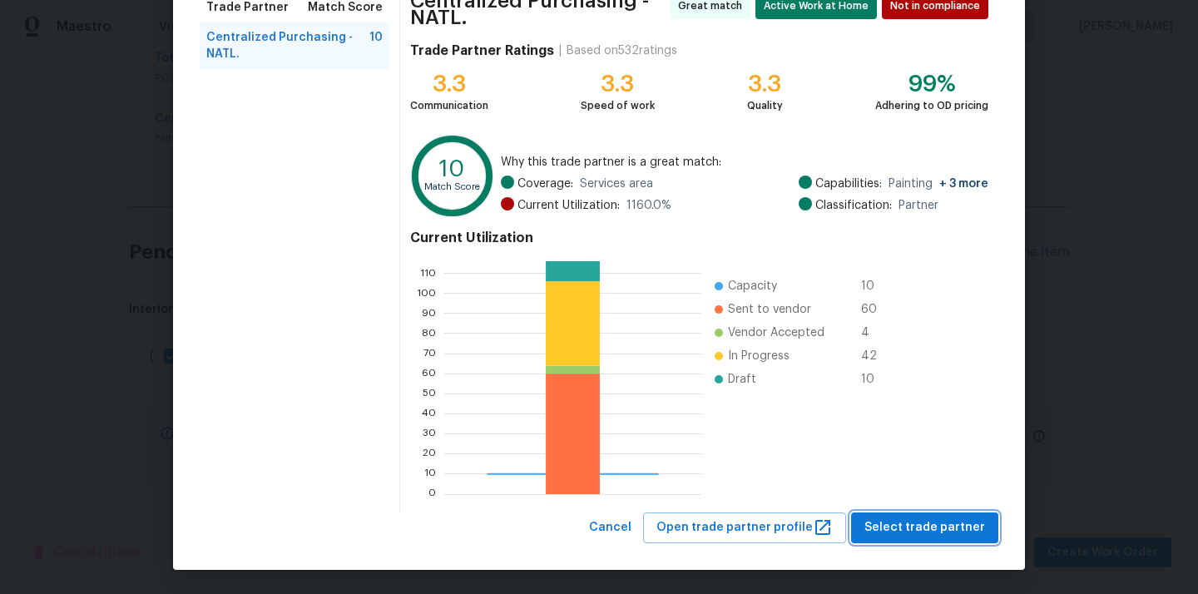
click at [939, 521] on span "Select trade partner" at bounding box center [925, 528] width 121 height 21
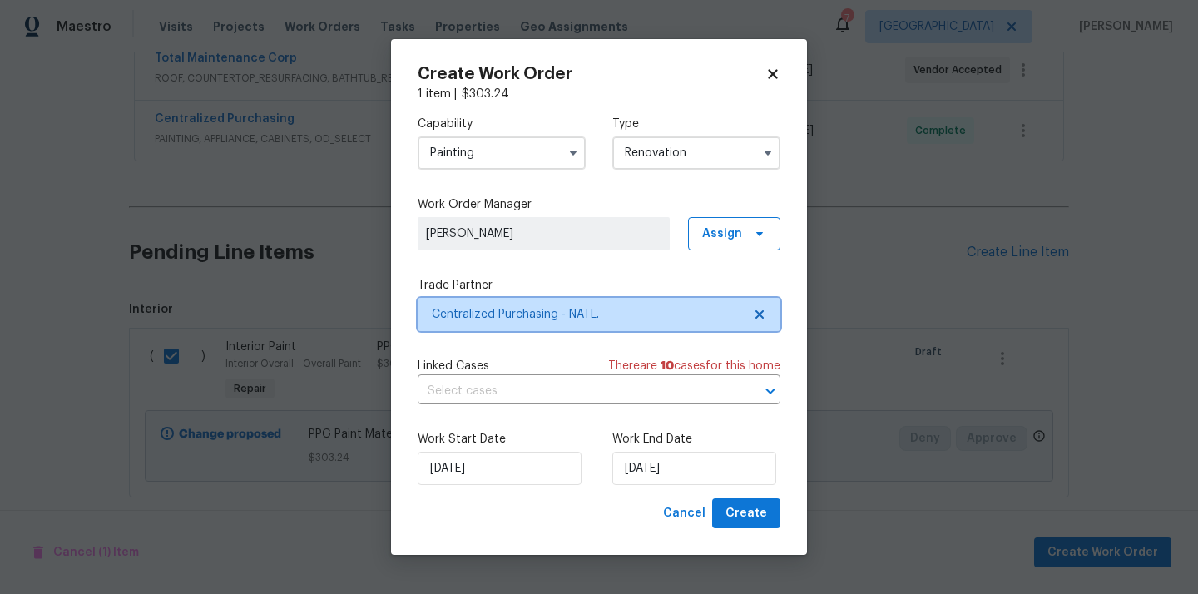
scroll to position [0, 0]
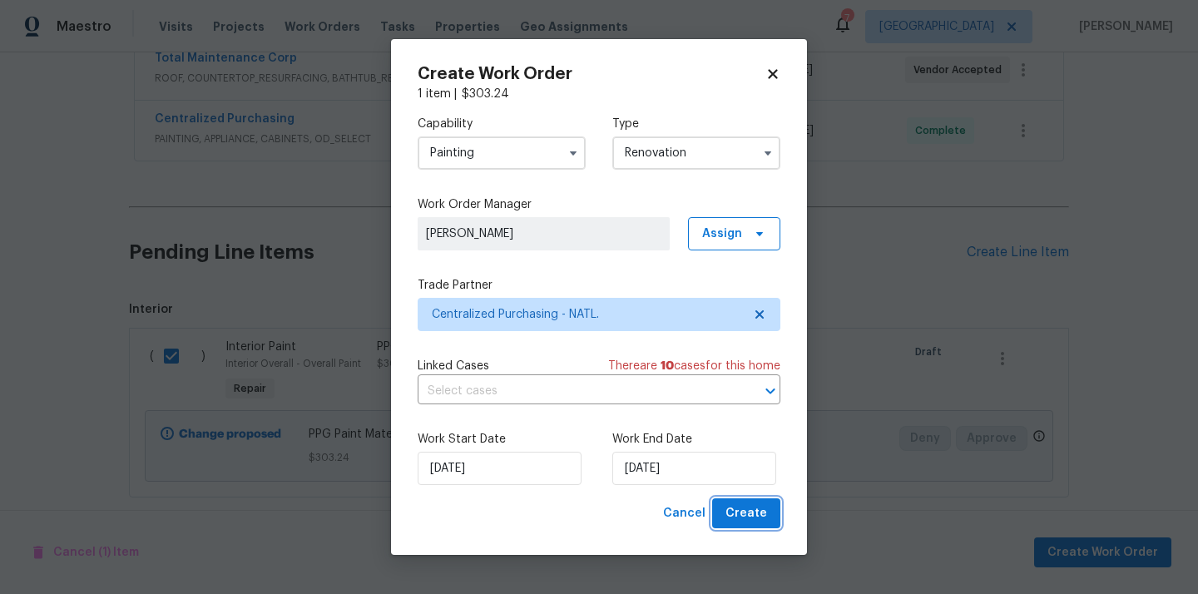
click at [740, 525] on button "Create" at bounding box center [746, 514] width 68 height 31
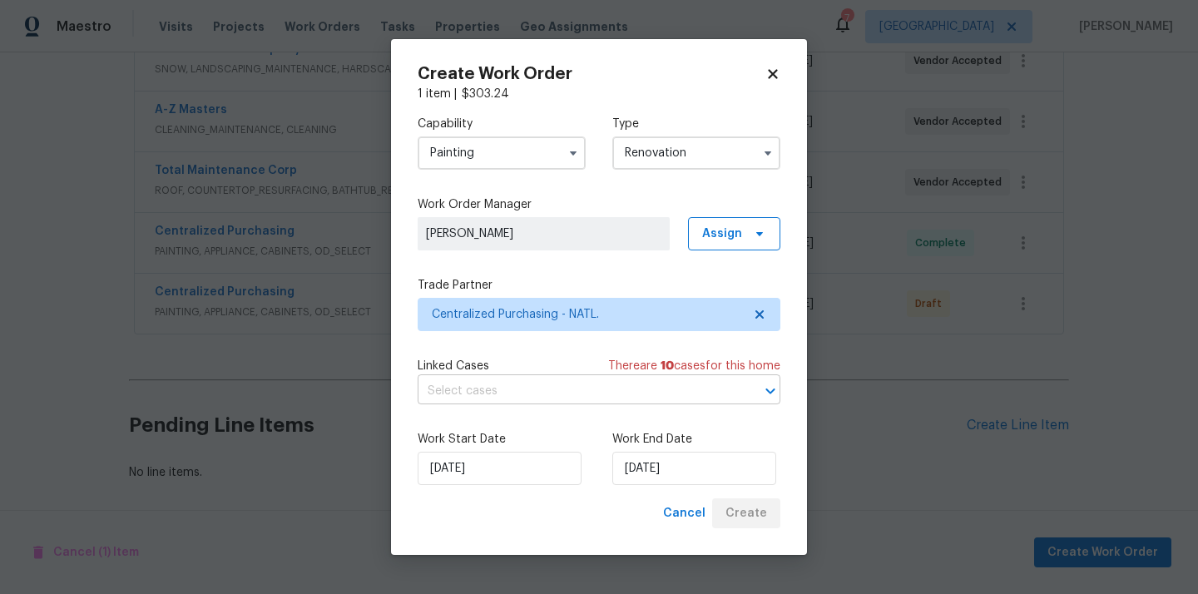
scroll to position [402, 0]
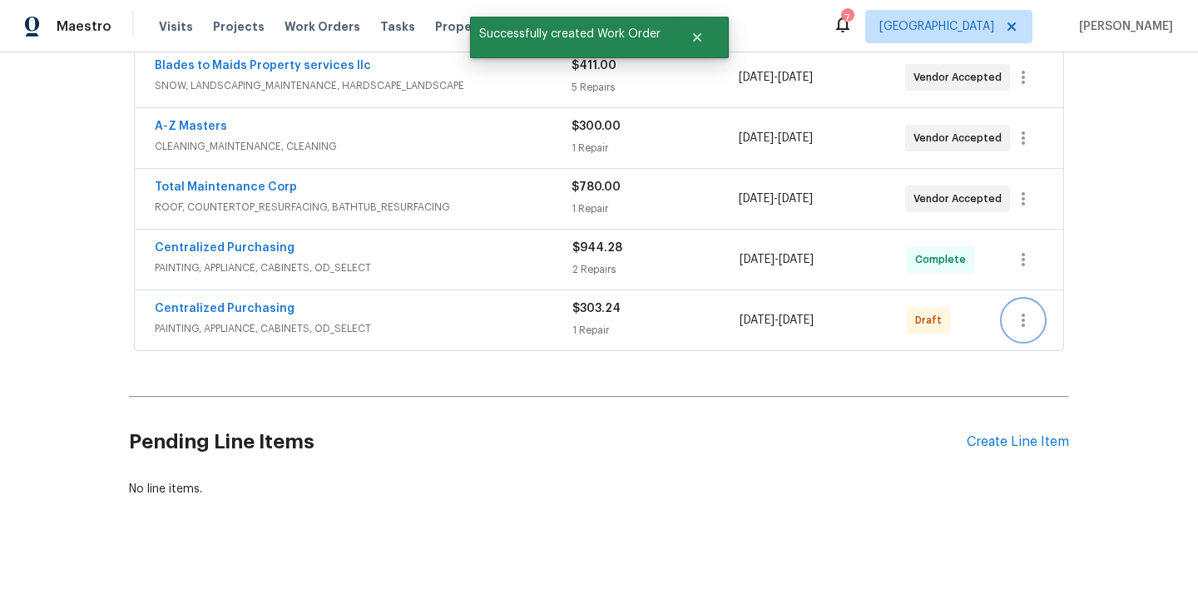
click at [1024, 314] on icon "button" at bounding box center [1023, 320] width 3 height 13
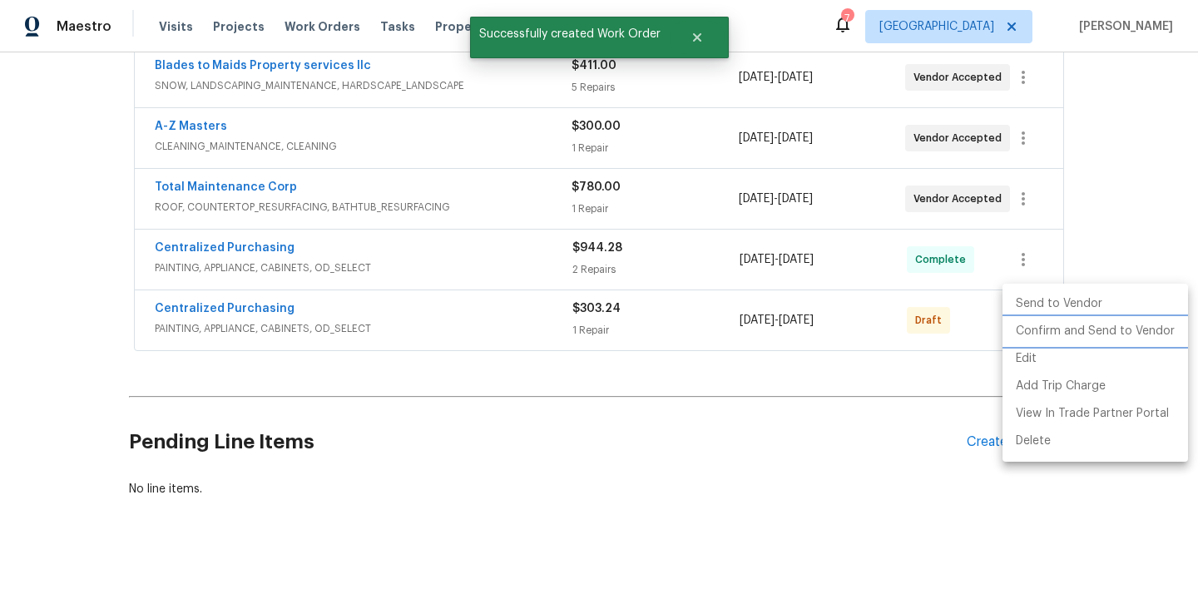
click at [1022, 339] on li "Confirm and Send to Vendor" at bounding box center [1096, 331] width 186 height 27
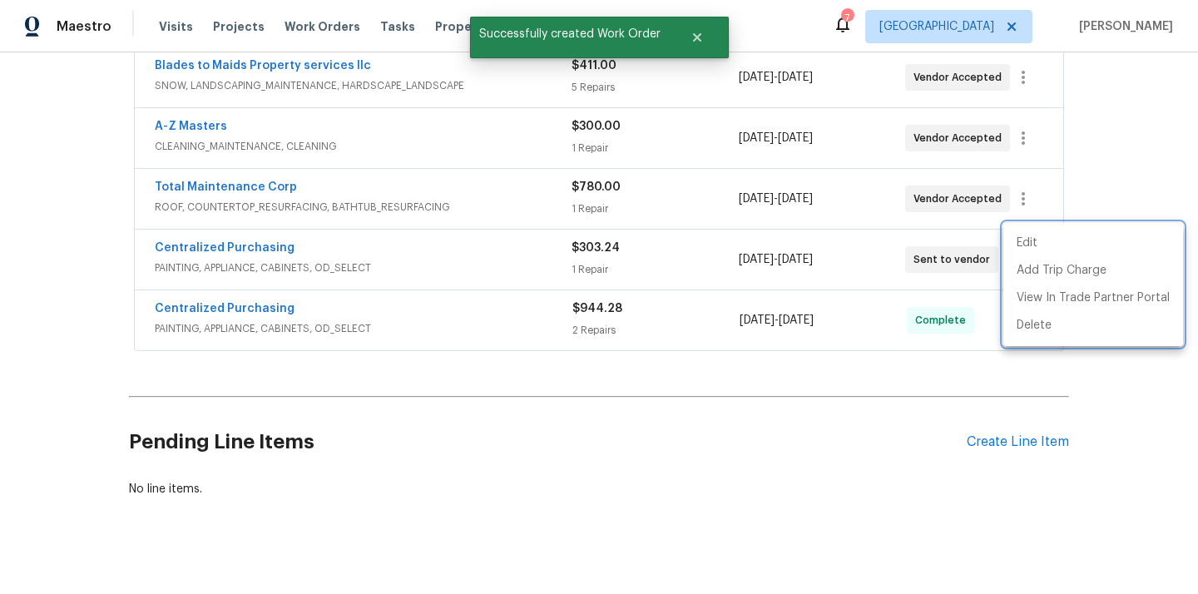
click at [370, 304] on div at bounding box center [599, 297] width 1198 height 594
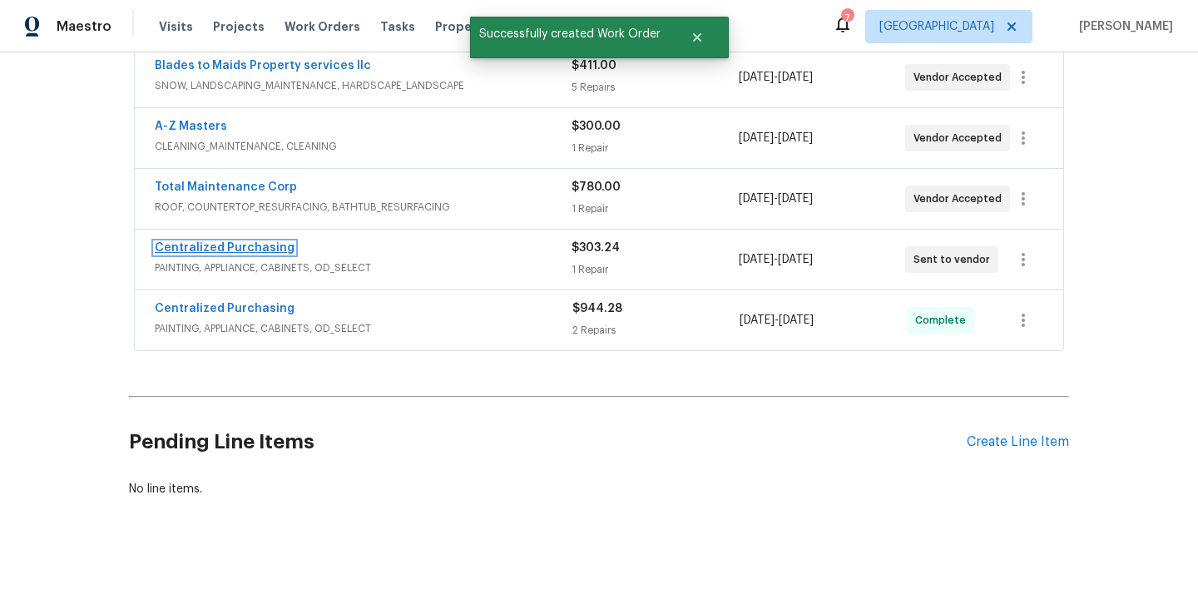
click at [223, 242] on link "Centralized Purchasing" at bounding box center [225, 248] width 140 height 12
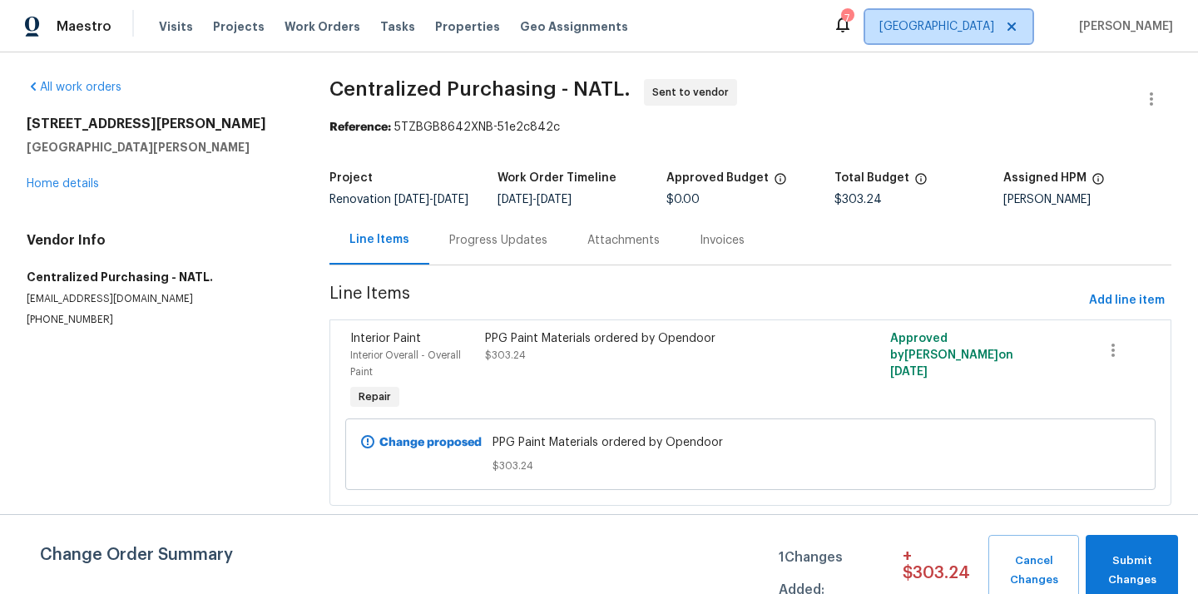
click at [961, 37] on span "[GEOGRAPHIC_DATA]" at bounding box center [949, 26] width 167 height 33
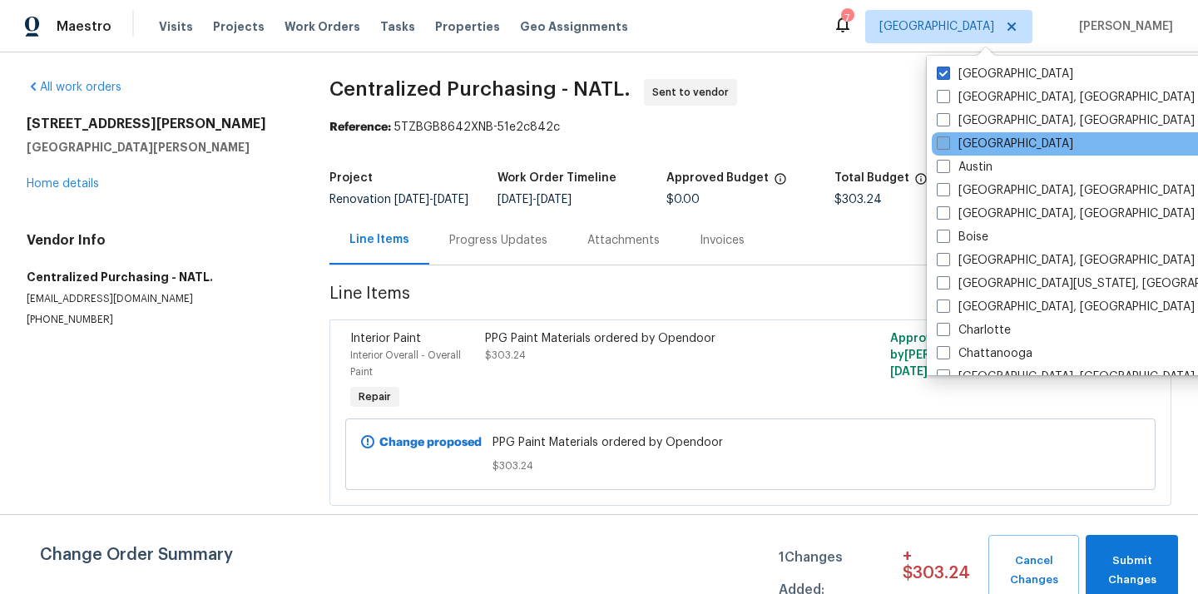
click at [975, 143] on label "[GEOGRAPHIC_DATA]" at bounding box center [1005, 144] width 136 height 17
click at [948, 143] on input "[GEOGRAPHIC_DATA]" at bounding box center [942, 141] width 11 height 11
checkbox input "true"
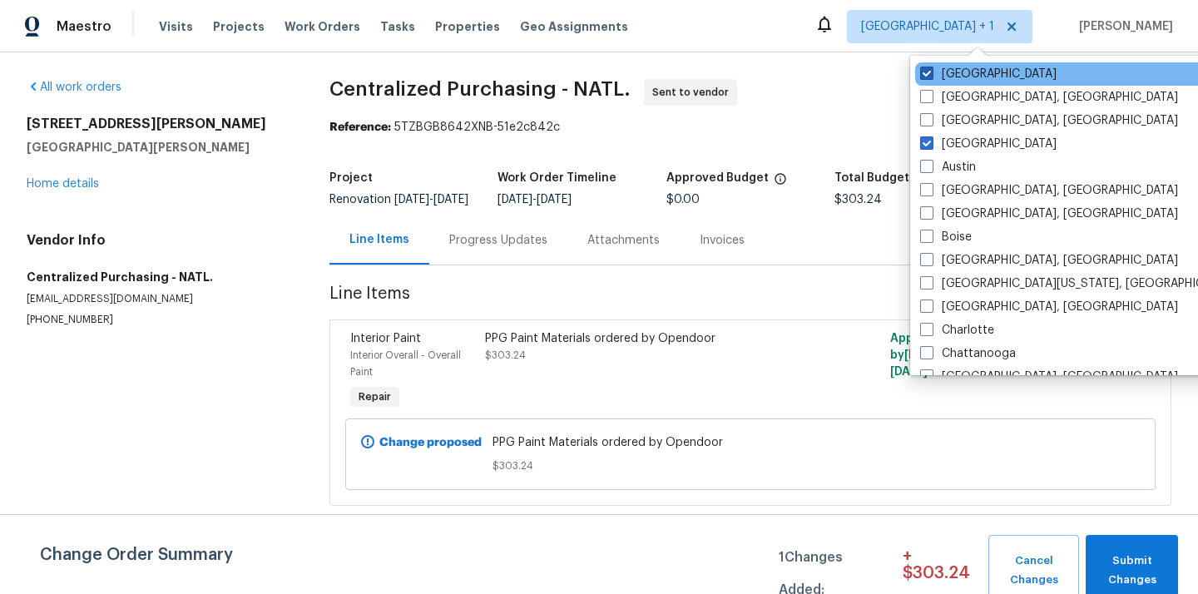
click at [974, 72] on label "[GEOGRAPHIC_DATA]" at bounding box center [988, 74] width 136 height 17
click at [931, 72] on input "[GEOGRAPHIC_DATA]" at bounding box center [925, 71] width 11 height 11
checkbox input "false"
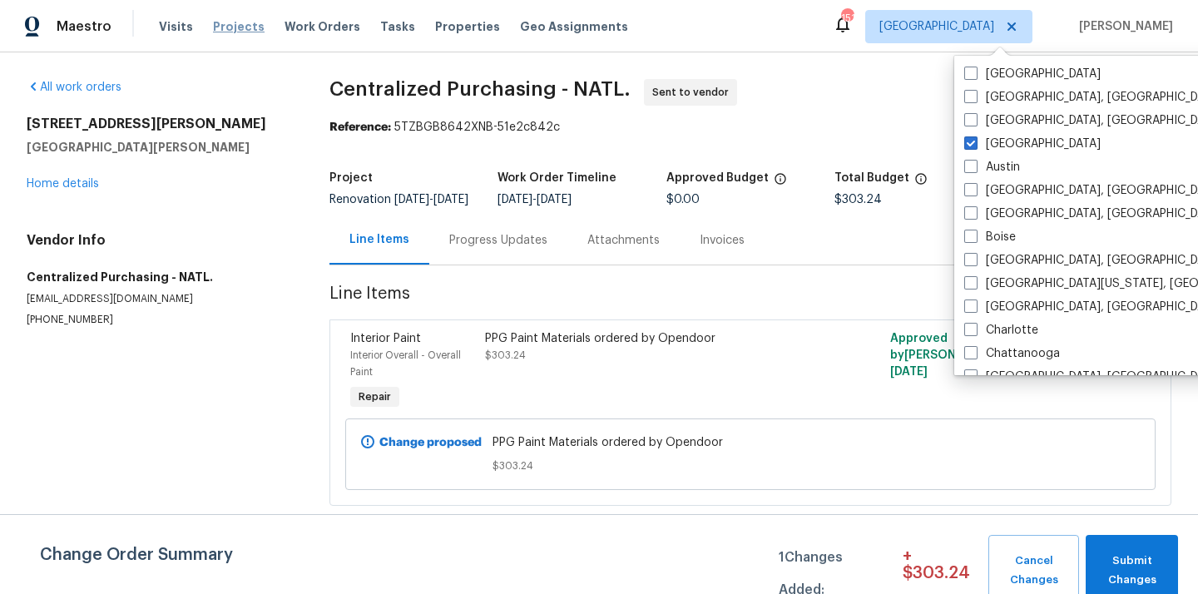
click at [231, 20] on span "Projects" at bounding box center [239, 26] width 52 height 17
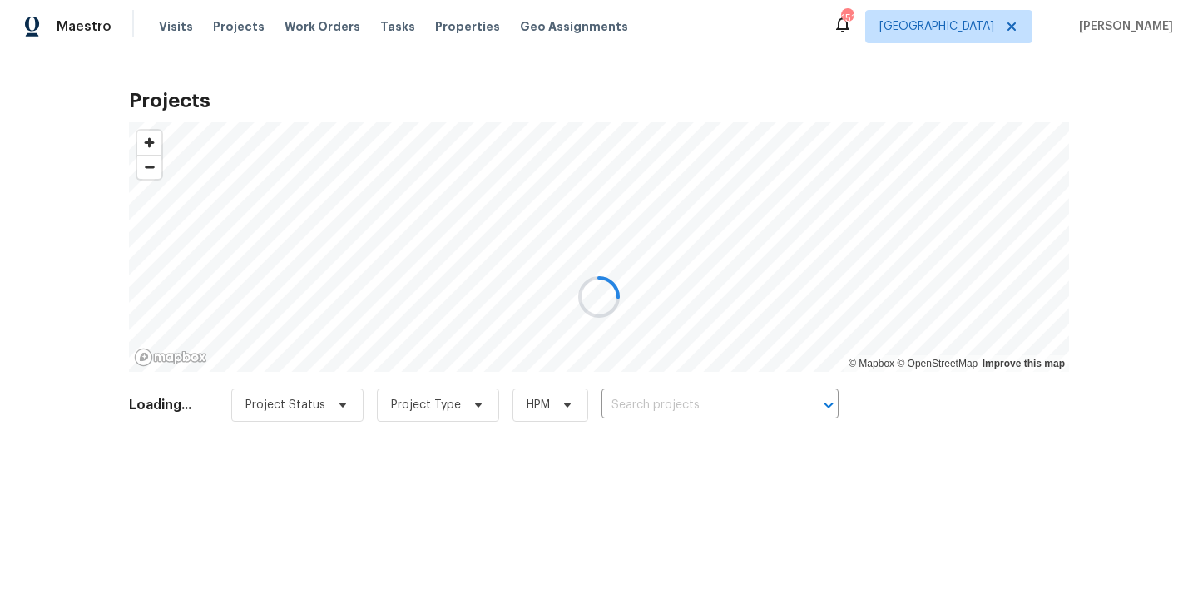
click at [683, 398] on div at bounding box center [599, 297] width 1198 height 594
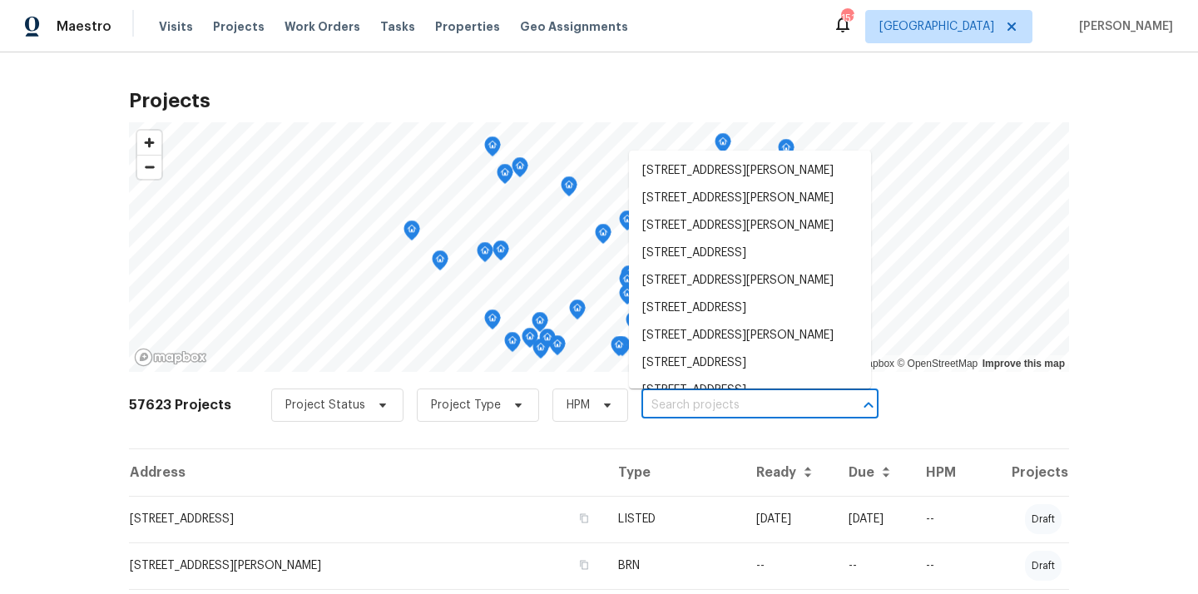
click at [683, 398] on input "text" at bounding box center [737, 406] width 191 height 26
paste input "[STREET_ADDRESS]"
type input "[STREET_ADDRESS]"
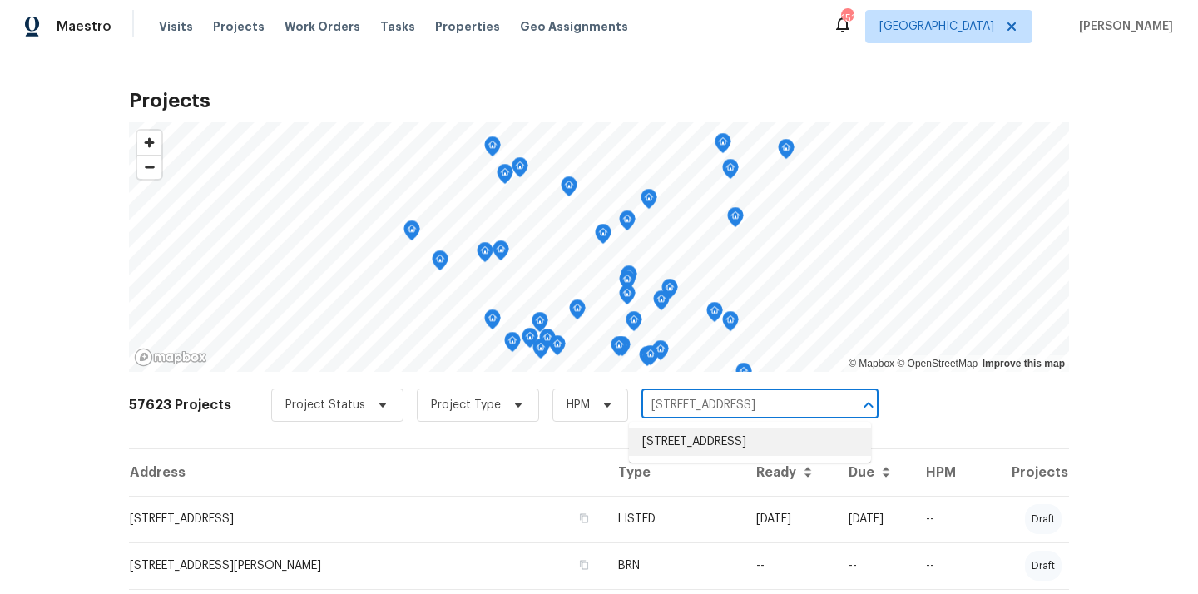
click at [688, 436] on li "[STREET_ADDRESS]" at bounding box center [750, 442] width 242 height 27
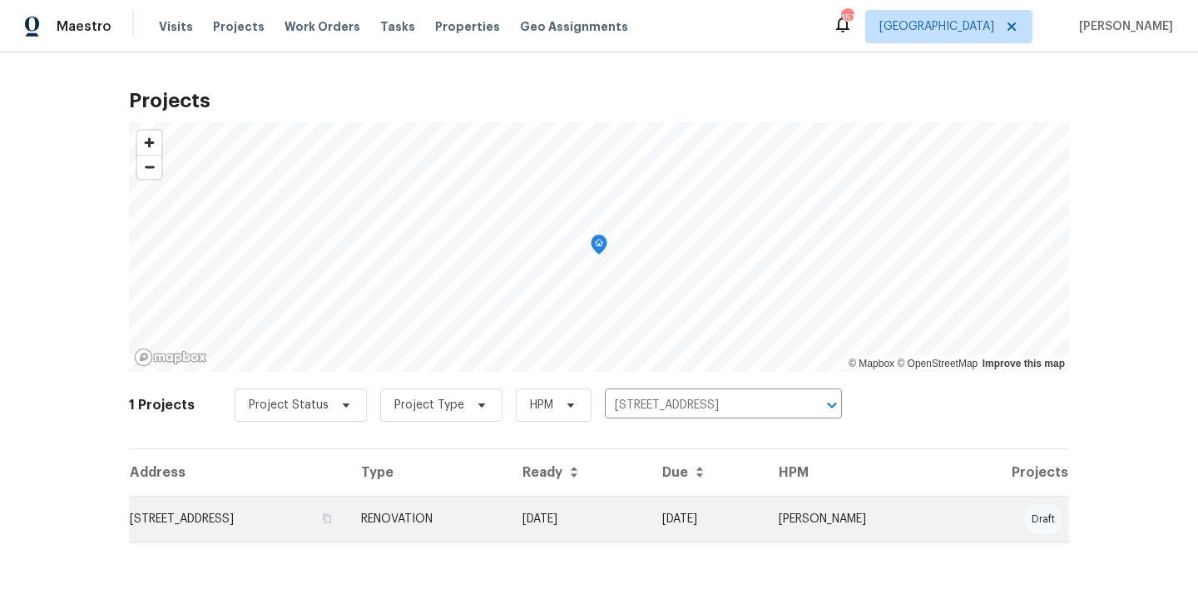
click at [509, 533] on td "RENOVATION" at bounding box center [428, 519] width 161 height 47
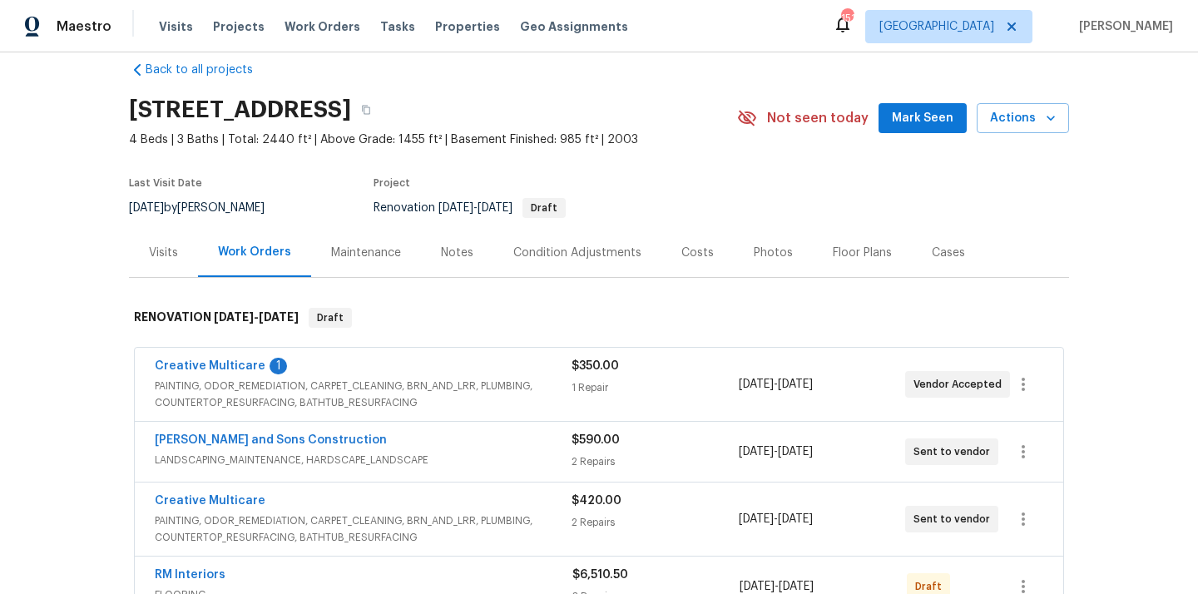
scroll to position [16, 0]
